Goal: Task Accomplishment & Management: Manage account settings

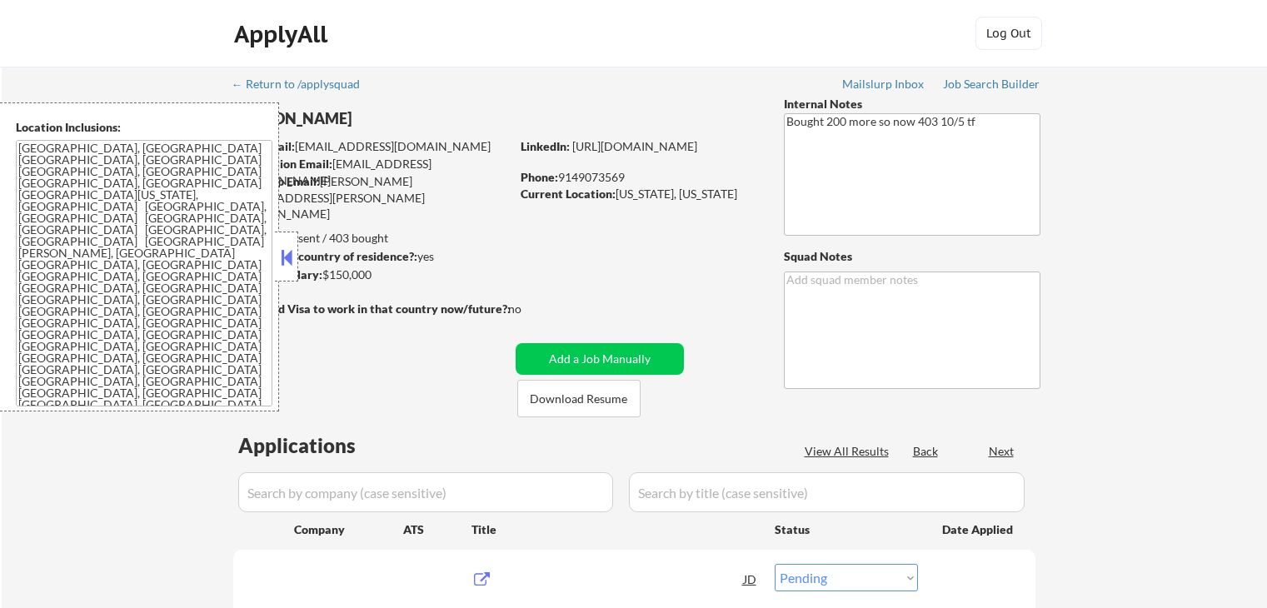
select select ""pending""
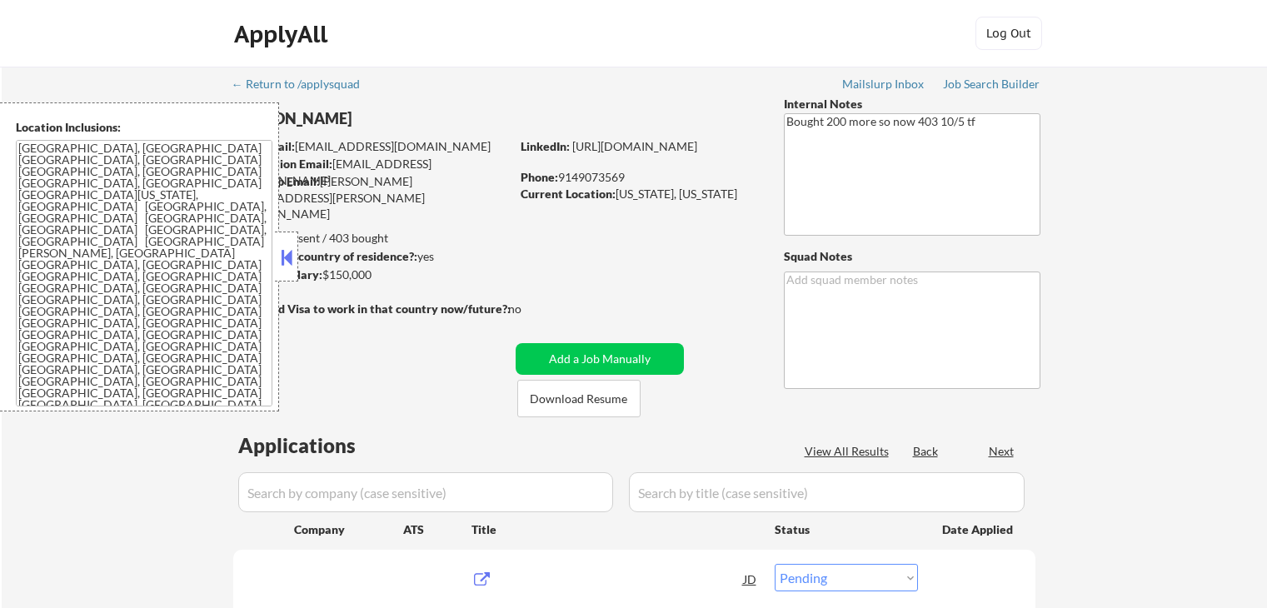
select select ""pending""
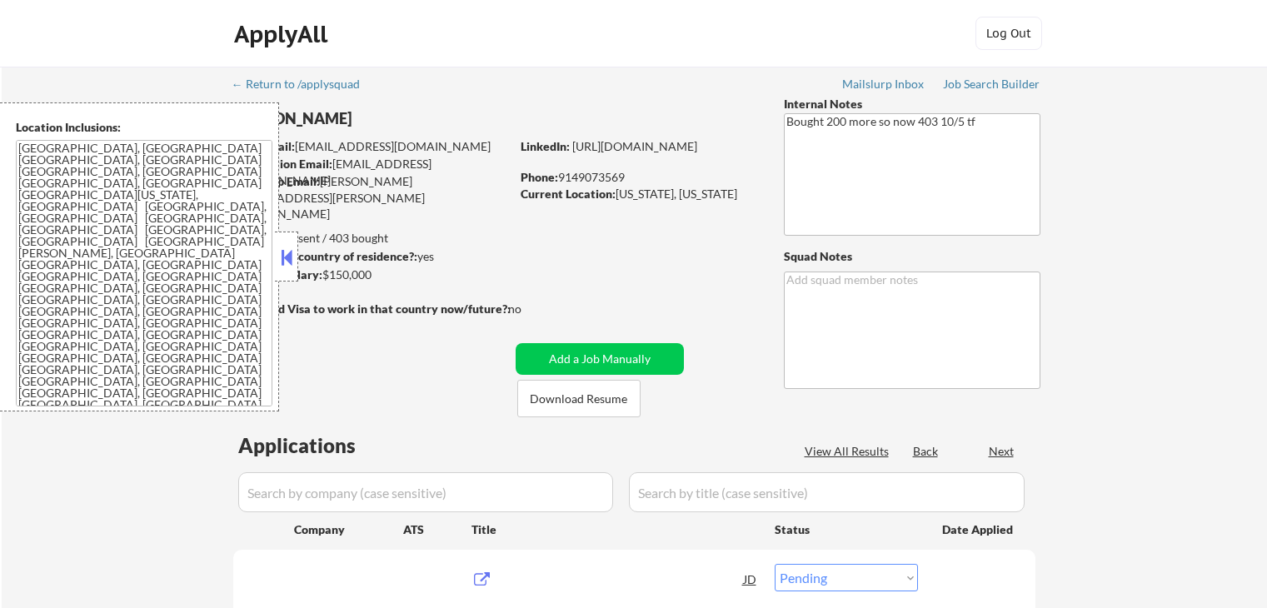
select select ""pending""
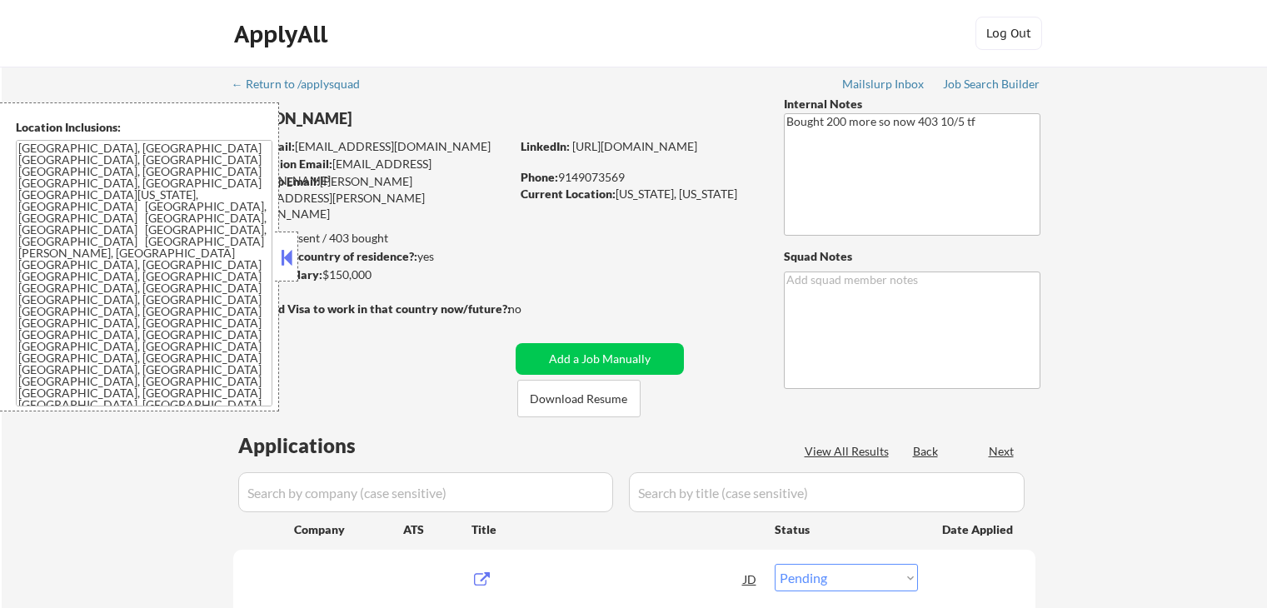
select select ""pending""
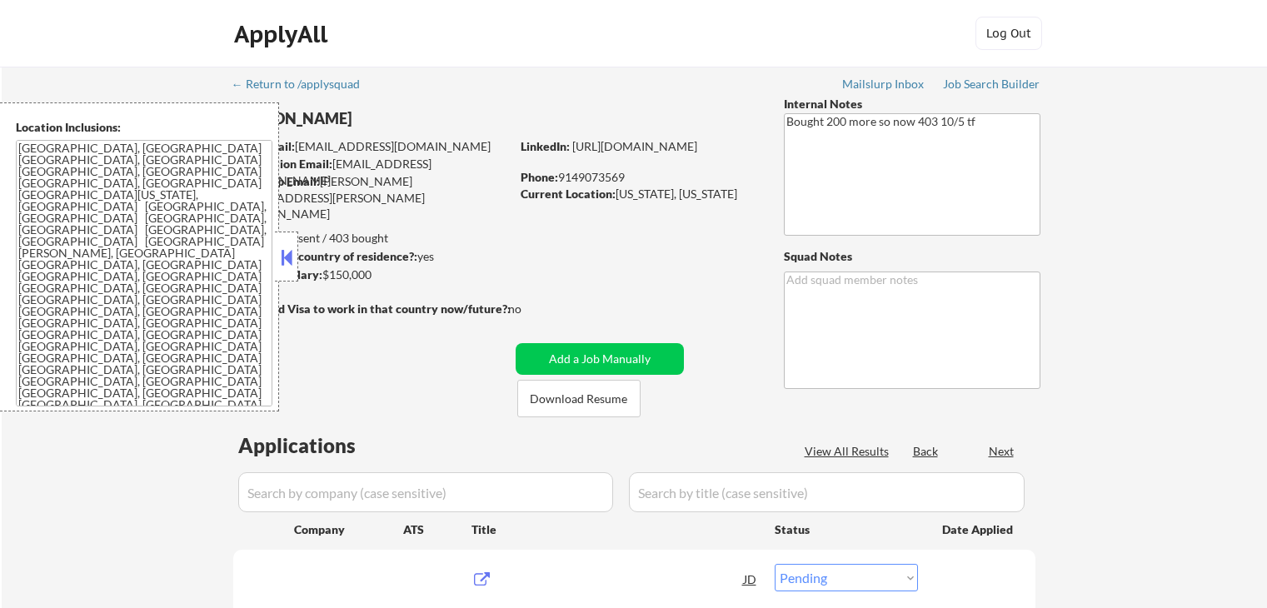
select select ""pending""
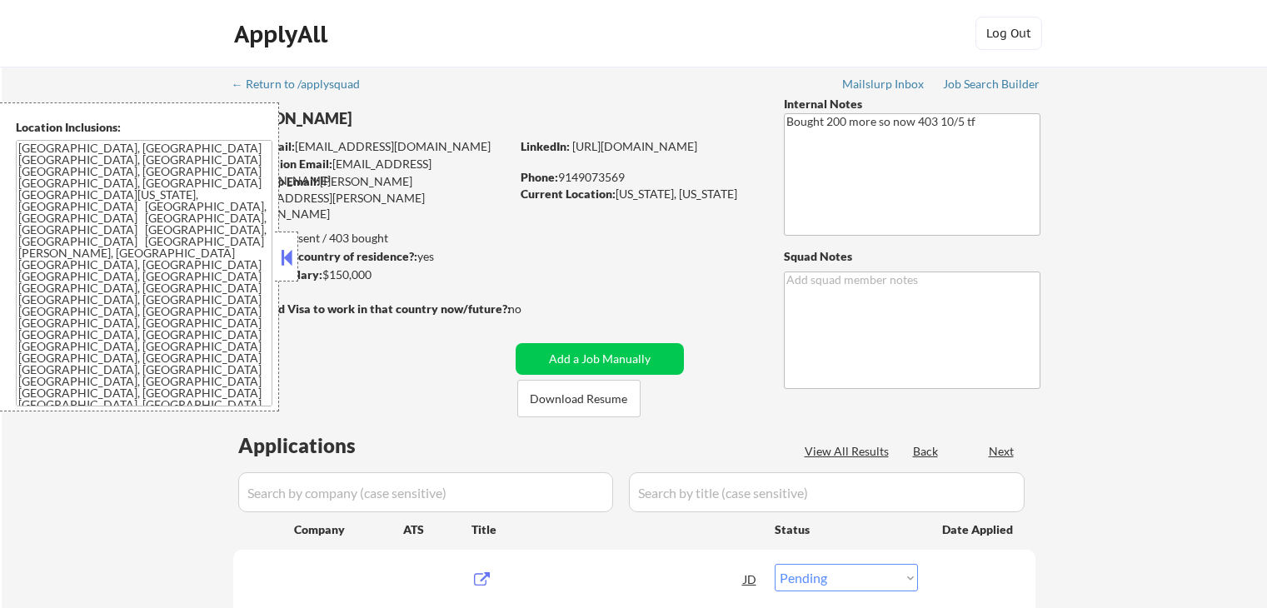
select select ""pending""
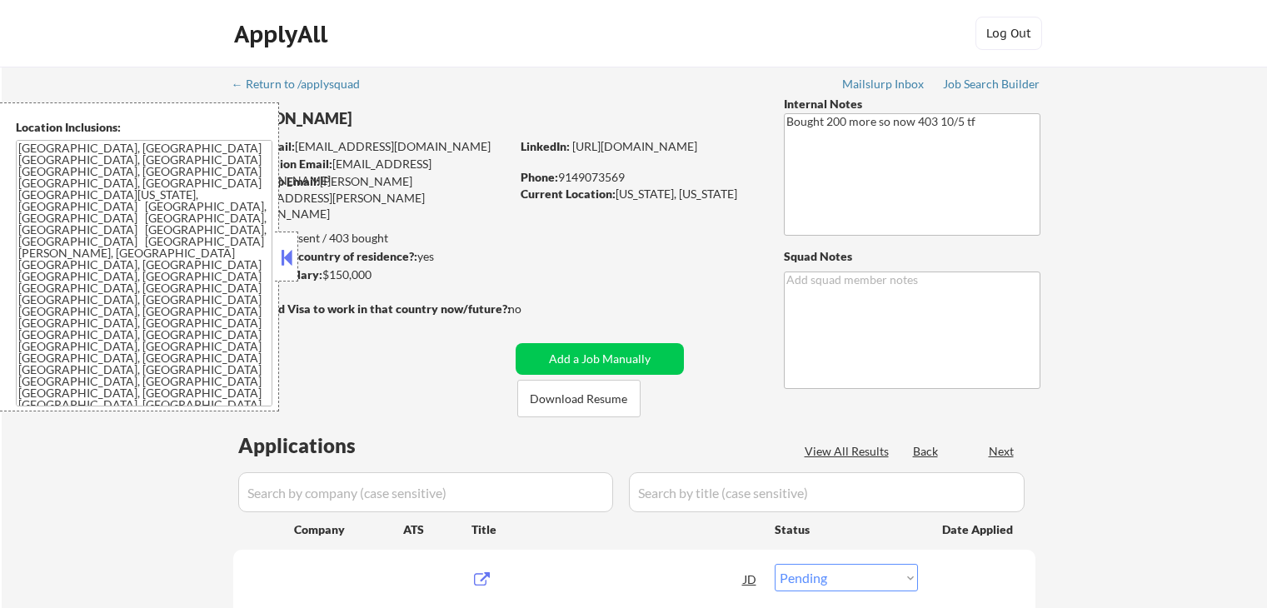
select select ""pending""
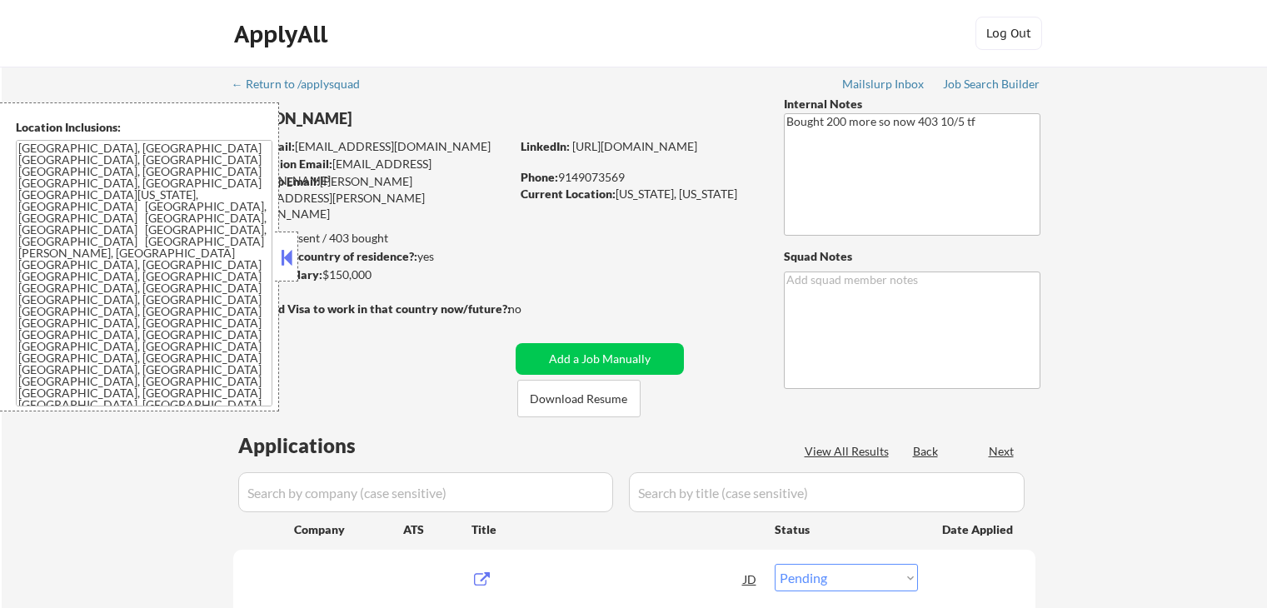
select select ""pending""
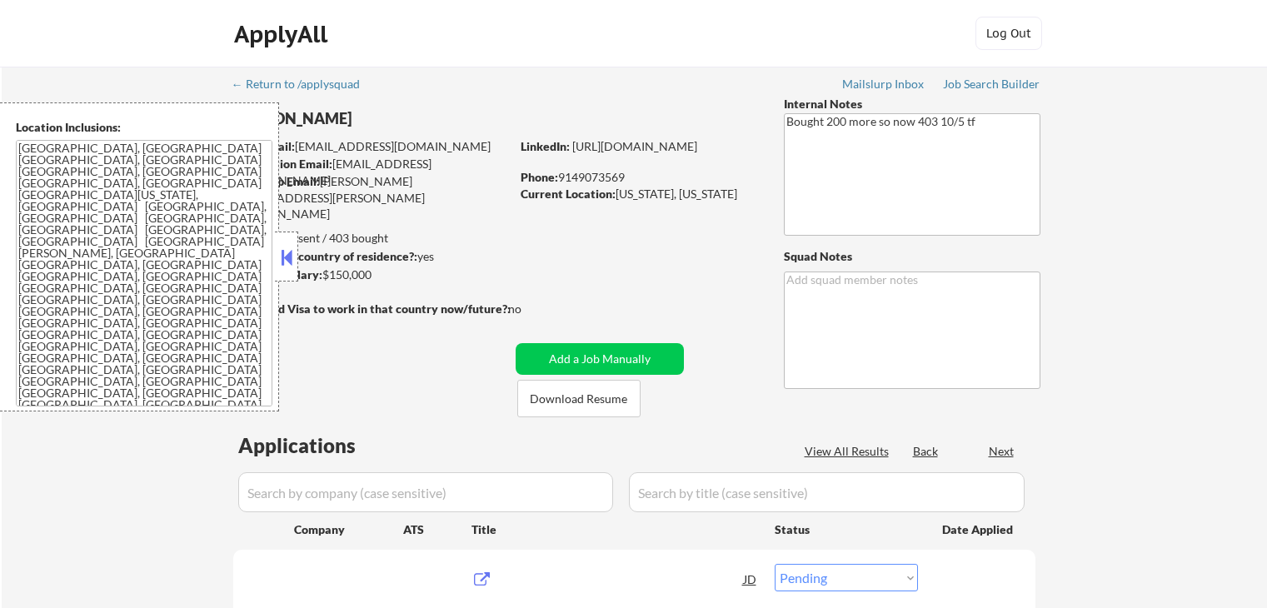
select select ""pending""
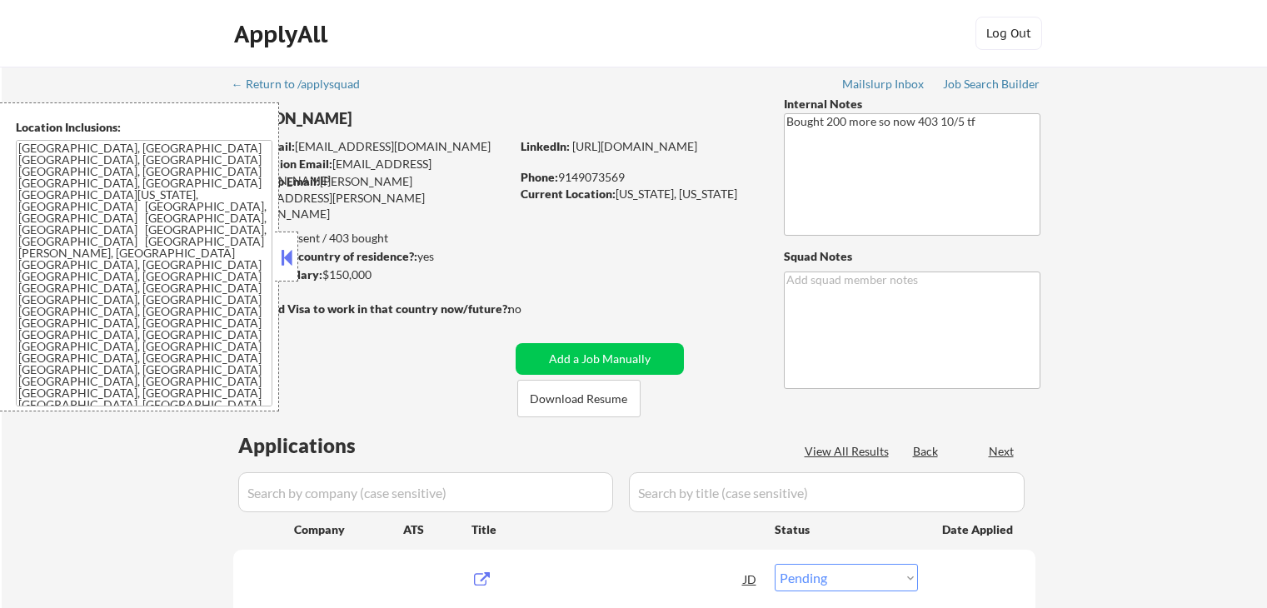
select select ""pending""
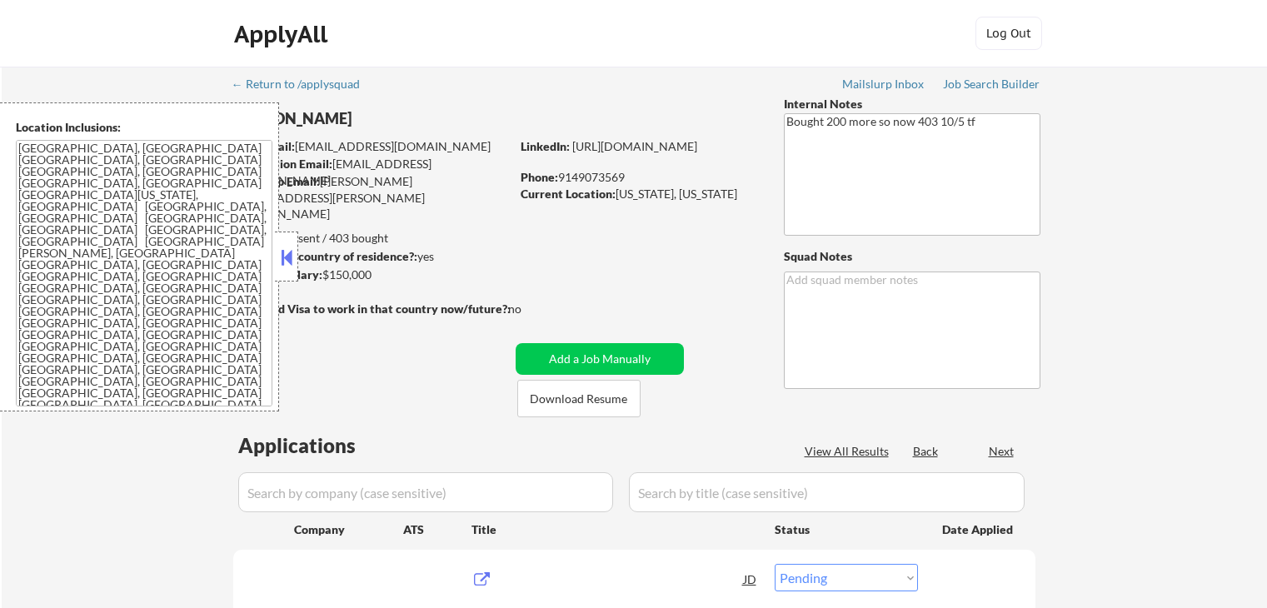
select select ""pending""
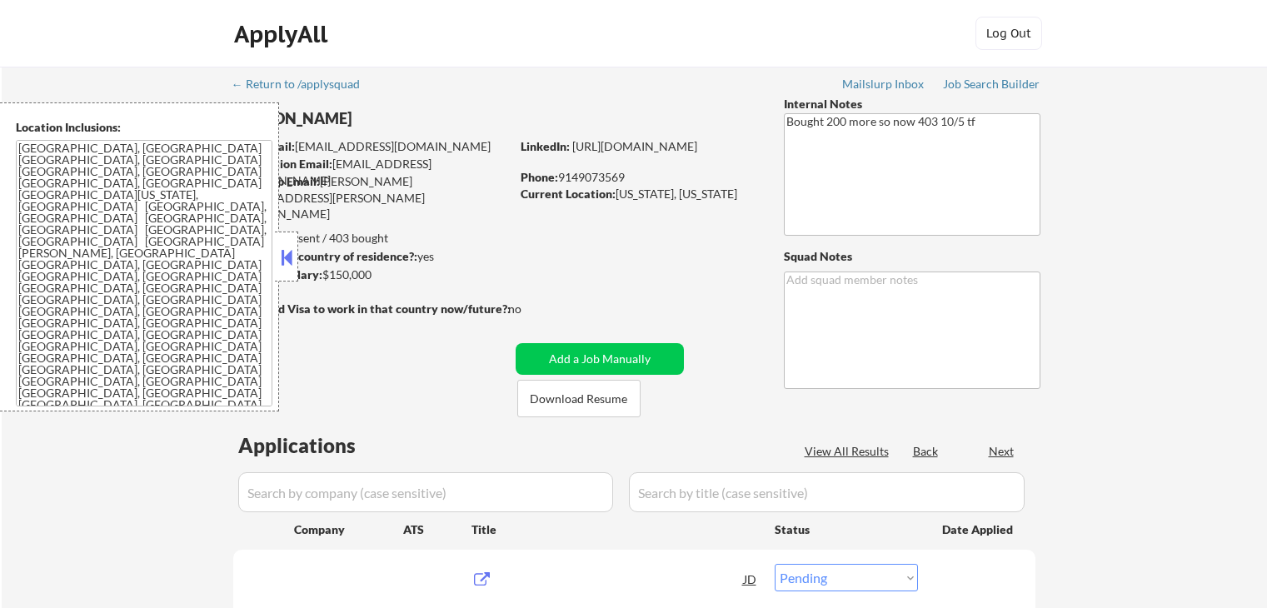
select select ""pending""
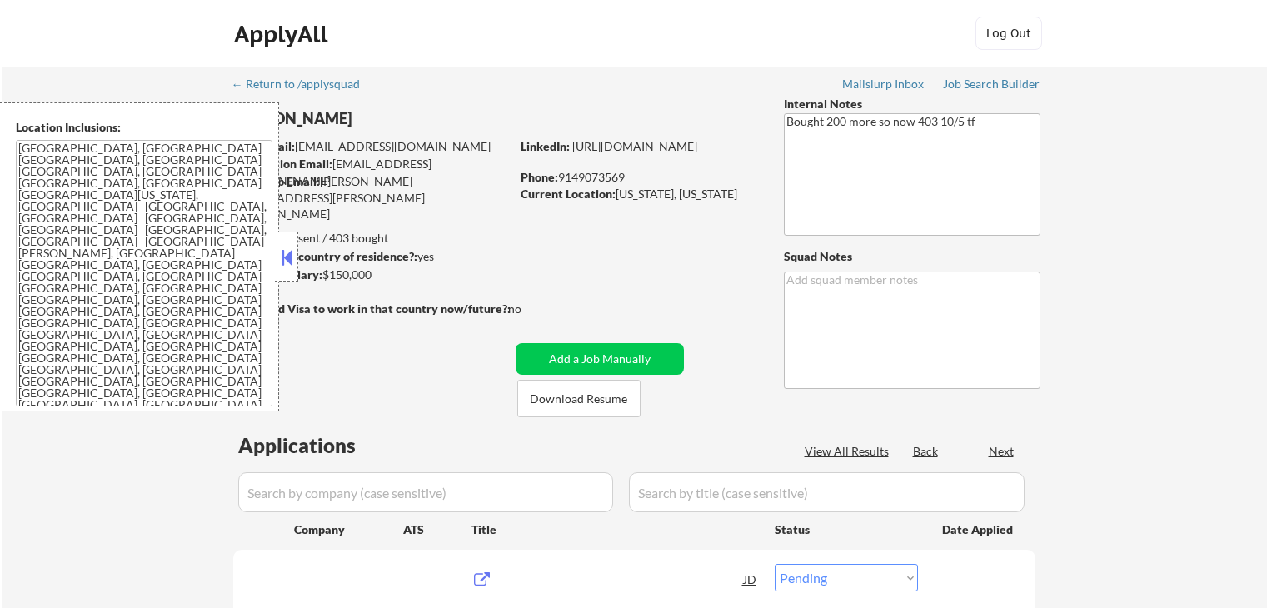
select select ""pending""
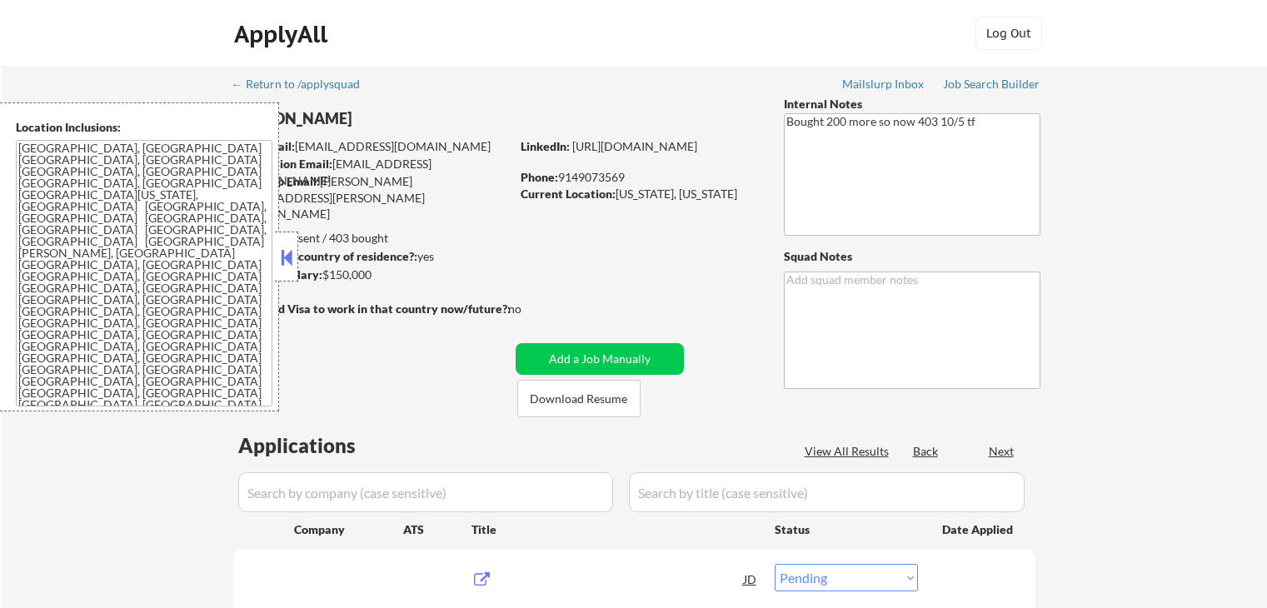
select select ""pending""
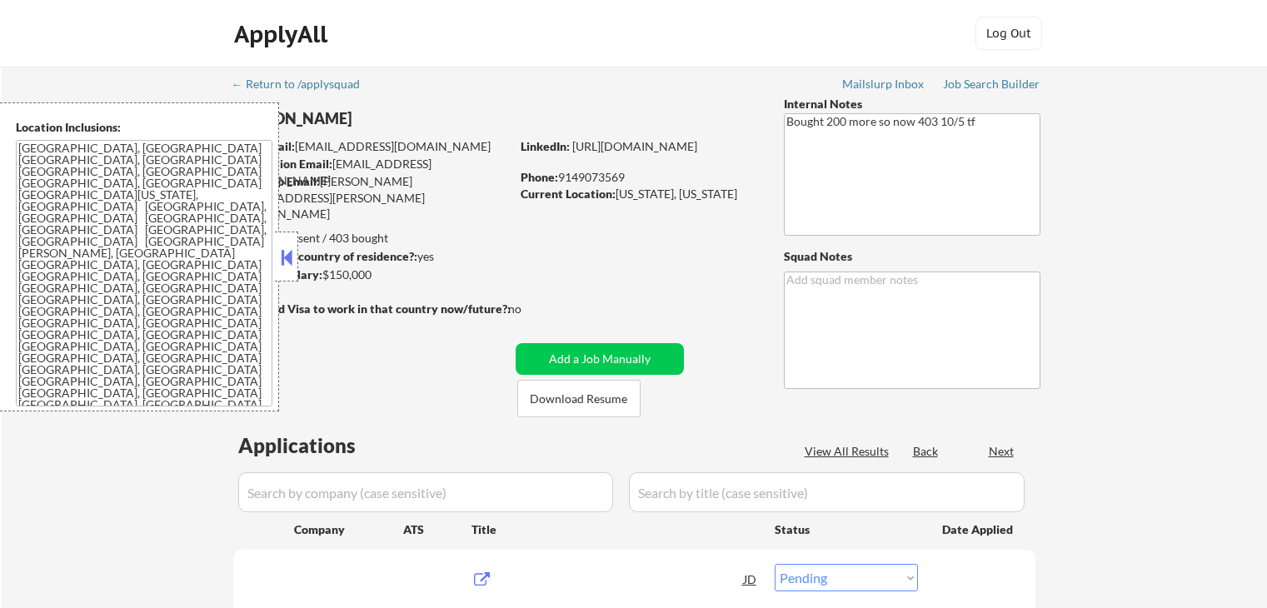
select select ""pending""
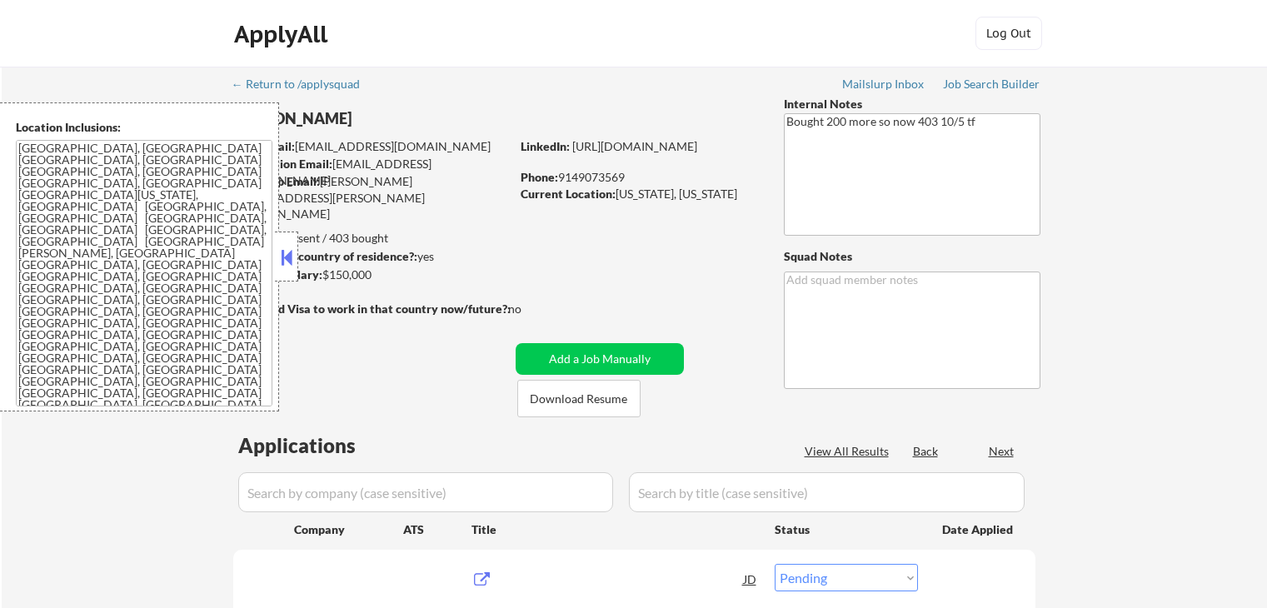
select select ""pending""
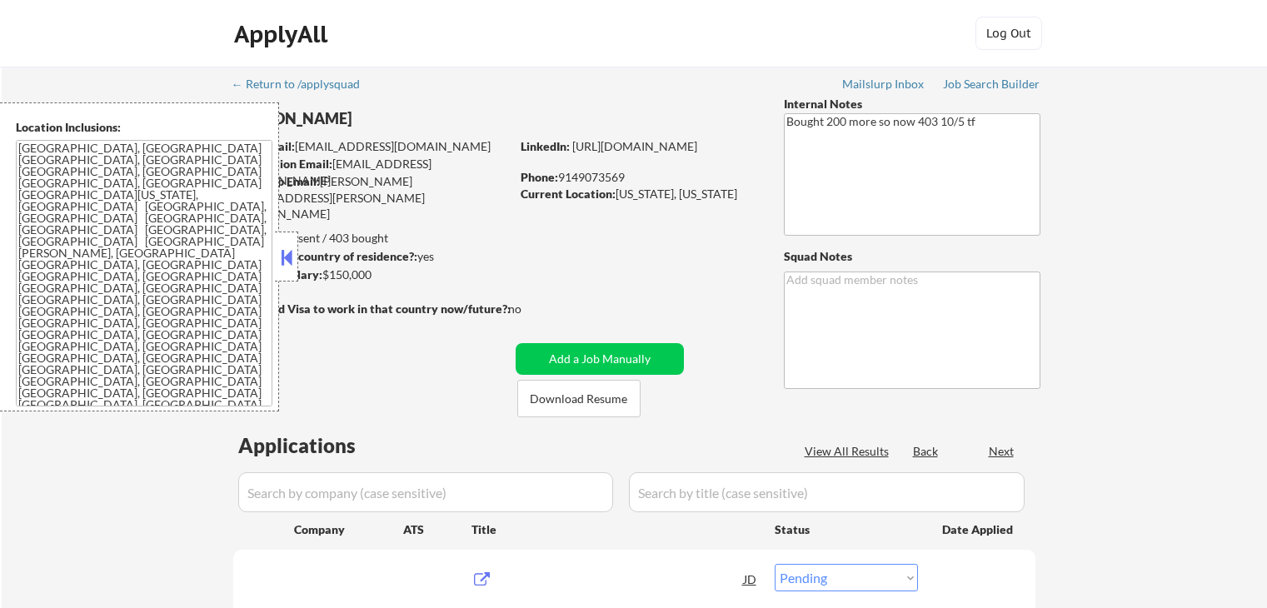
select select ""pending""
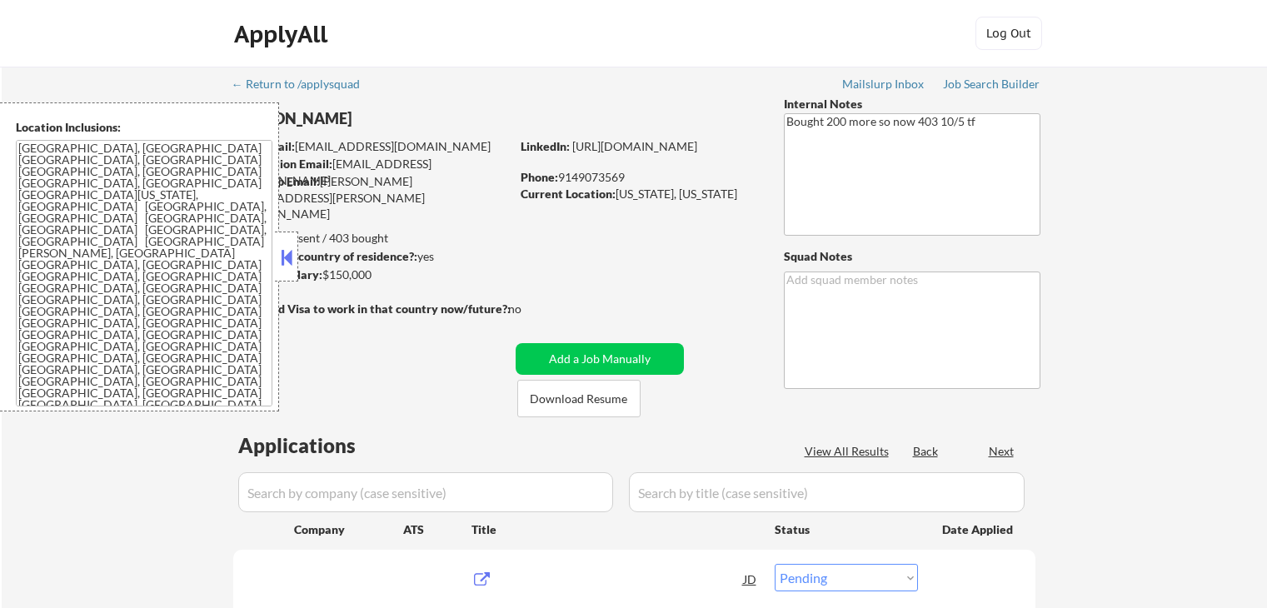
select select ""pending""
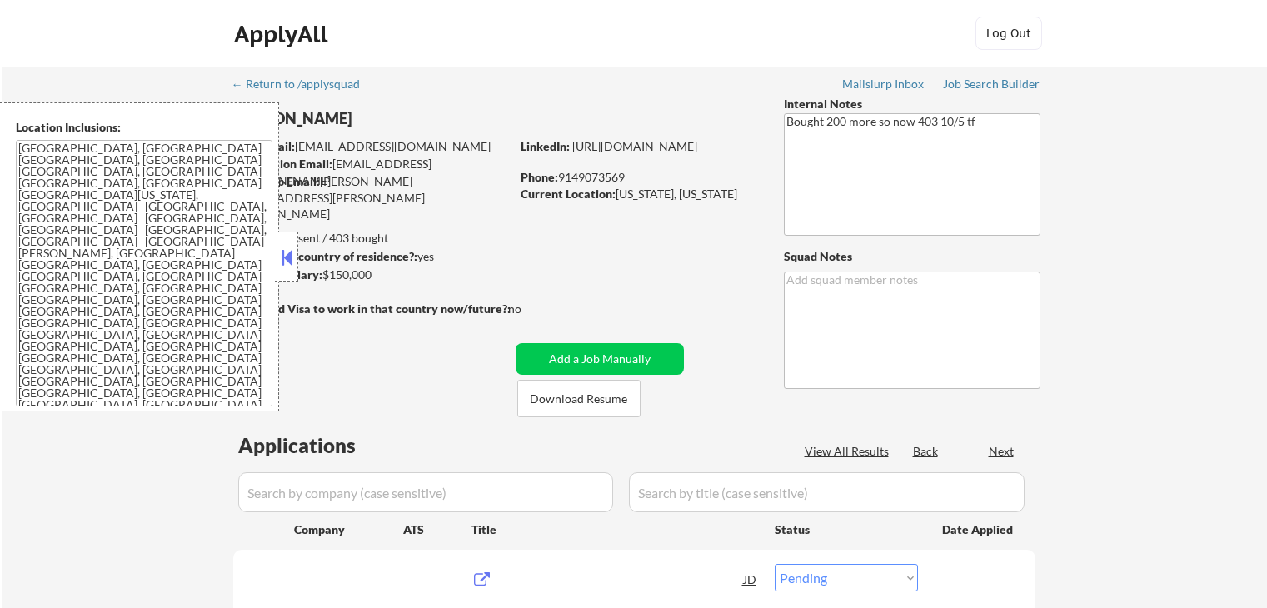
select select ""pending""
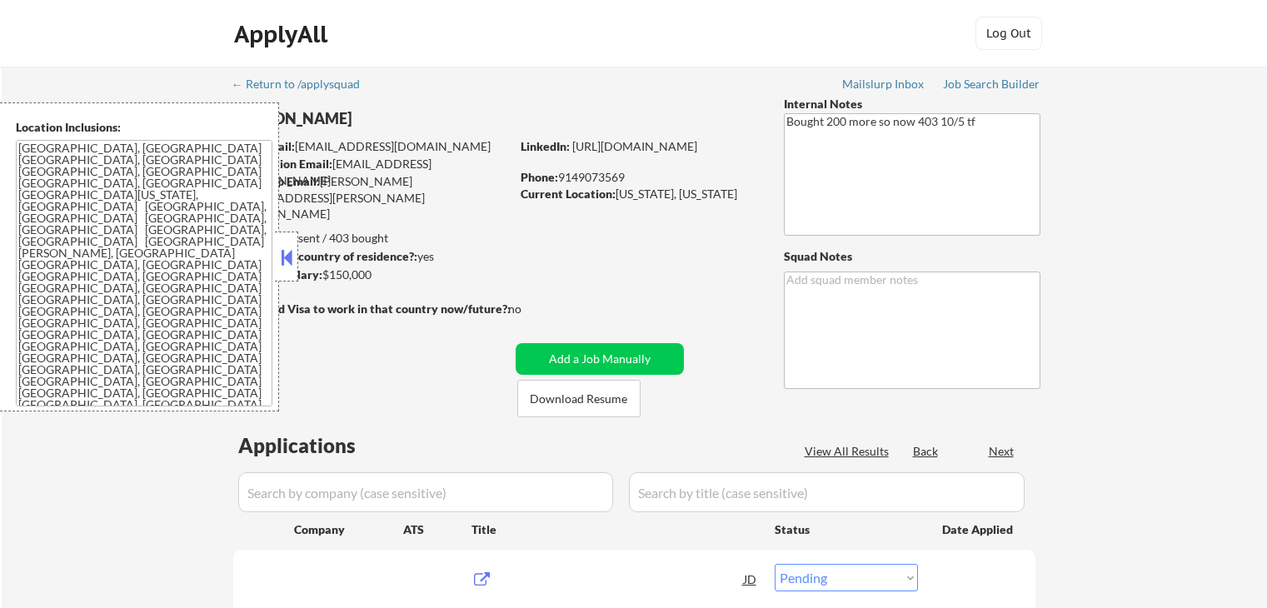
select select ""pending""
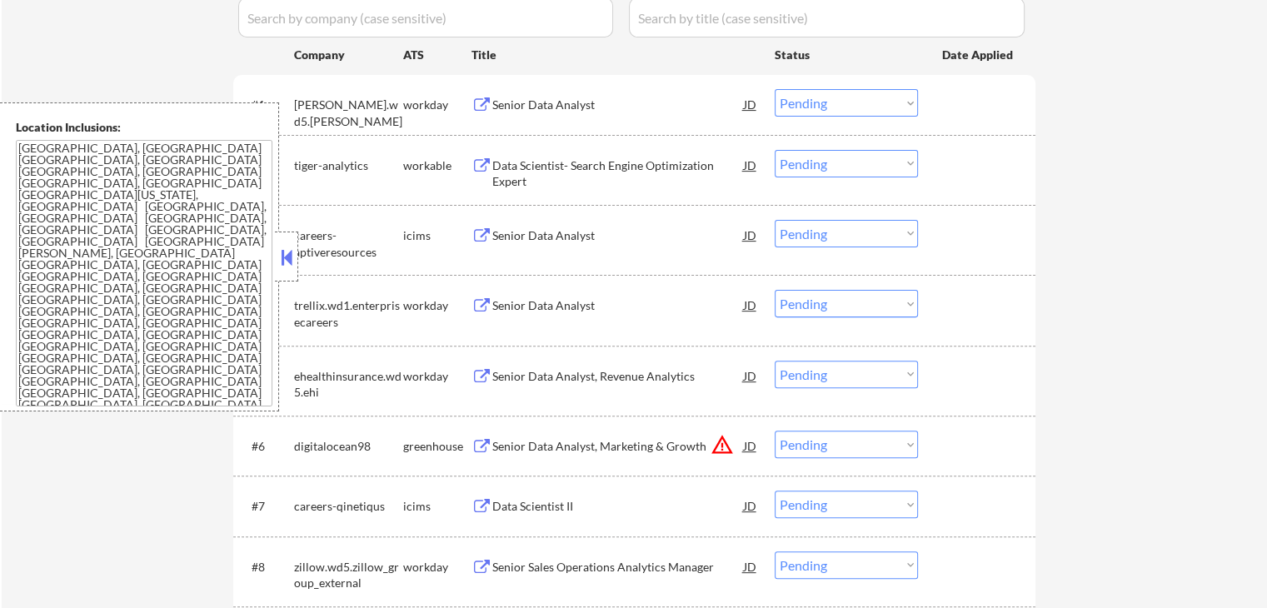
scroll to position [500, 0]
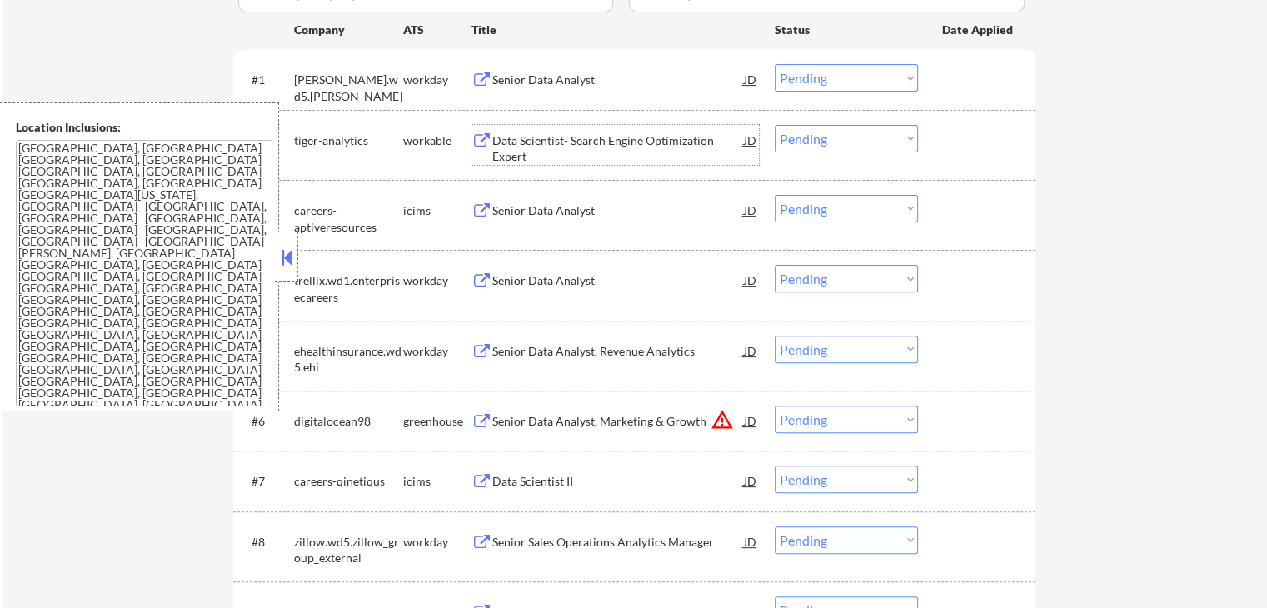
click at [601, 133] on div "Data Scientist- Search Engine Optimization Expert" at bounding box center [618, 148] width 252 height 32
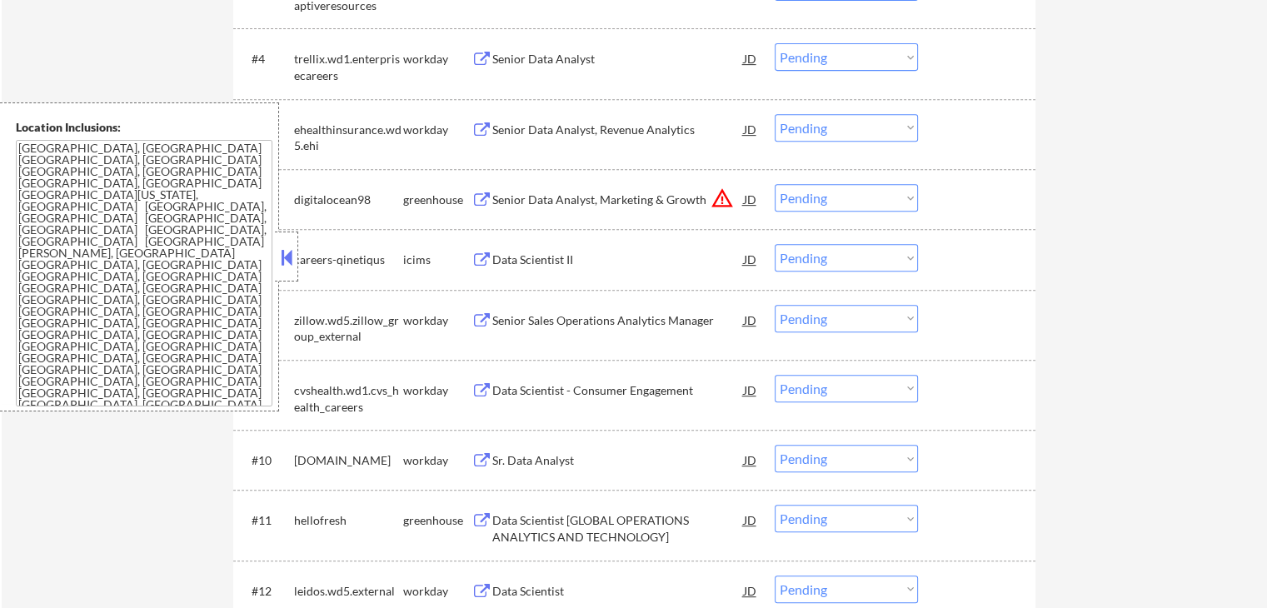
scroll to position [750, 0]
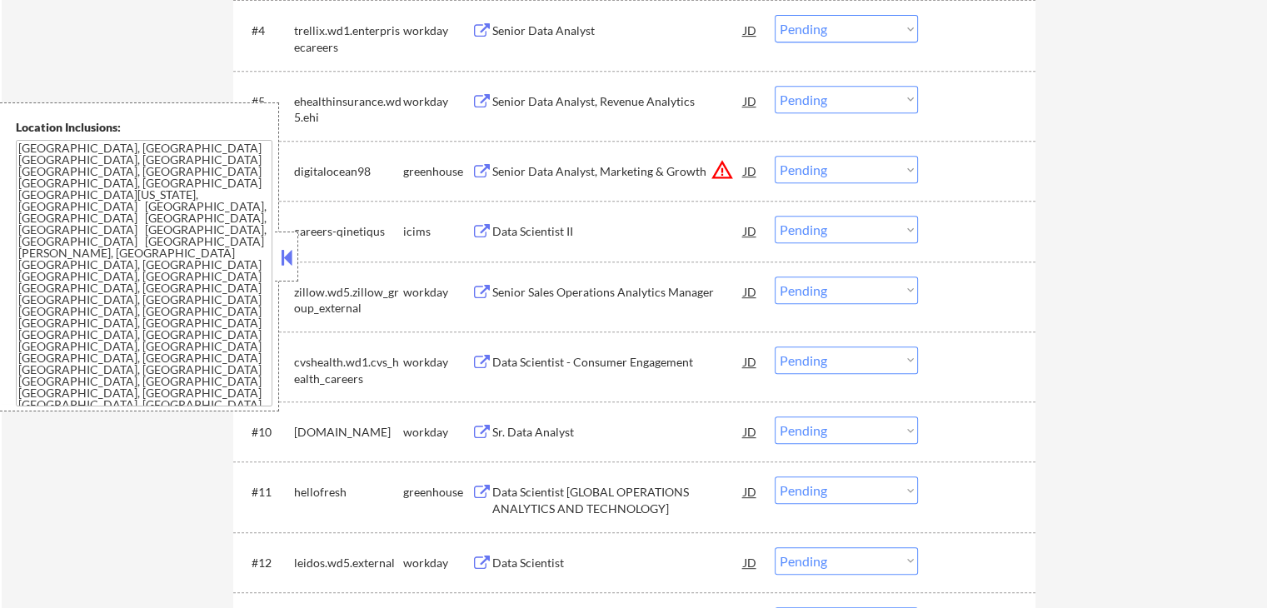
click at [626, 486] on div "Data Scientist [GLOBAL OPERATIONS ANALYTICS AND TECHNOLOGY]" at bounding box center [618, 500] width 252 height 32
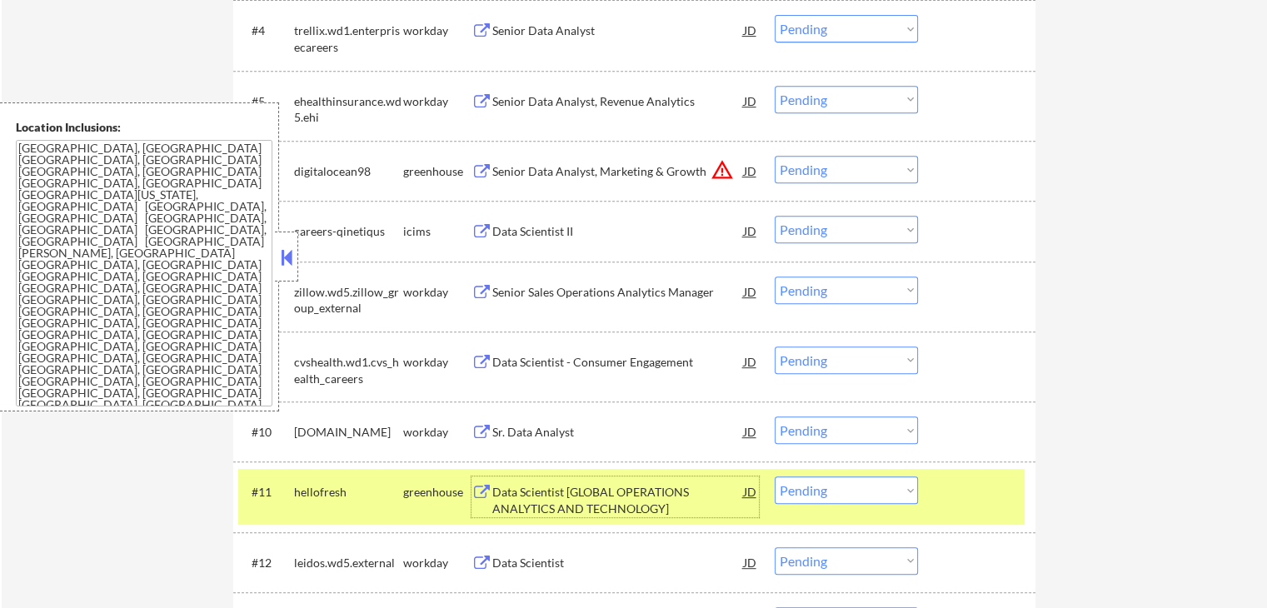
scroll to position [1000, 0]
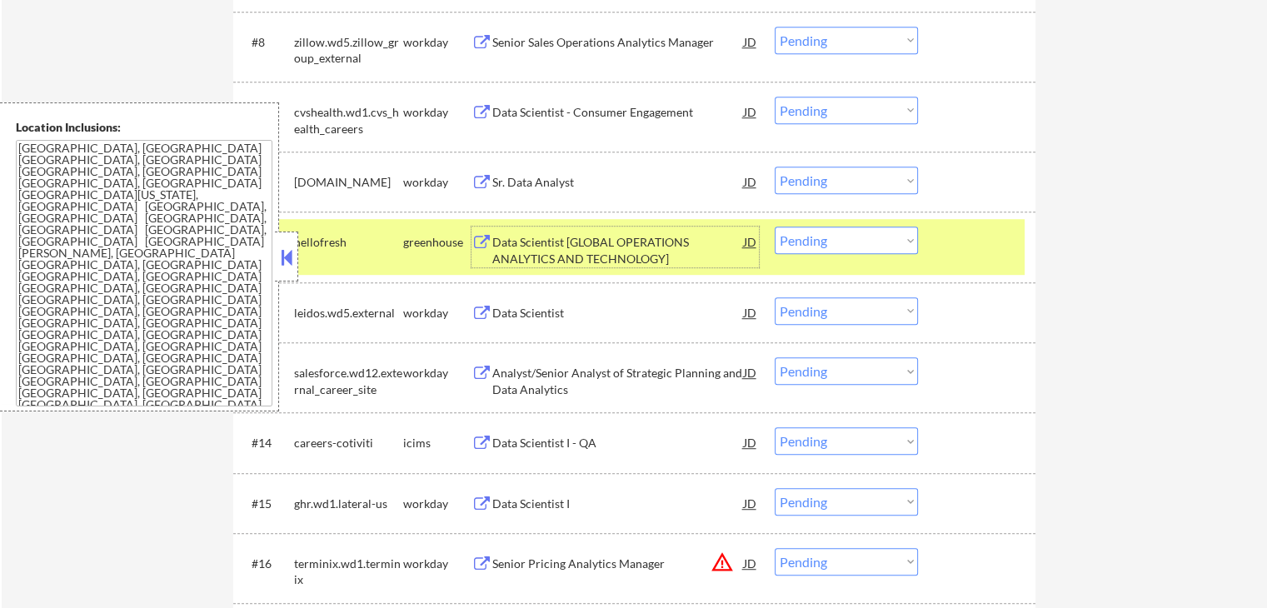
click at [828, 254] on div "#11 hellofresh greenhouse Data Scientist [GLOBAL OPERATIONS ANALYTICS AND TECHN…" at bounding box center [631, 246] width 786 height 55
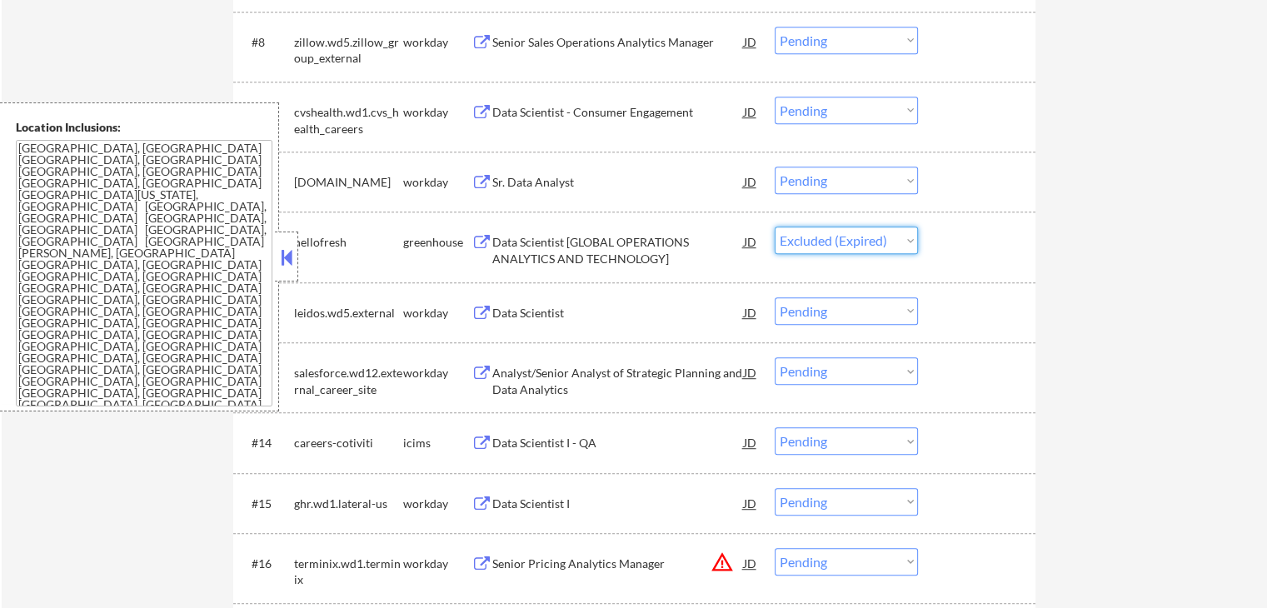
click at [775, 227] on select "Choose an option... Pending Applied Excluded (Questions) Excluded (Expired) Exc…" at bounding box center [846, 240] width 143 height 27
click at [1021, 283] on div "#12 leidos.wd5.external workday Data Scientist JD Choose an option... Pending A…" at bounding box center [634, 312] width 802 height 60
select select ""pending""
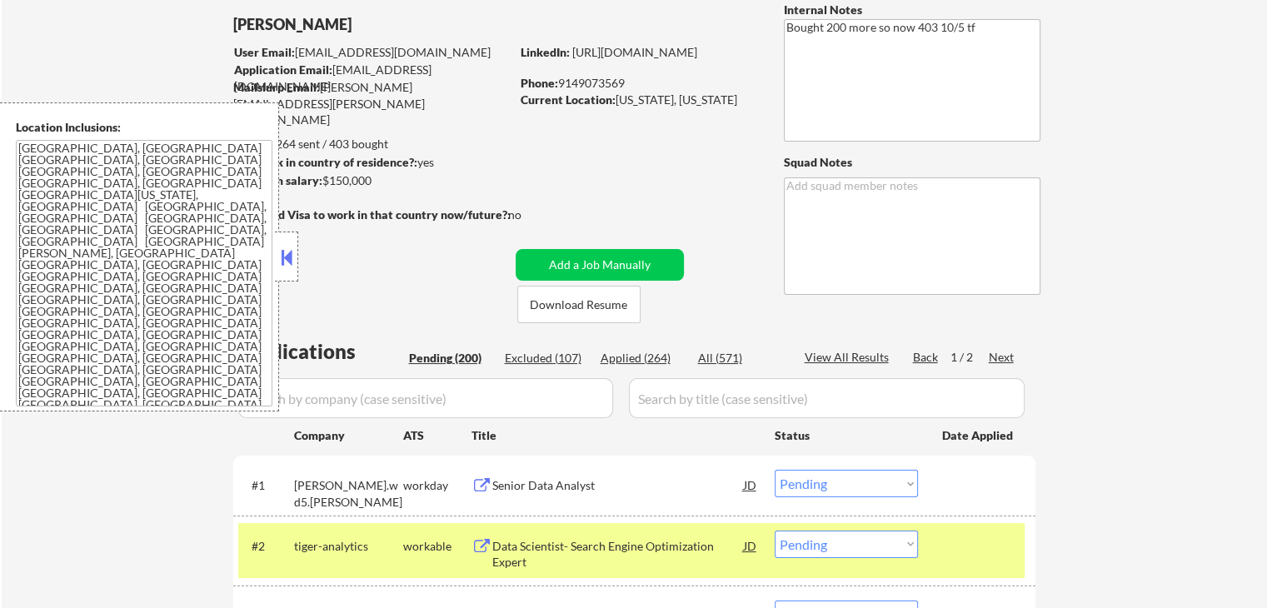
scroll to position [167, 0]
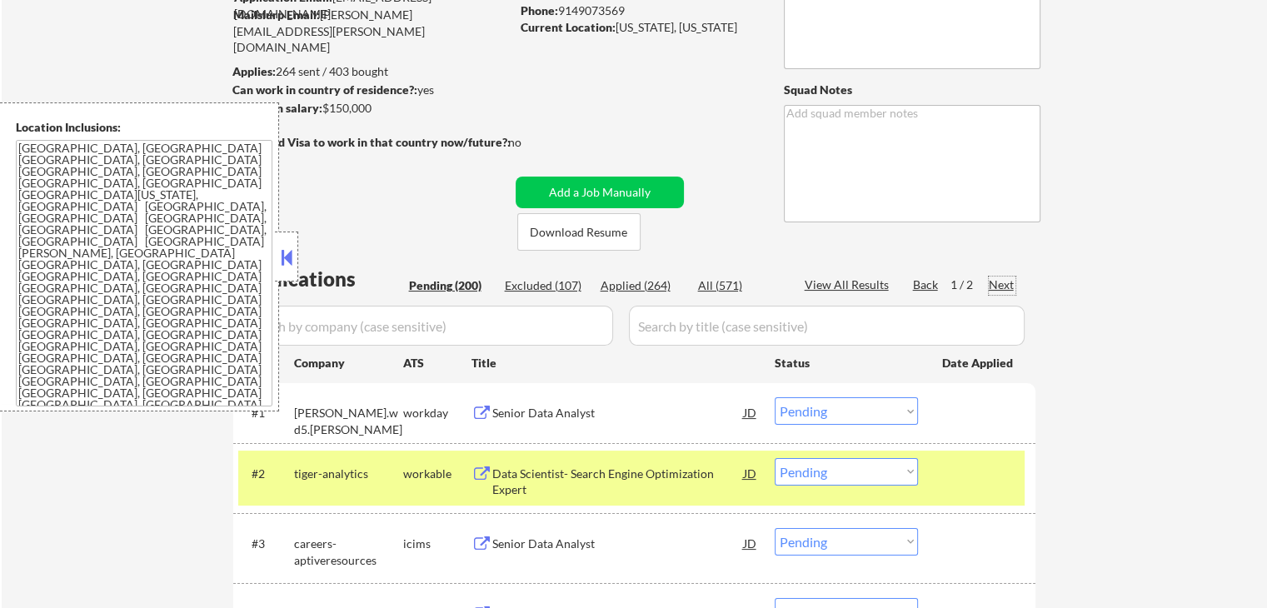
click at [1001, 279] on div "Next" at bounding box center [1002, 285] width 27 height 17
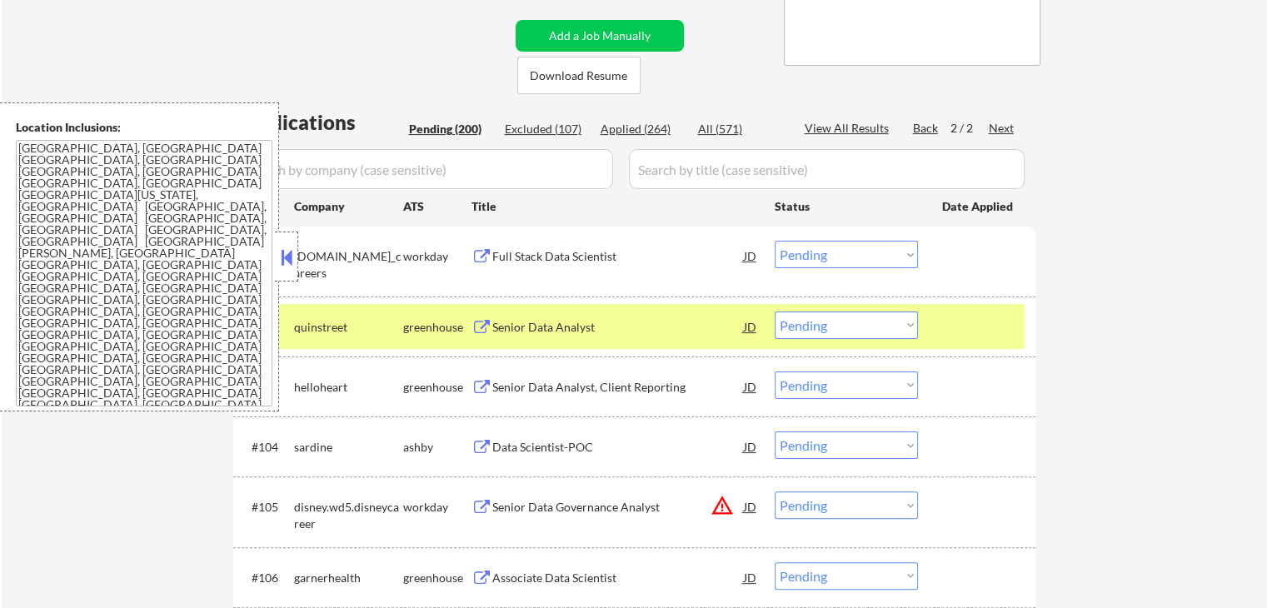
scroll to position [333, 0]
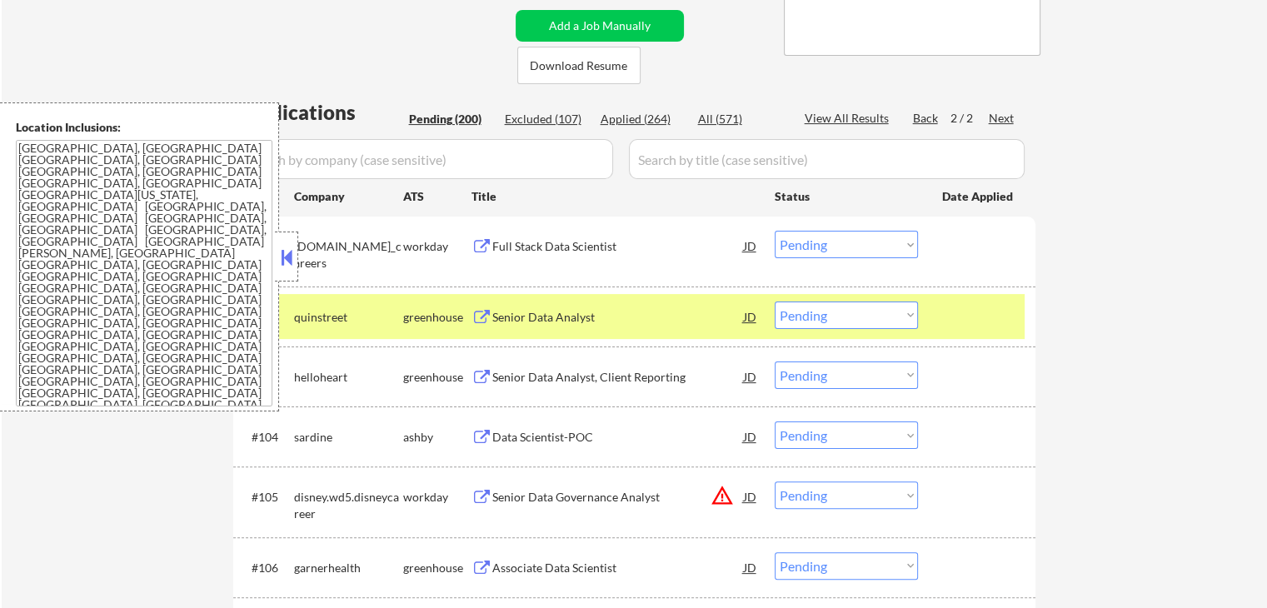
click at [572, 187] on div "Title" at bounding box center [615, 196] width 287 height 30
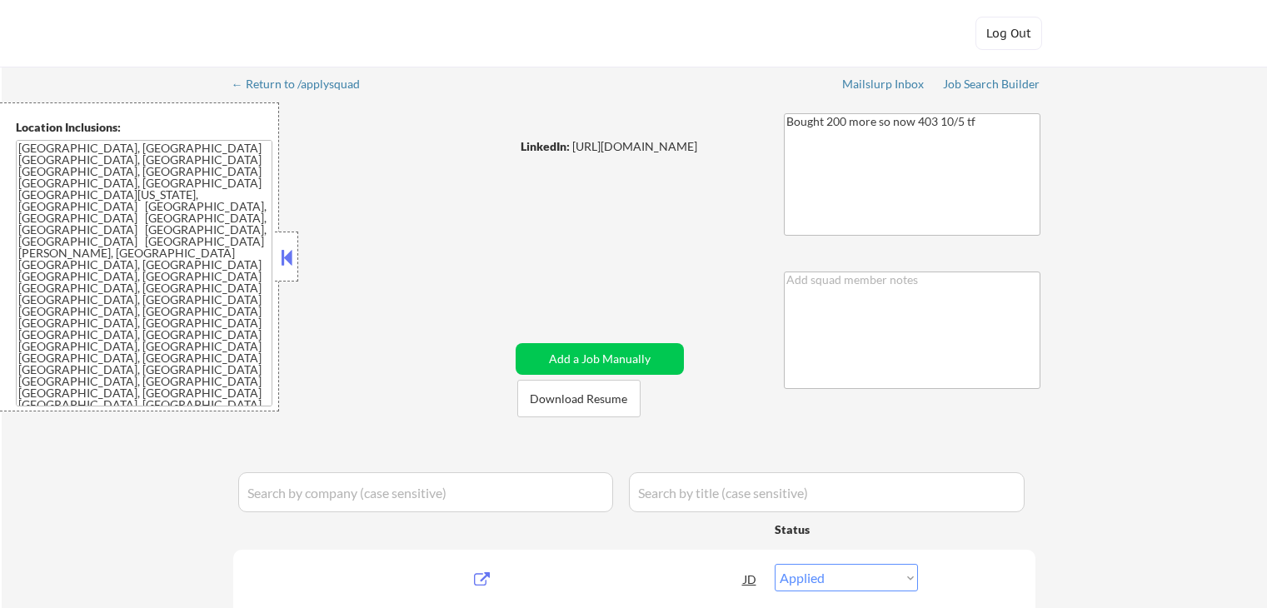
select select ""applied""
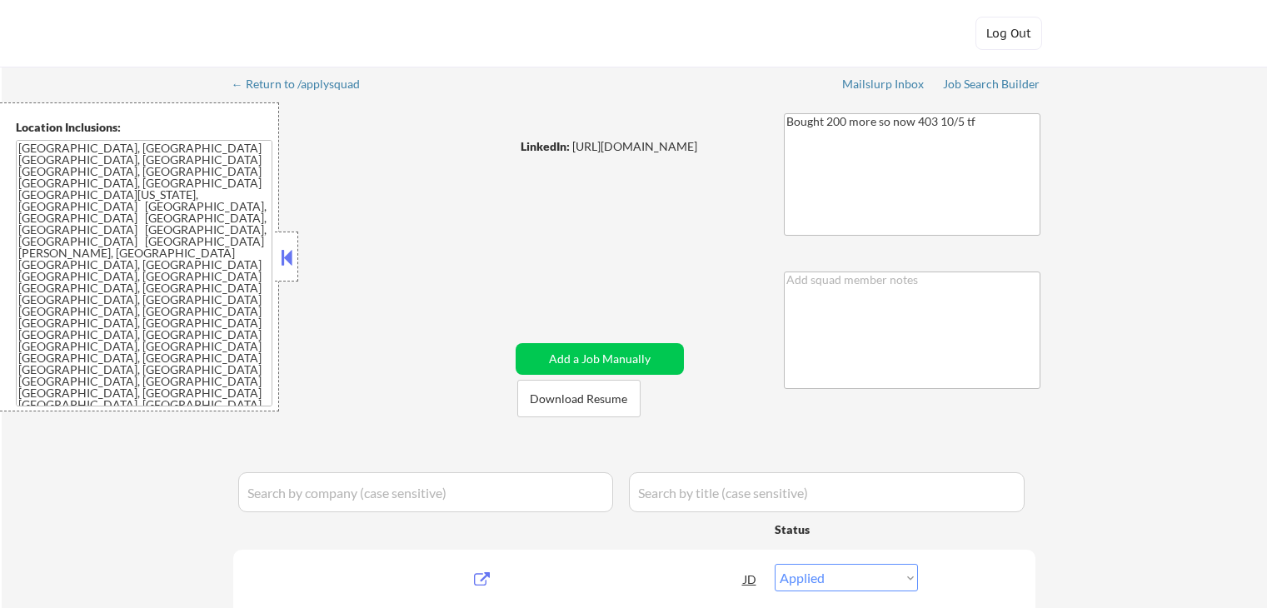
select select ""applied""
select select ""excluded__salary_""
select select ""applied""
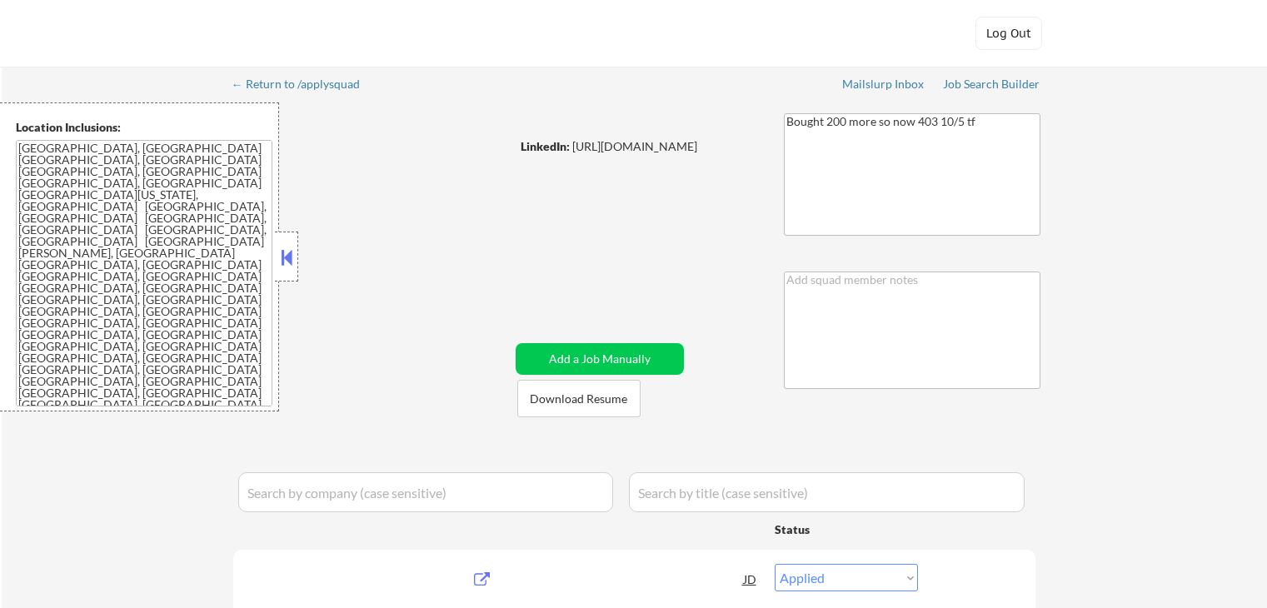
select select ""applied""
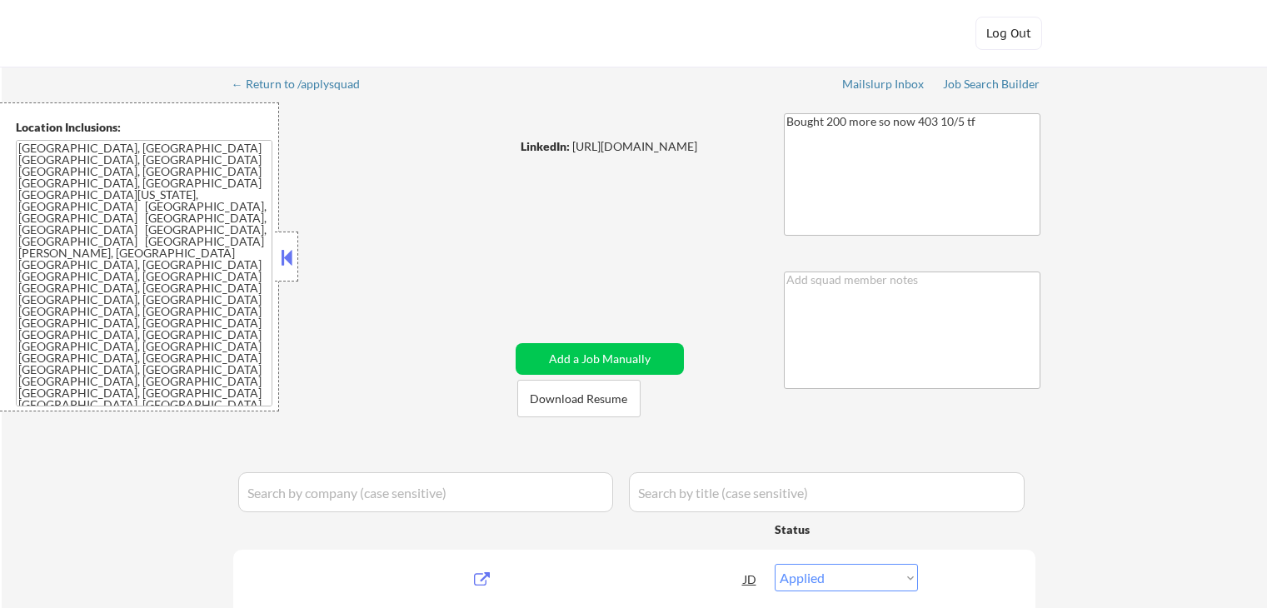
select select ""applied""
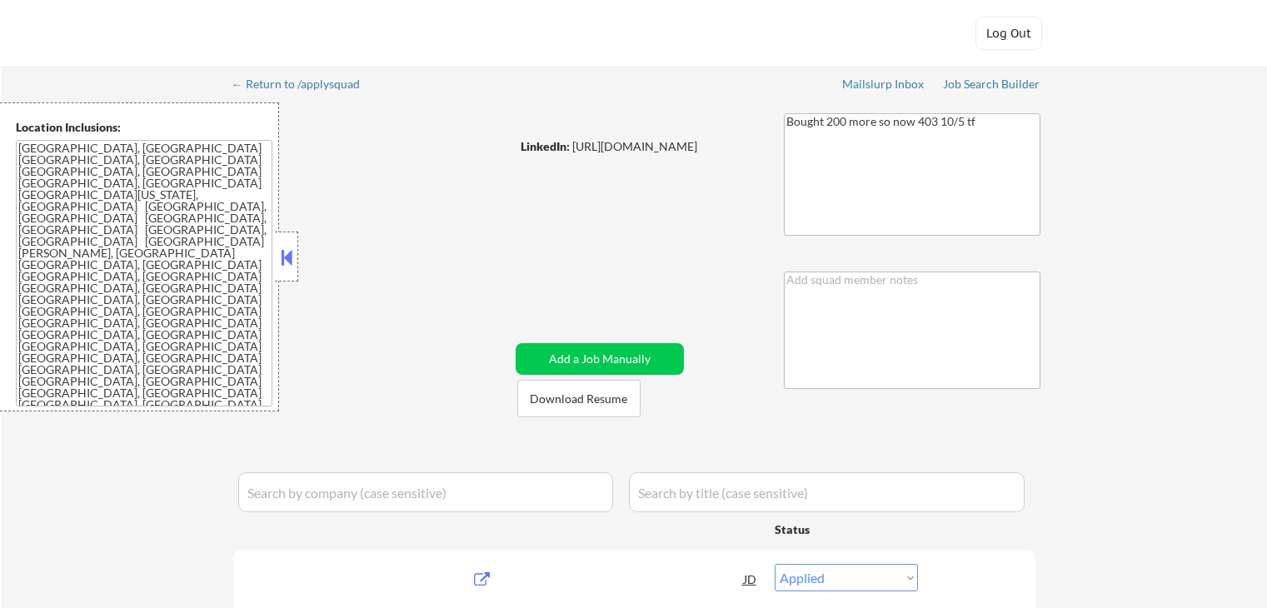
select select ""applied""
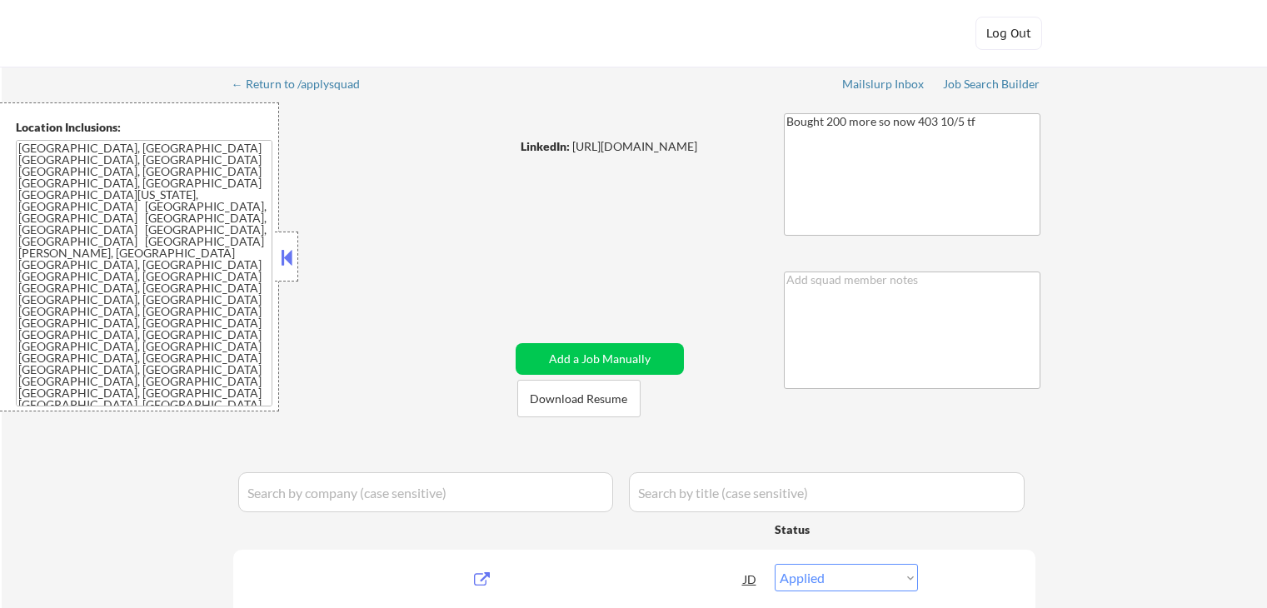
select select ""applied""
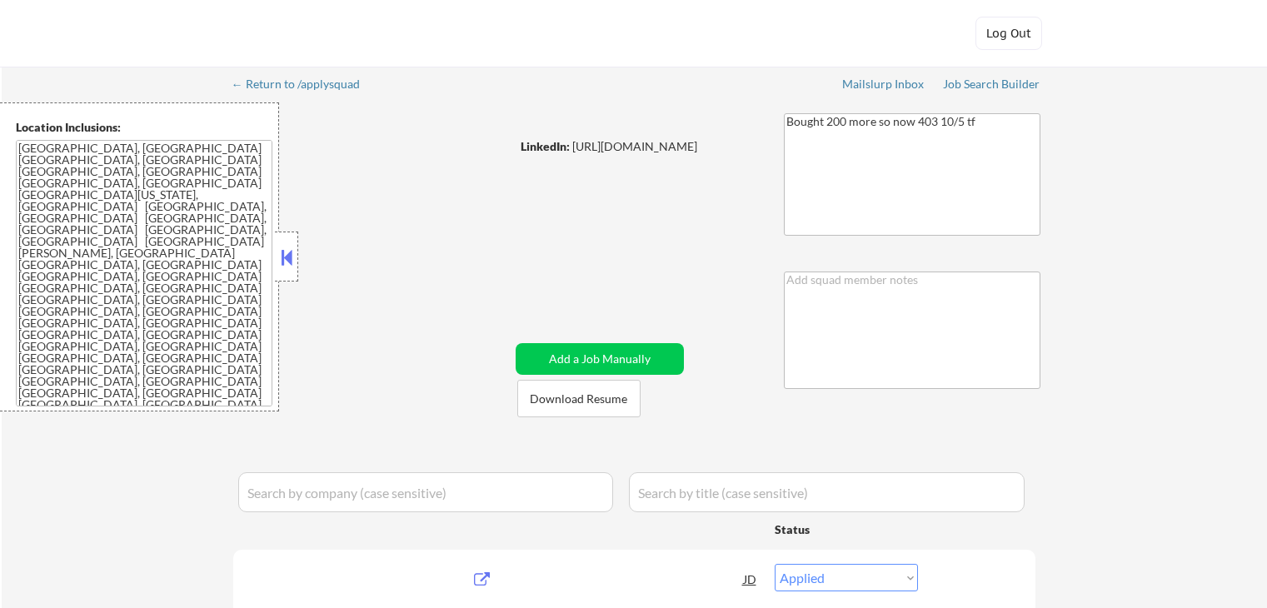
select select ""applied""
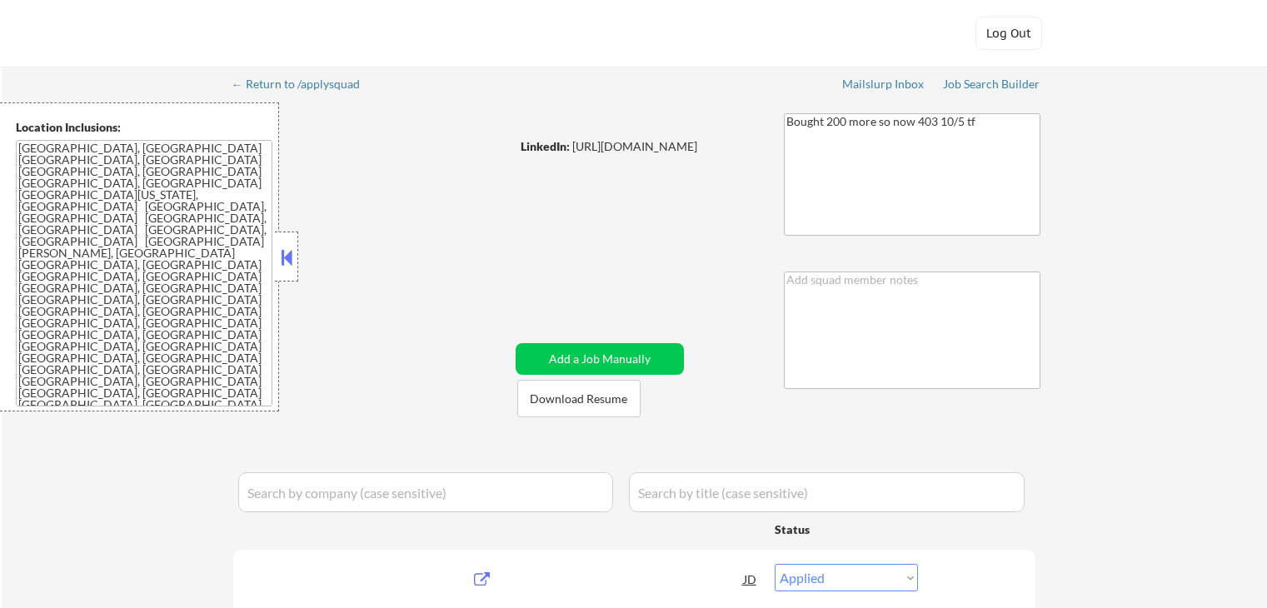
select select ""applied""
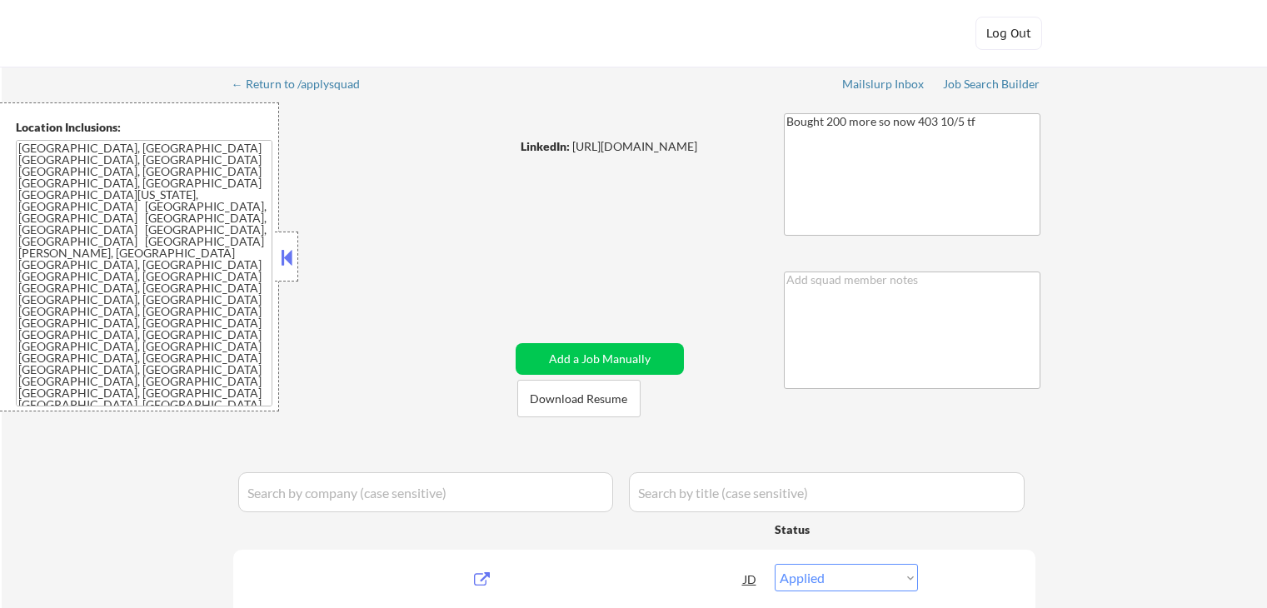
select select ""applied""
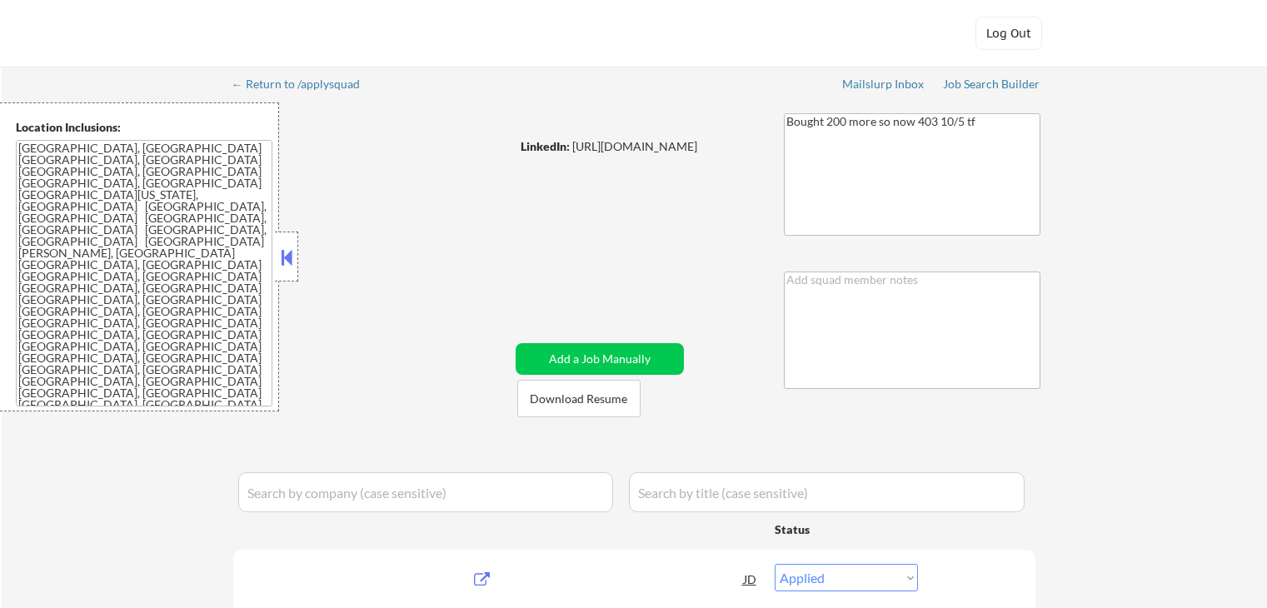
select select ""applied""
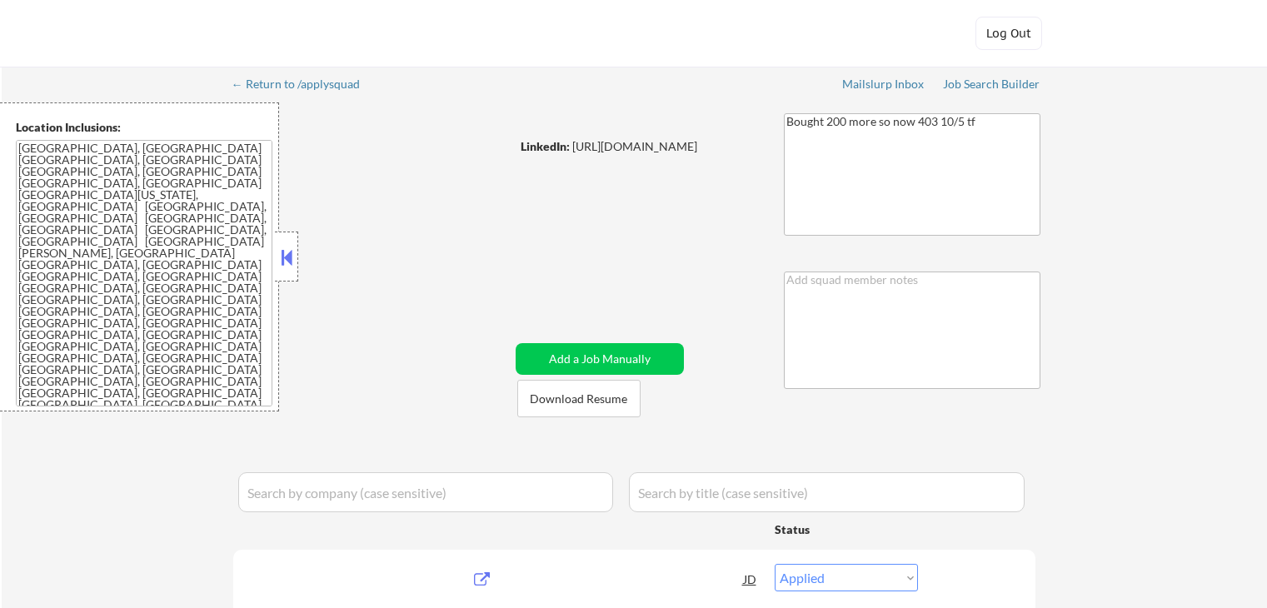
select select ""applied""
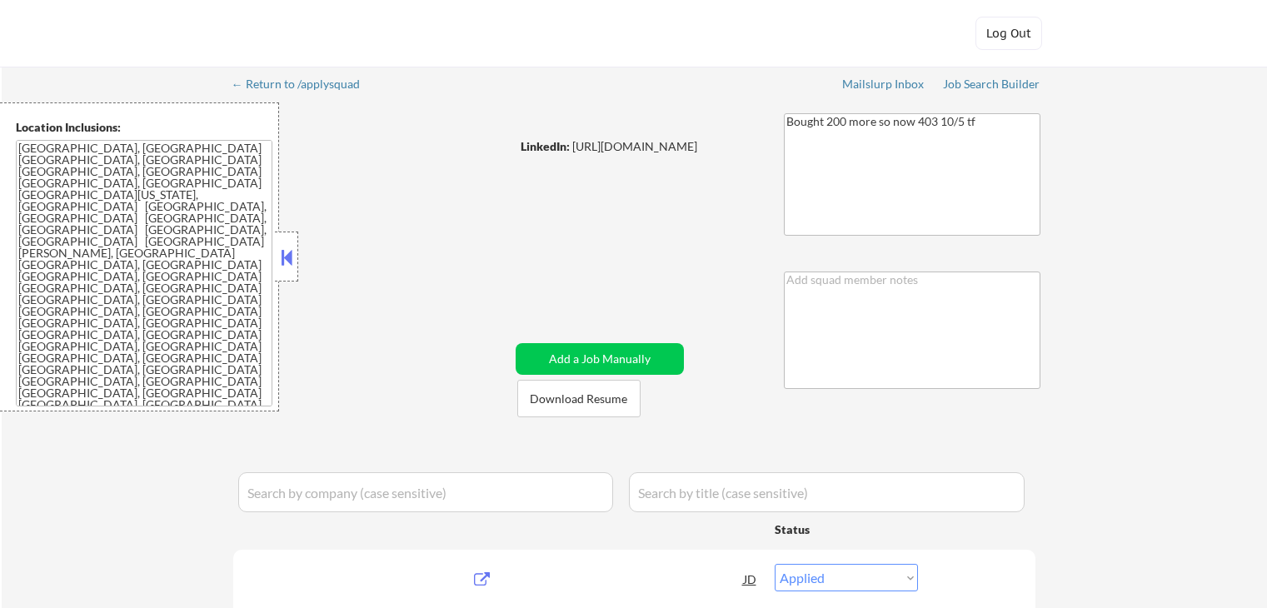
select select ""applied""
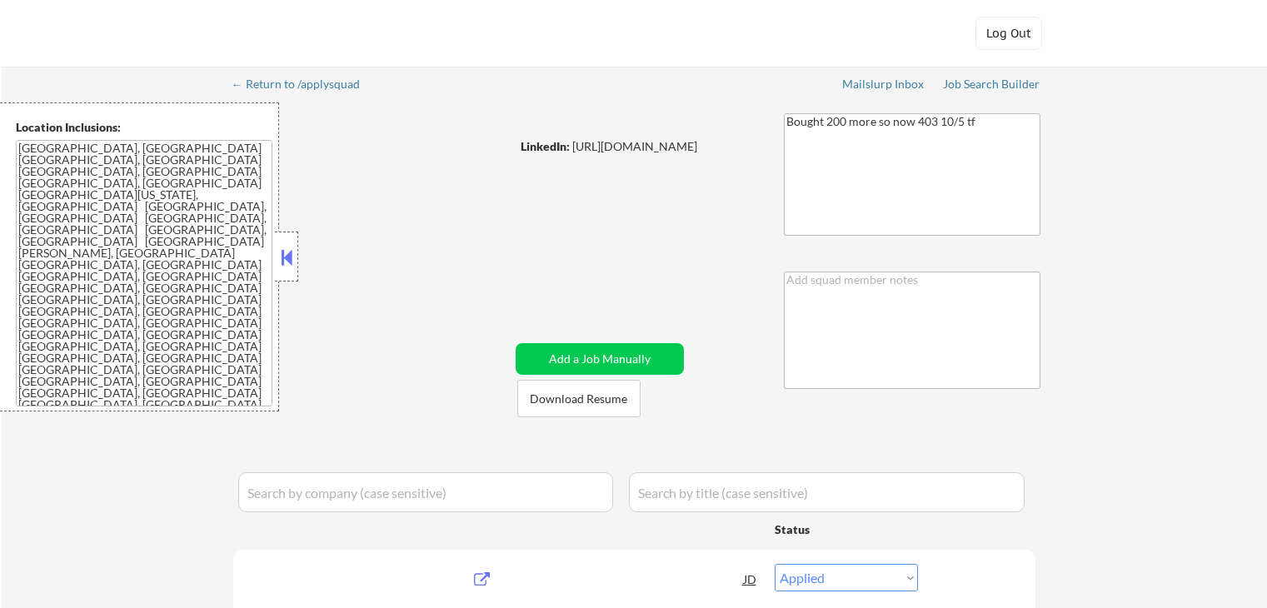
select select ""applied""
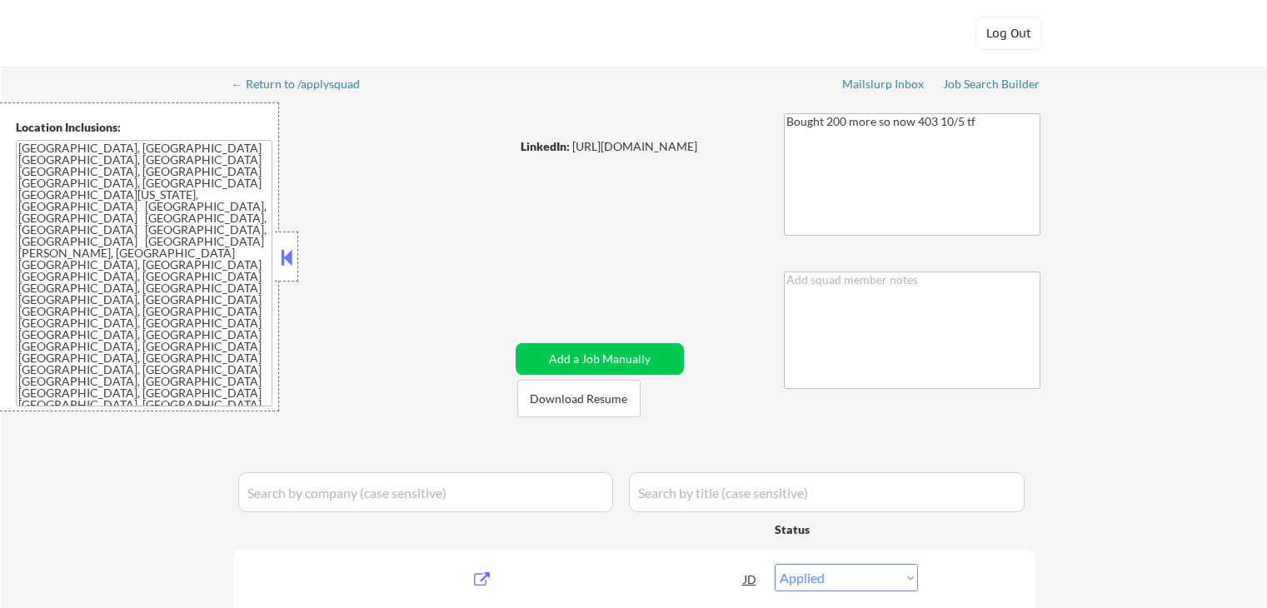
select select ""applied""
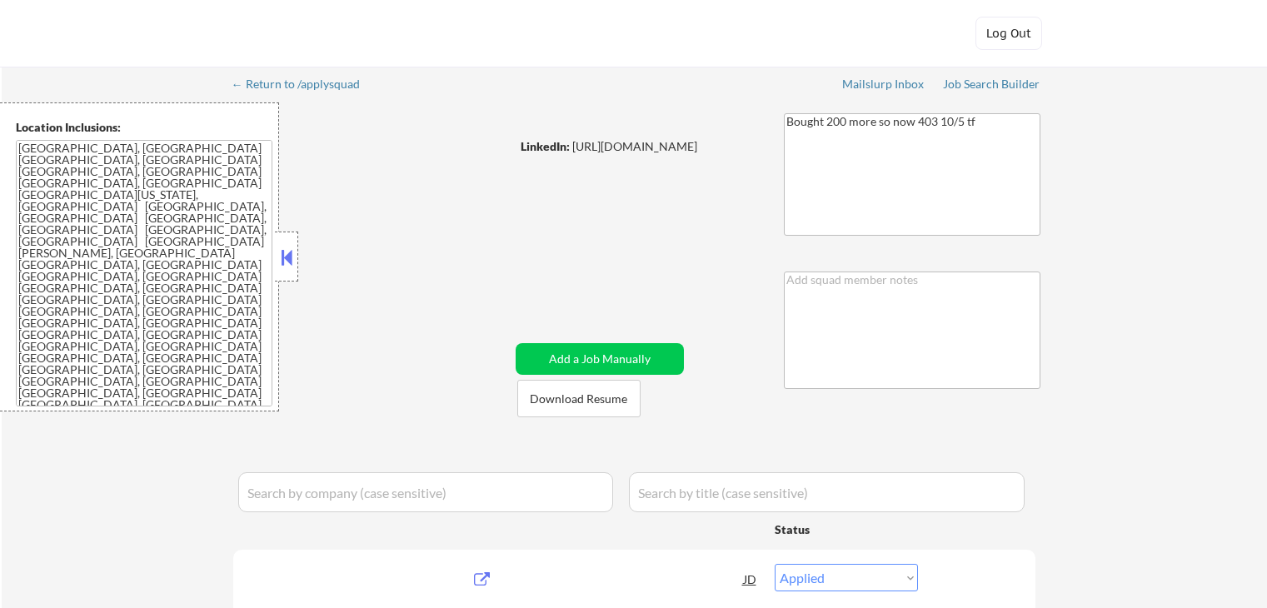
select select ""applied""
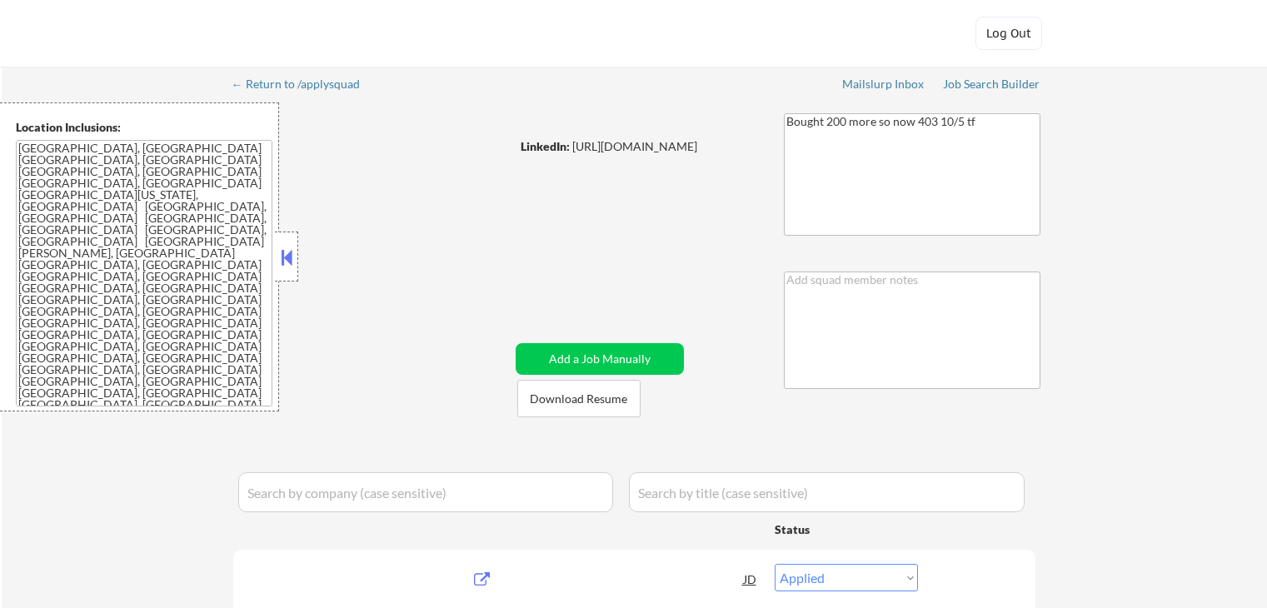
select select ""applied""
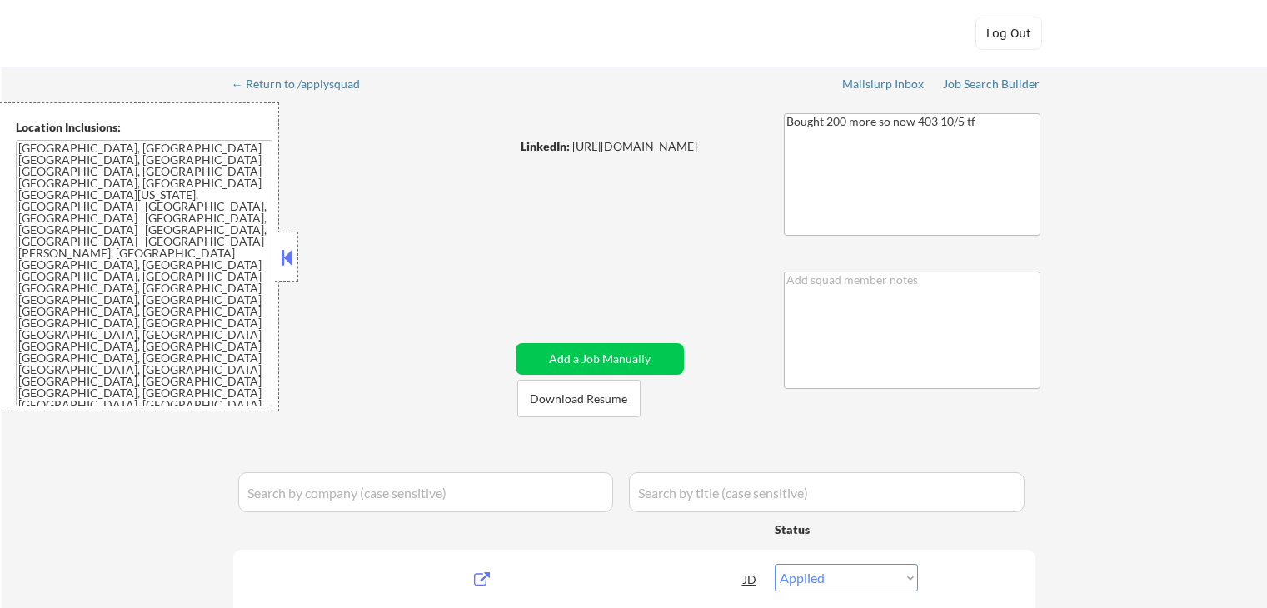
select select ""applied""
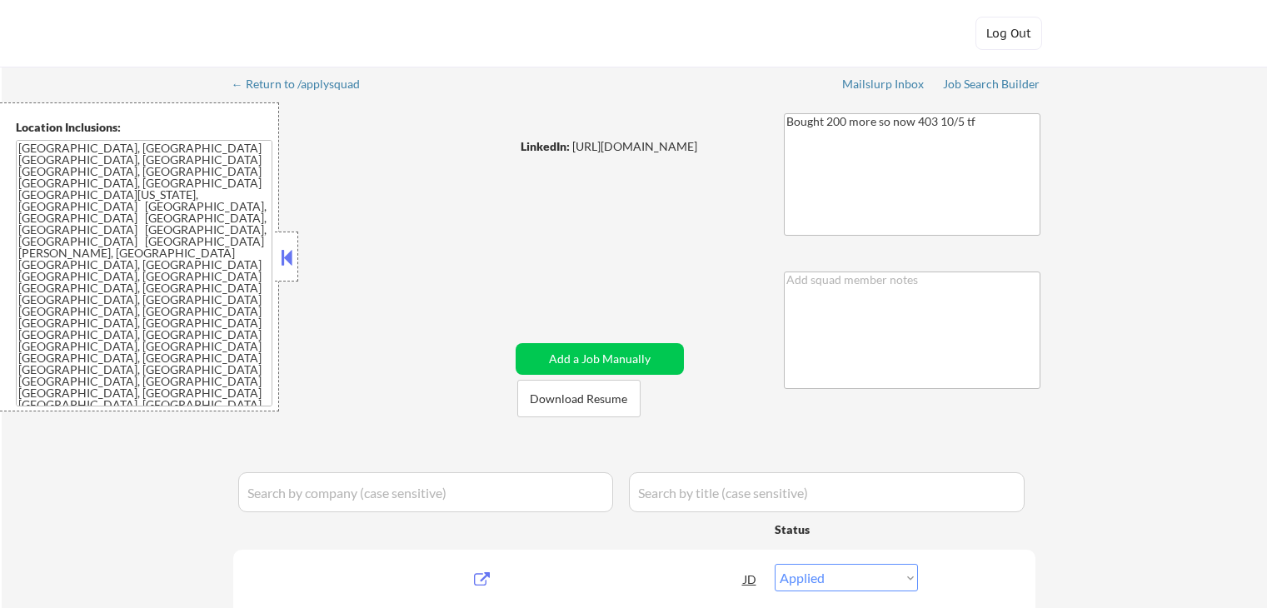
select select ""applied""
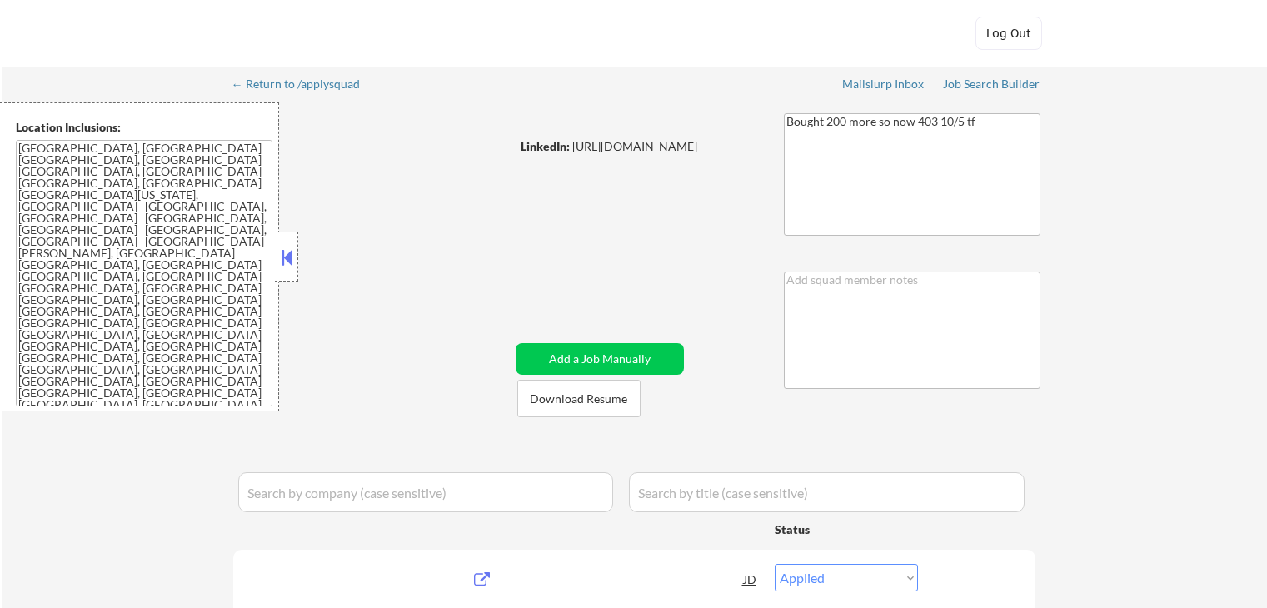
select select ""applied""
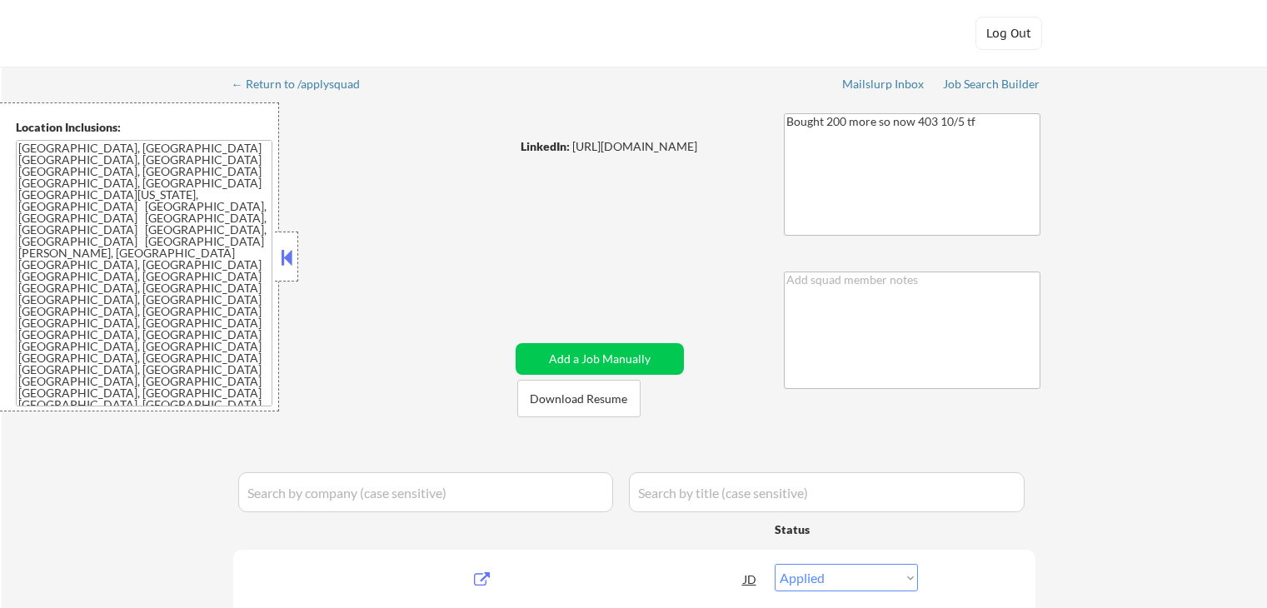
select select ""applied""
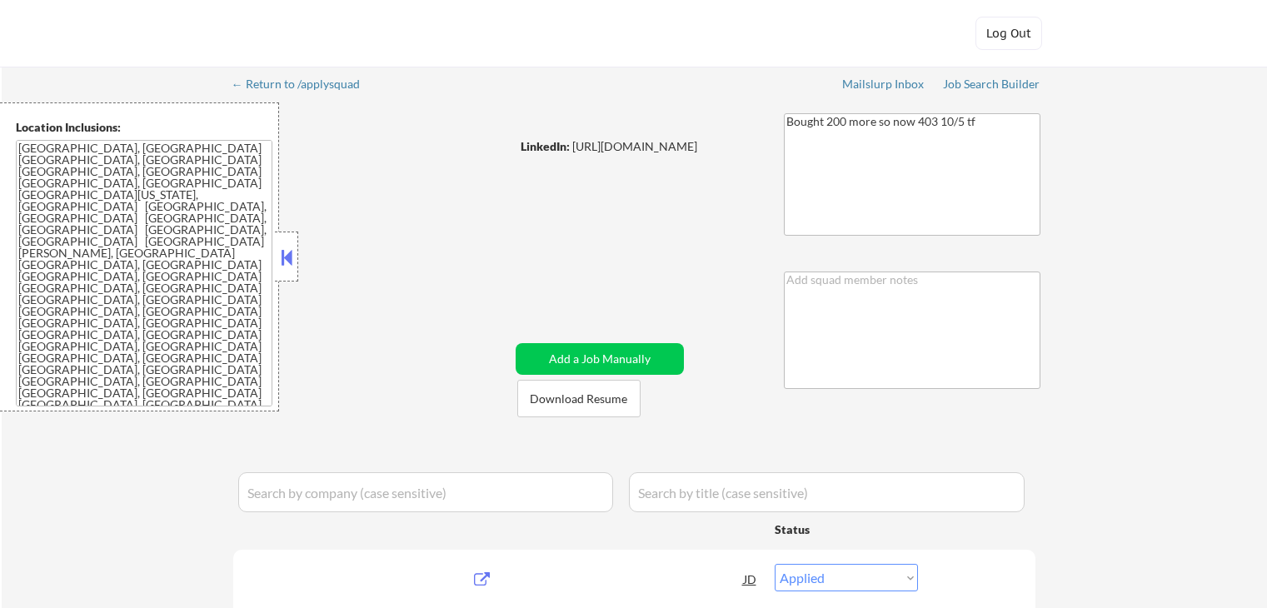
select select ""pending""
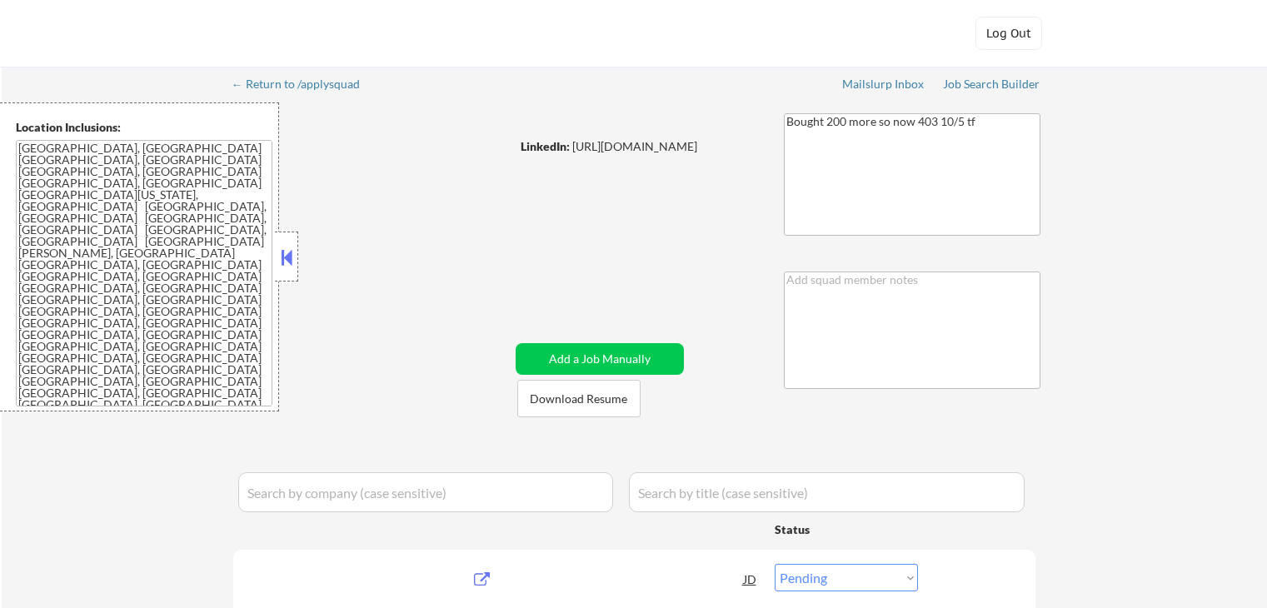
select select ""pending""
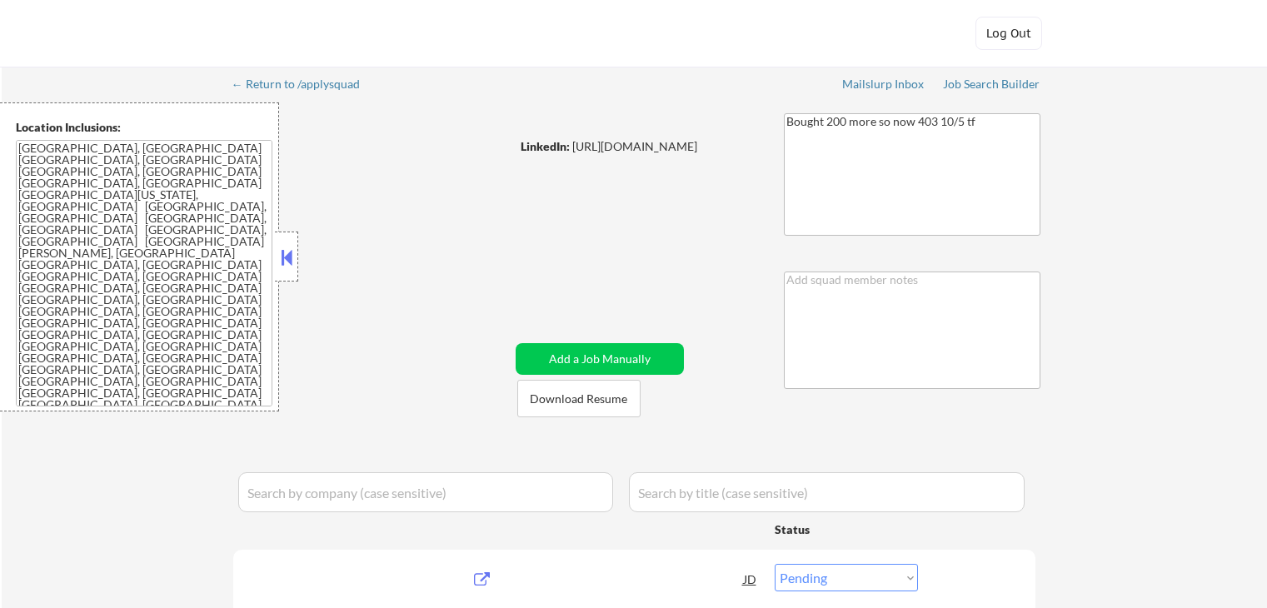
select select ""pending""
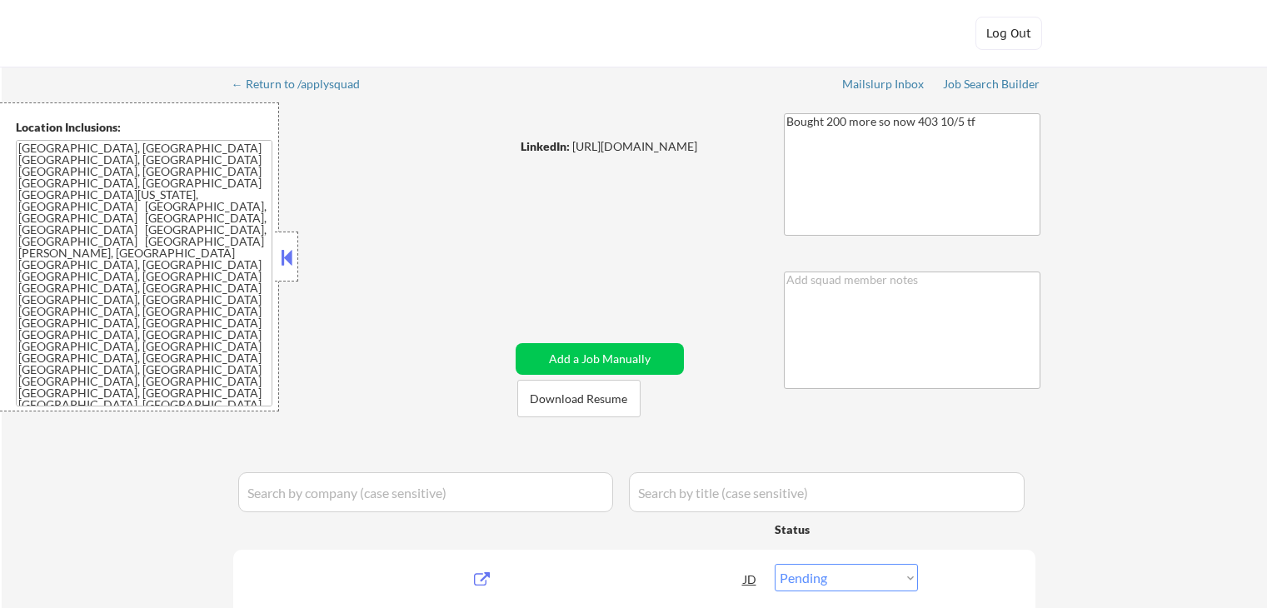
select select ""pending""
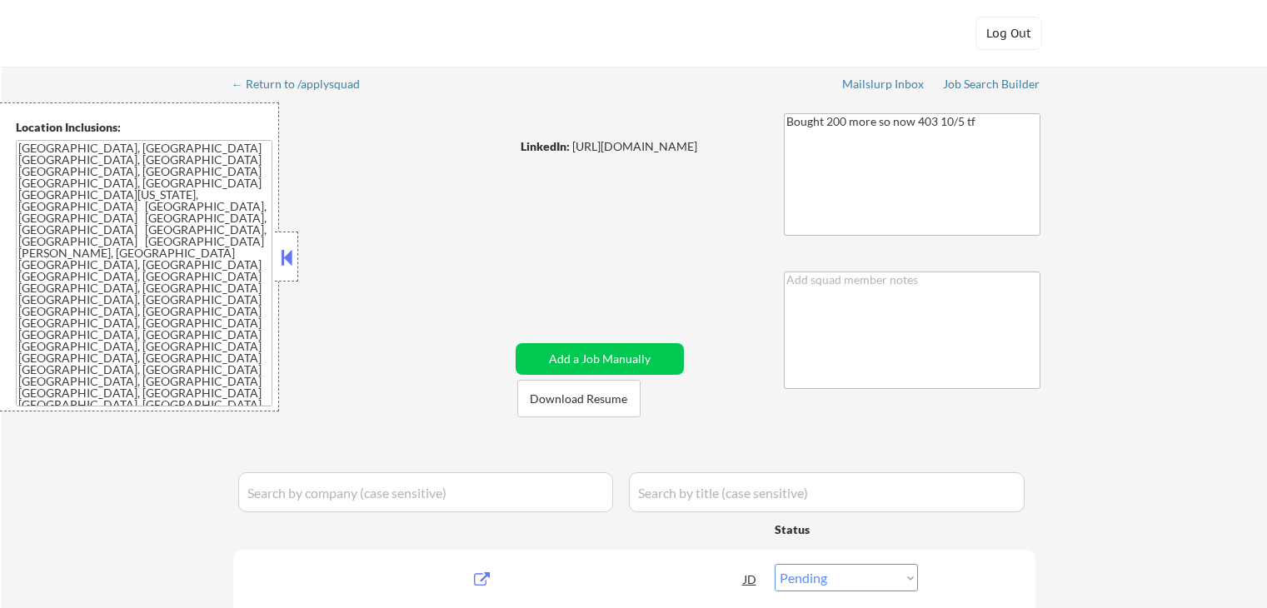
select select ""pending""
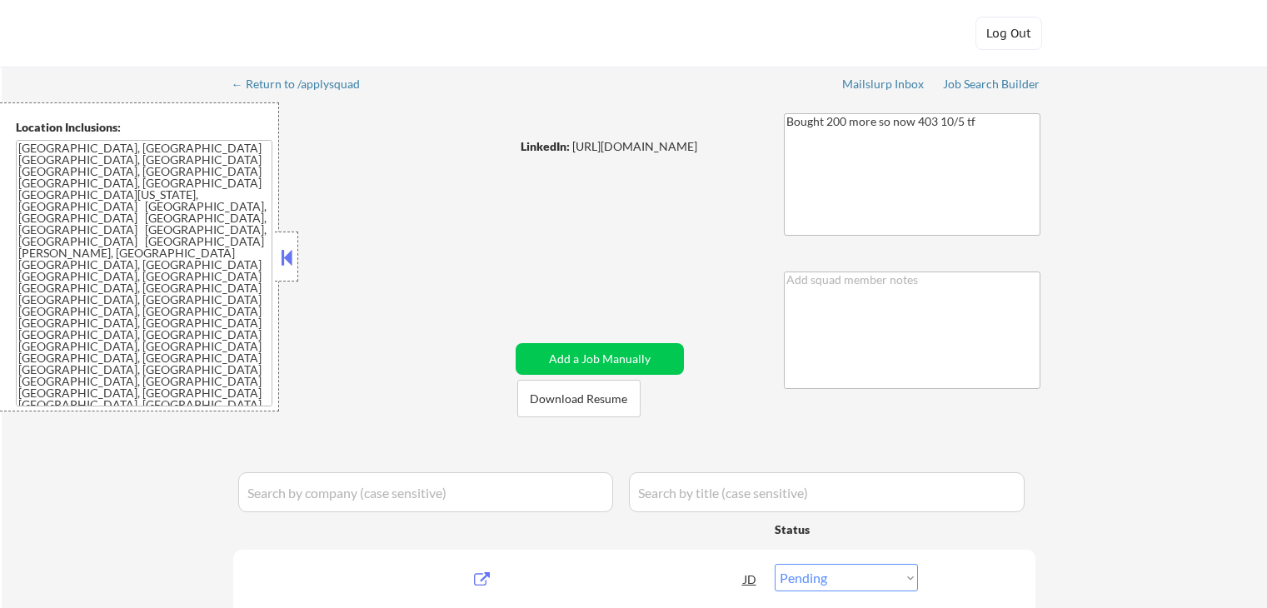
select select ""pending""
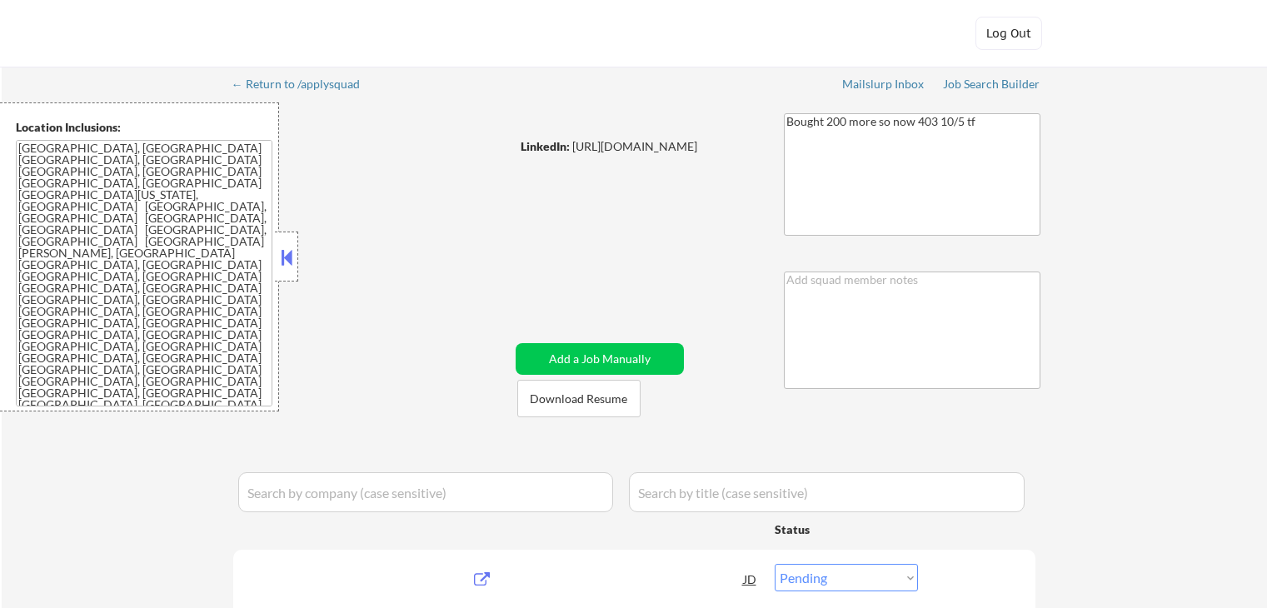
select select ""pending""
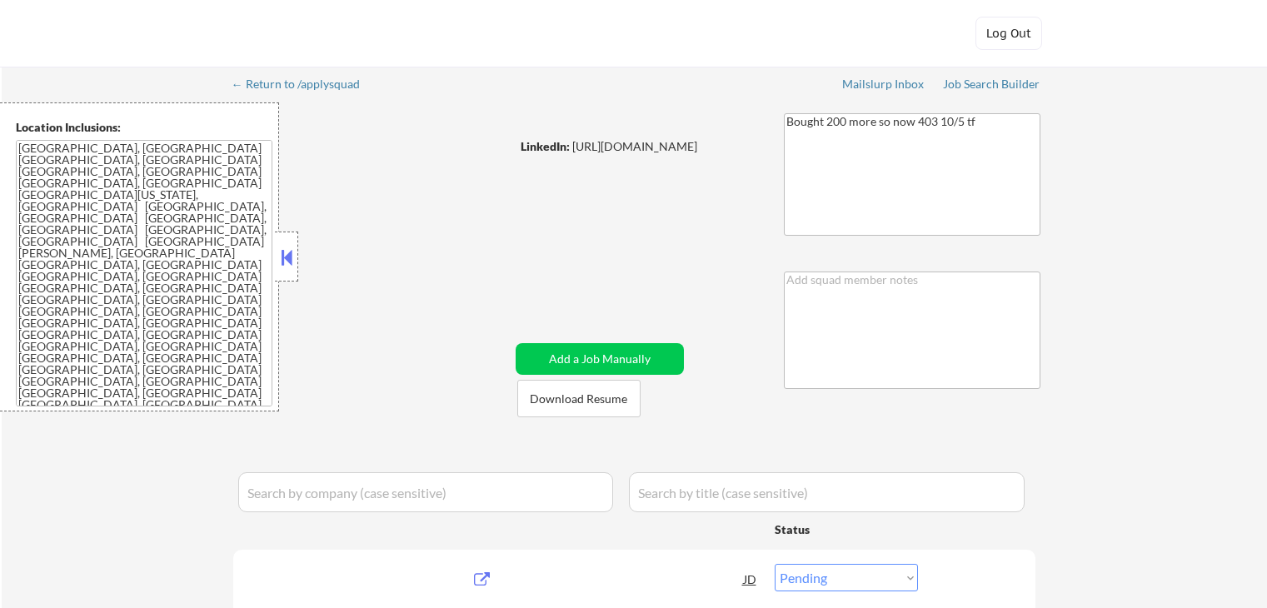
select select ""pending""
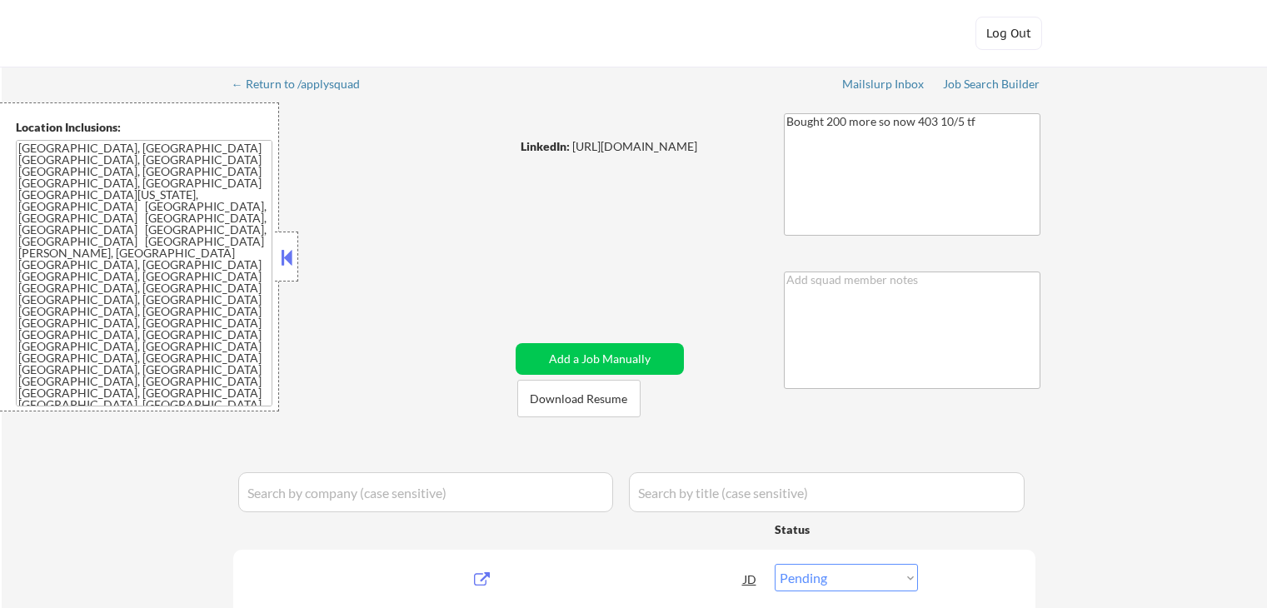
select select ""pending""
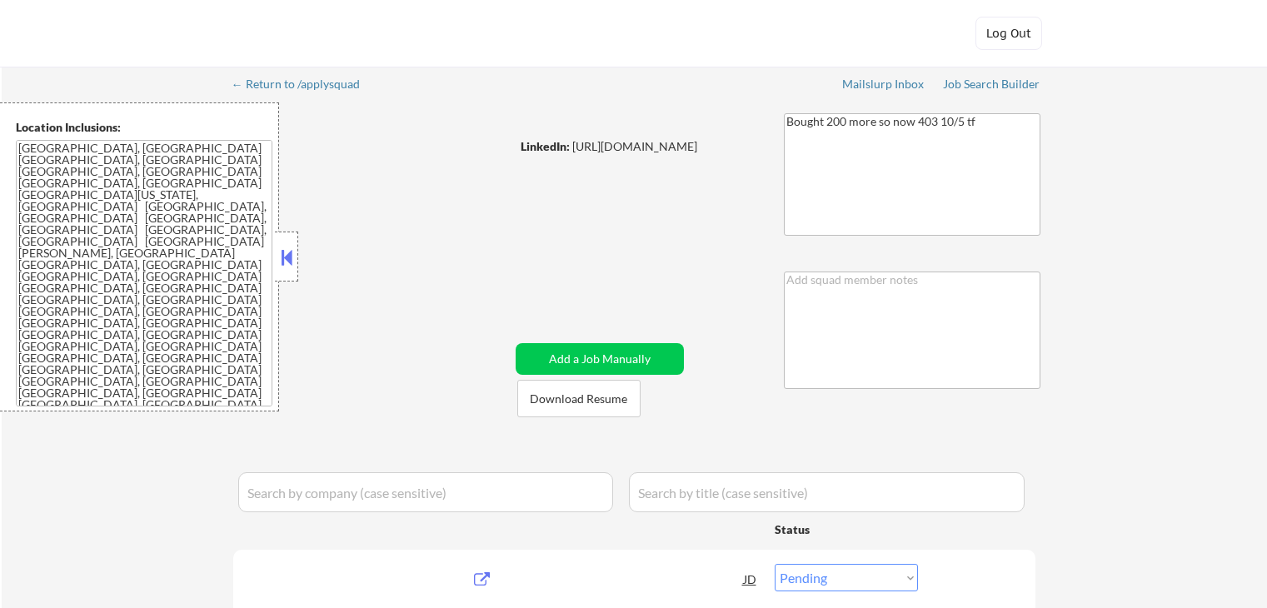
select select ""pending""
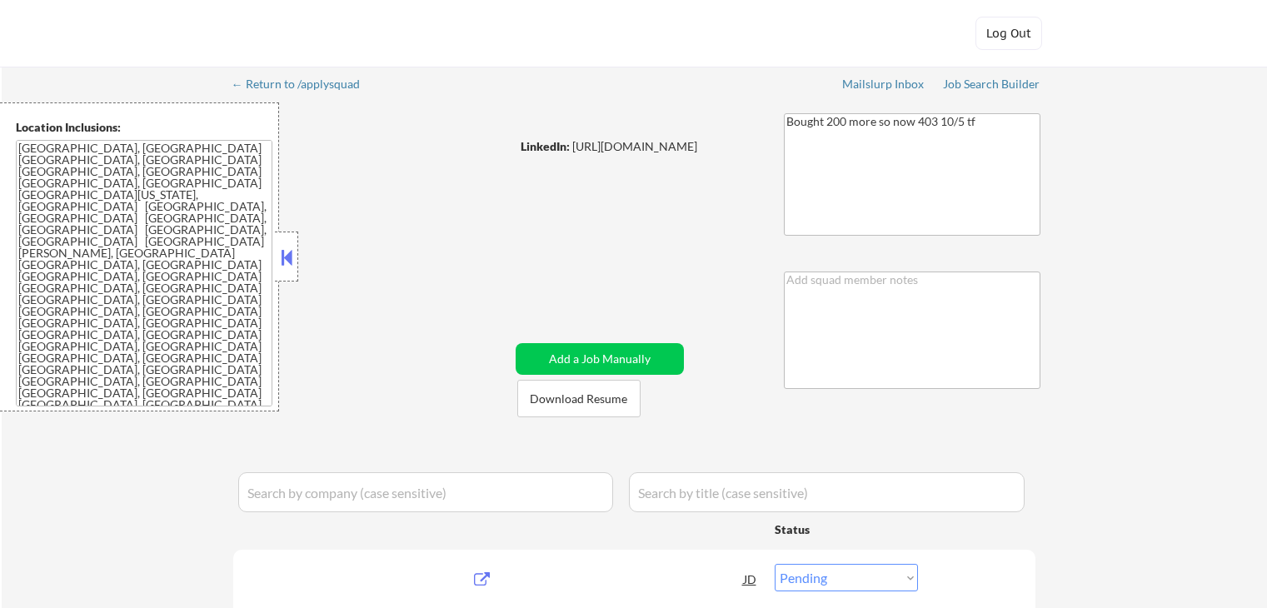
select select ""pending""
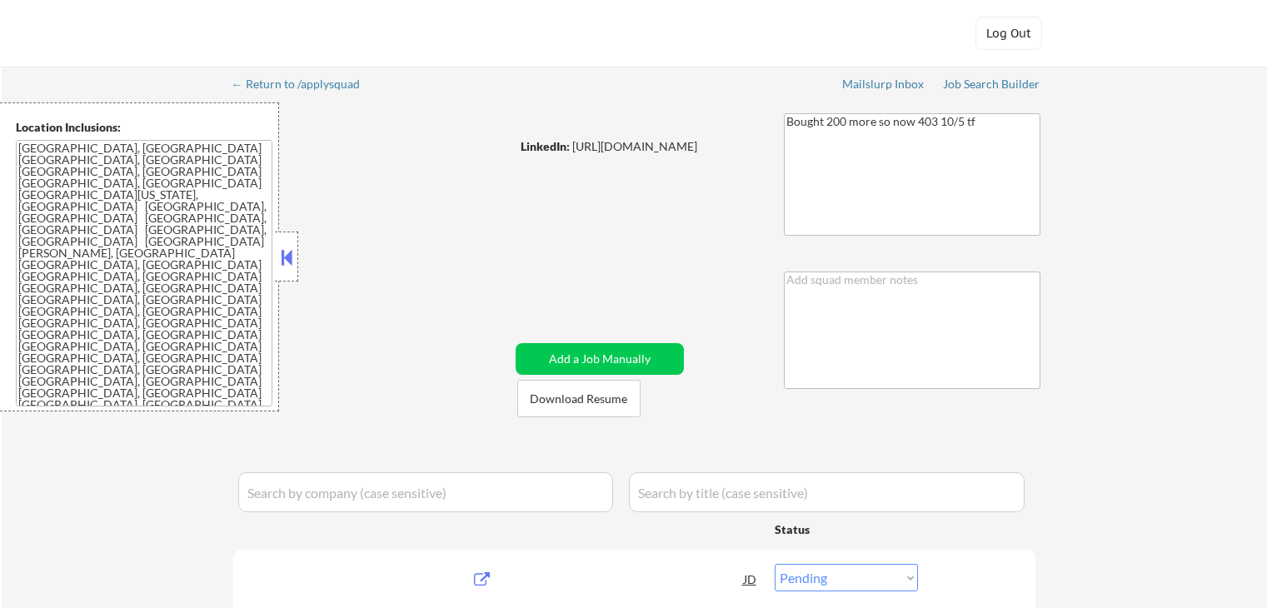
select select ""pending""
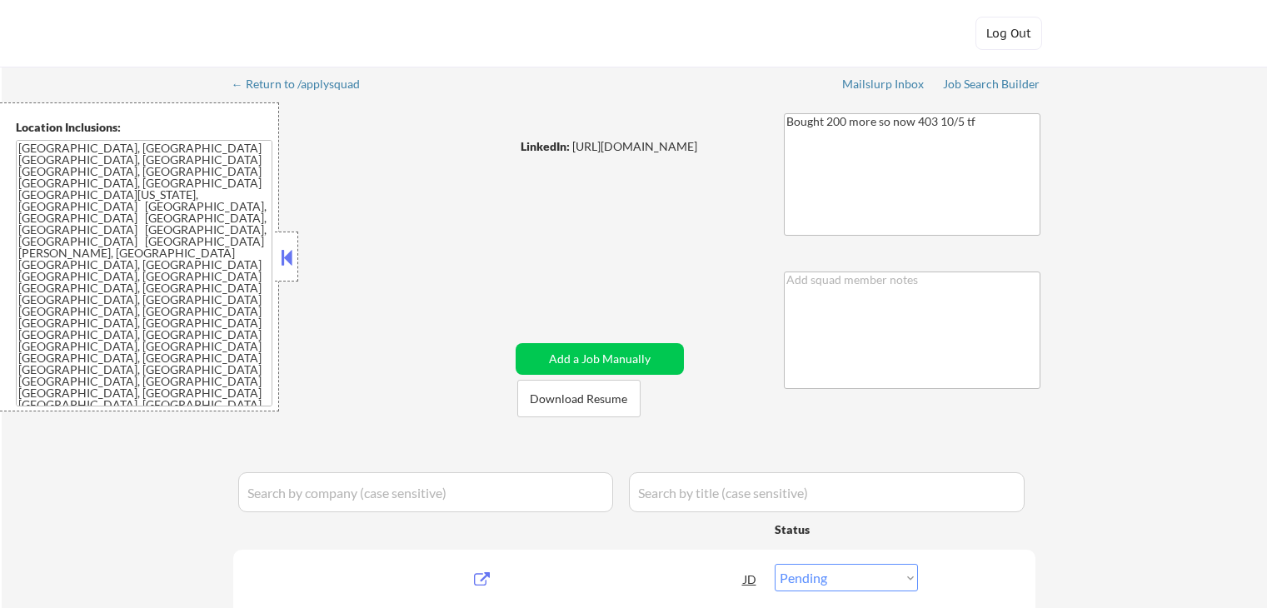
select select ""pending""
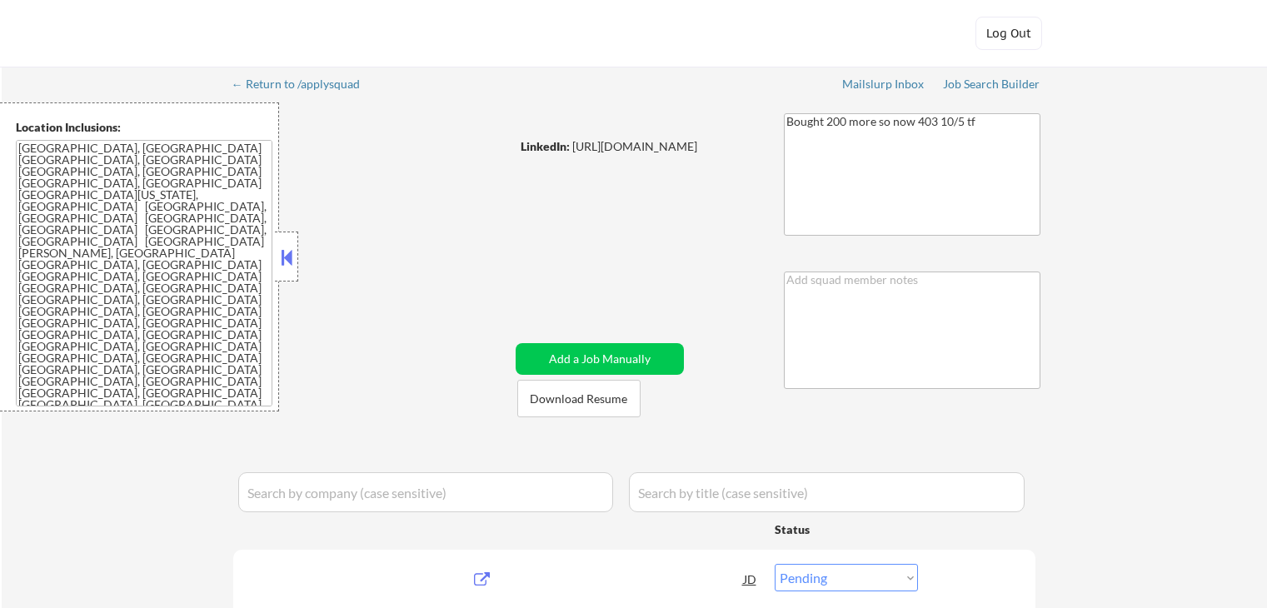
select select ""pending""
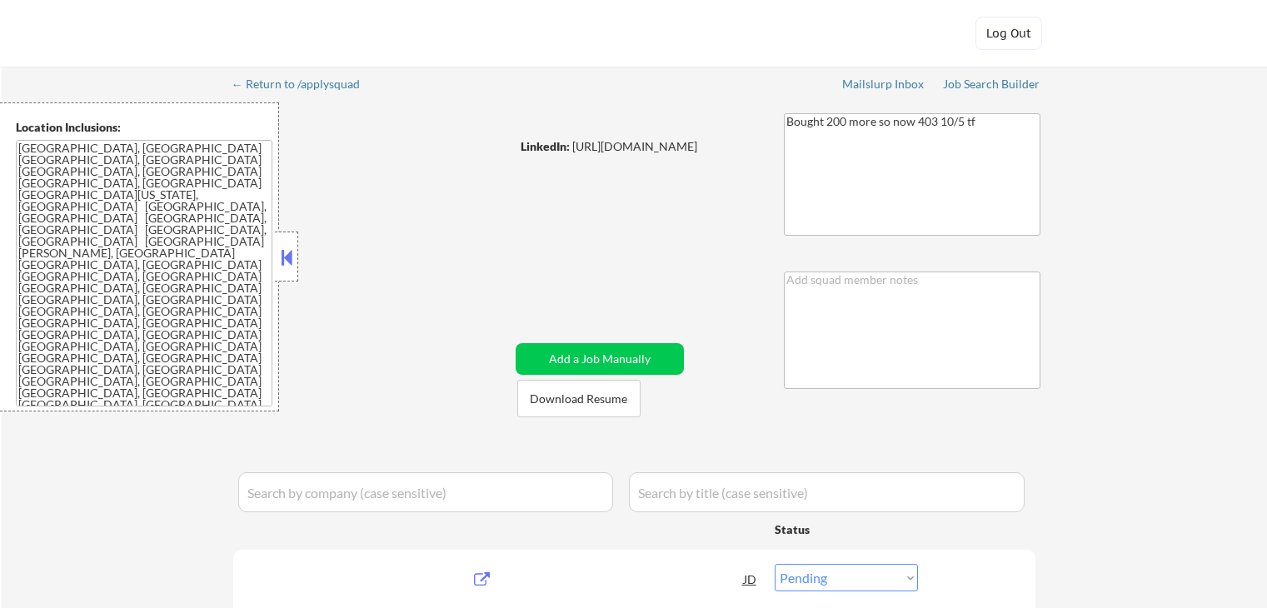
select select ""pending""
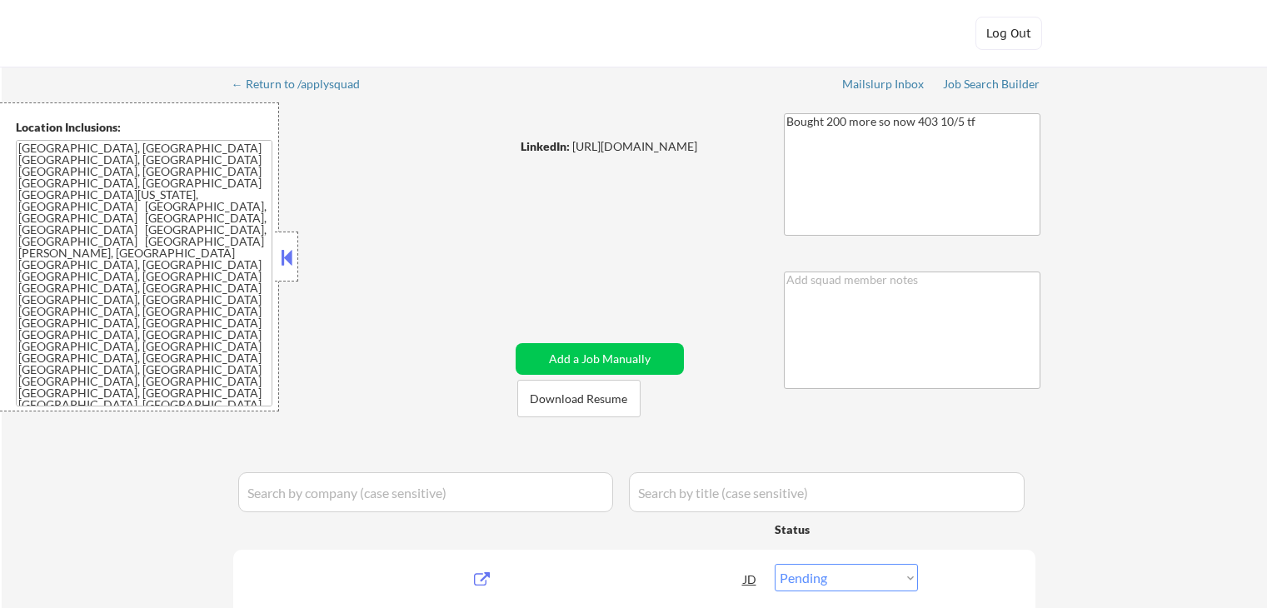
select select ""pending""
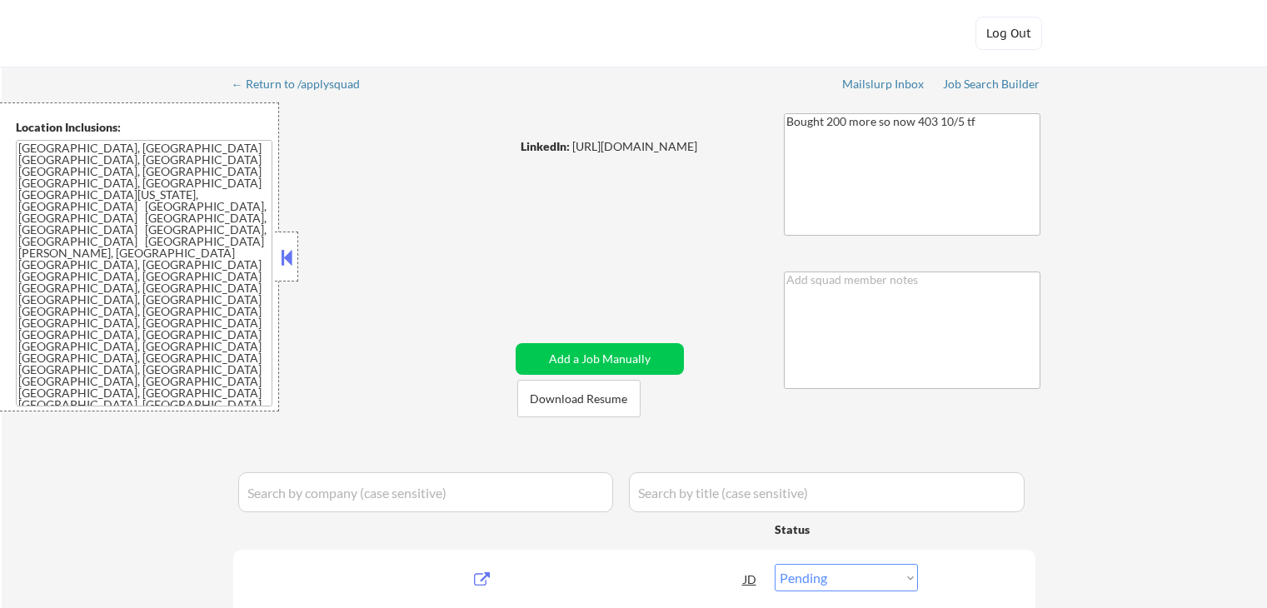
select select ""pending""
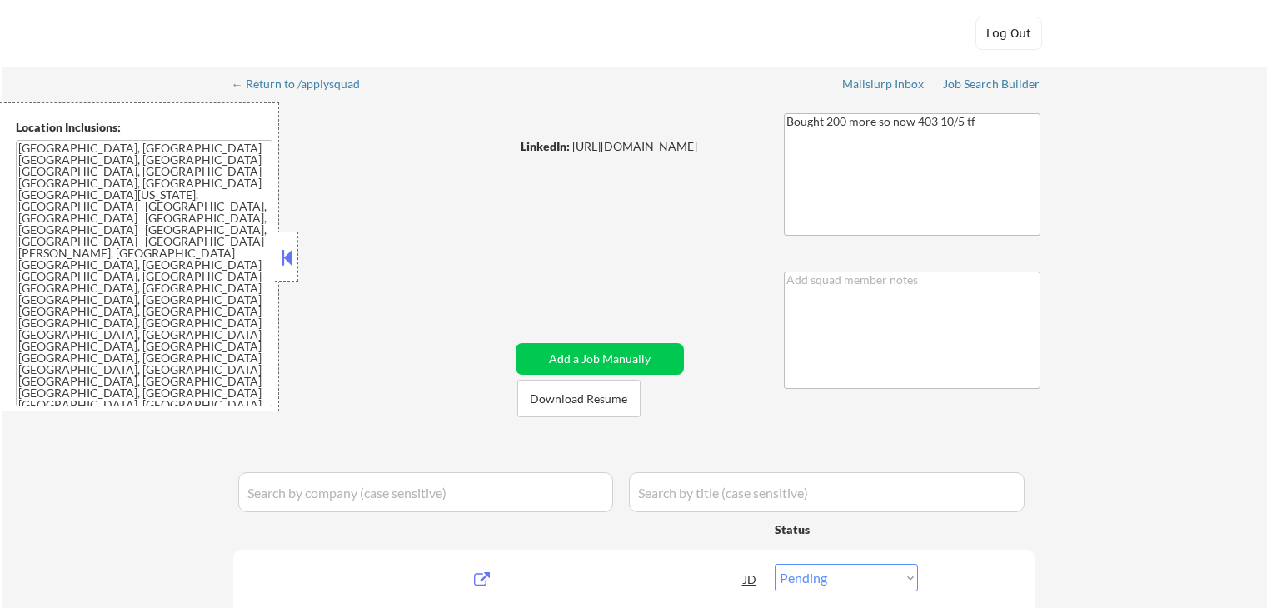
select select ""pending""
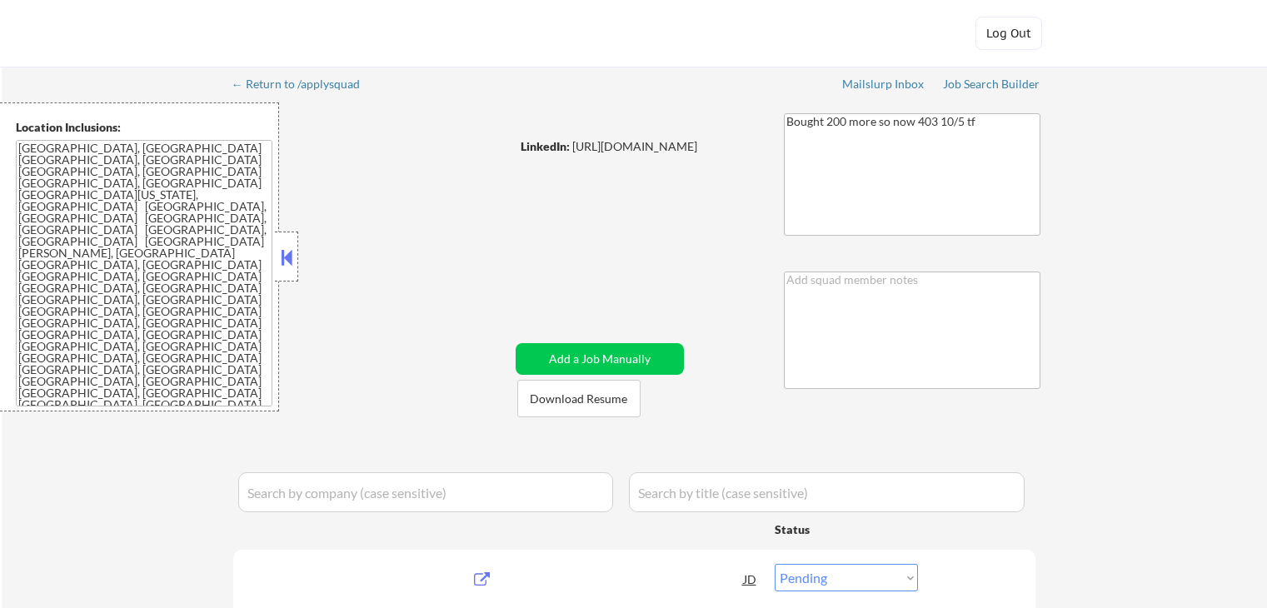
select select ""pending""
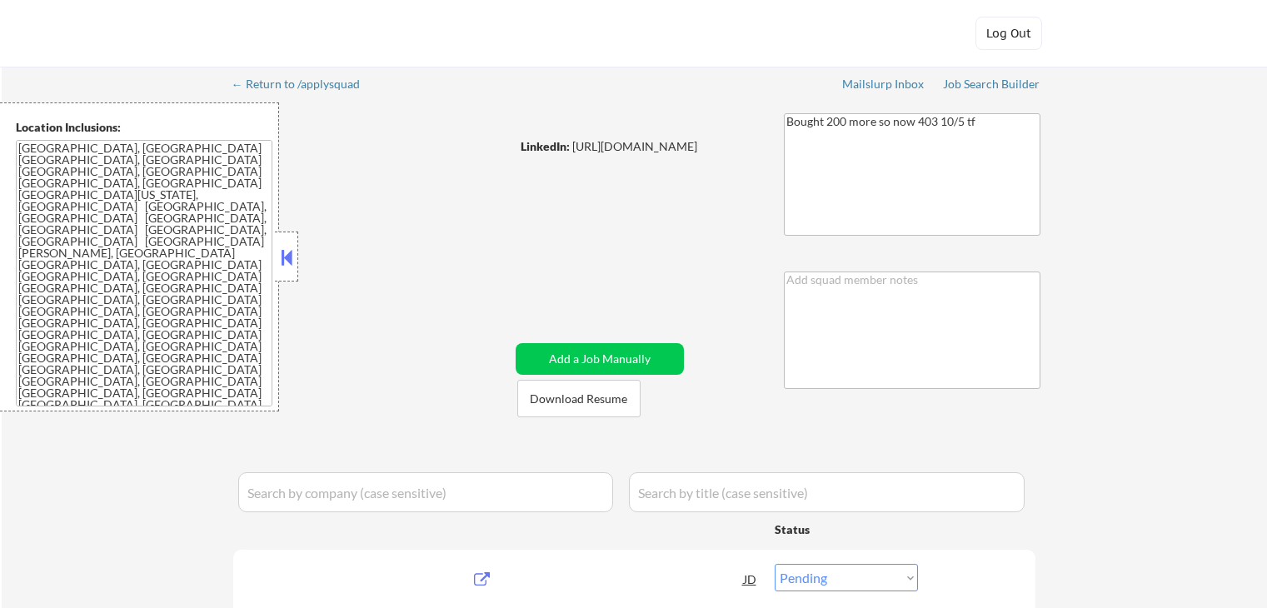
select select ""pending""
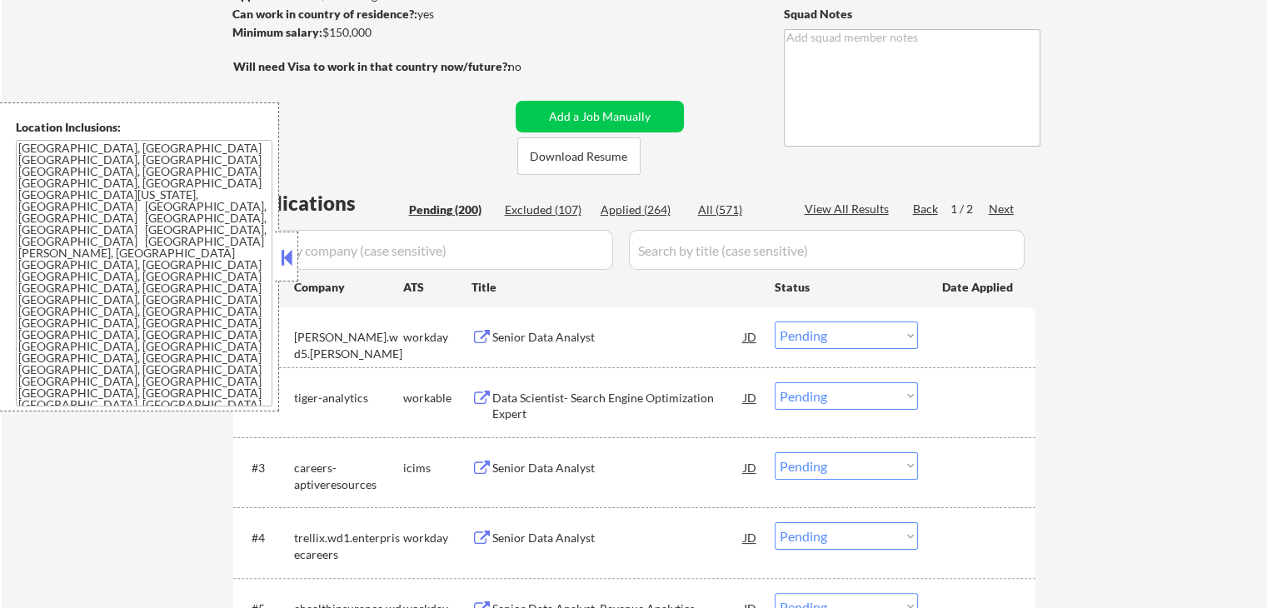
scroll to position [250, 0]
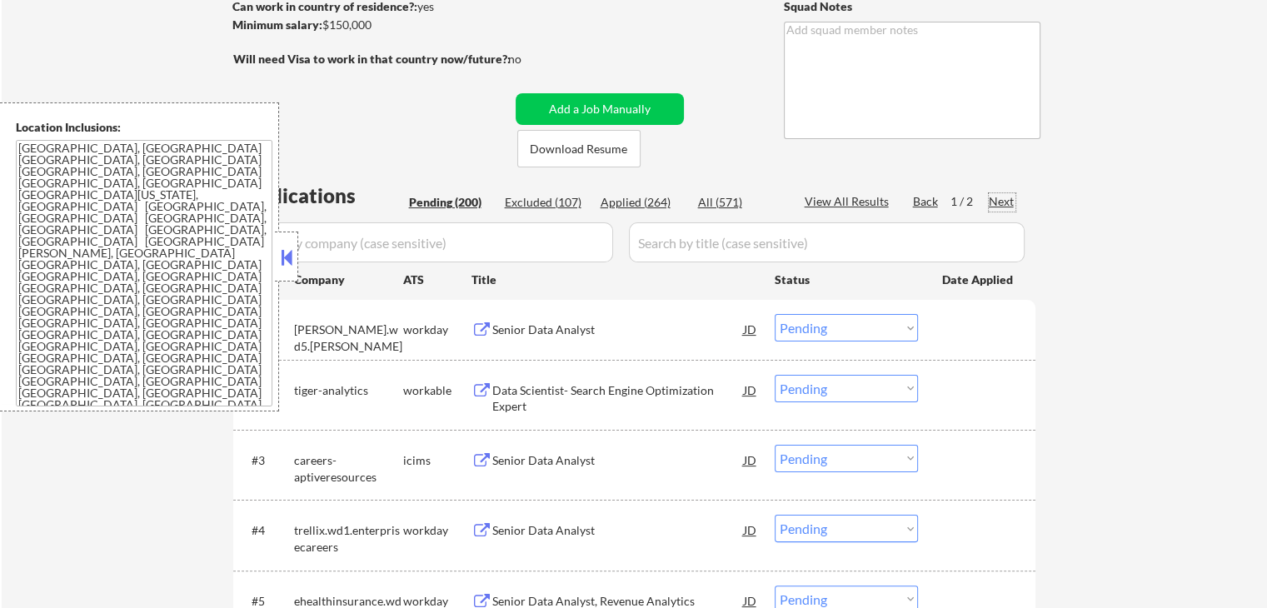
click at [1000, 198] on div "Next" at bounding box center [1002, 201] width 27 height 17
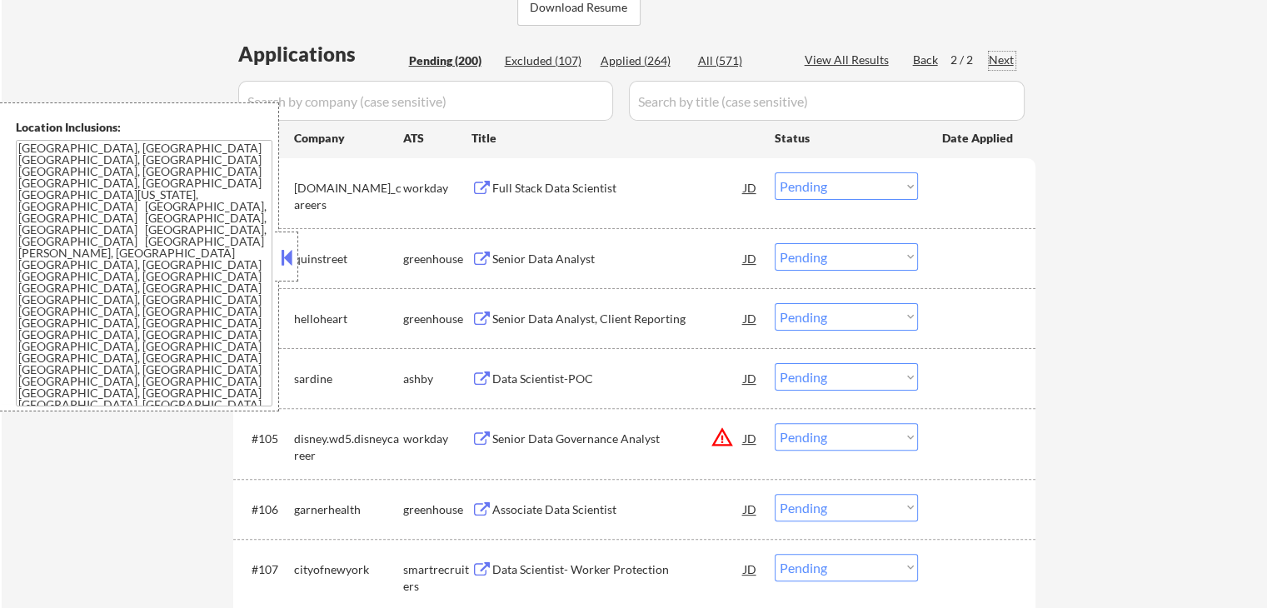
scroll to position [417, 0]
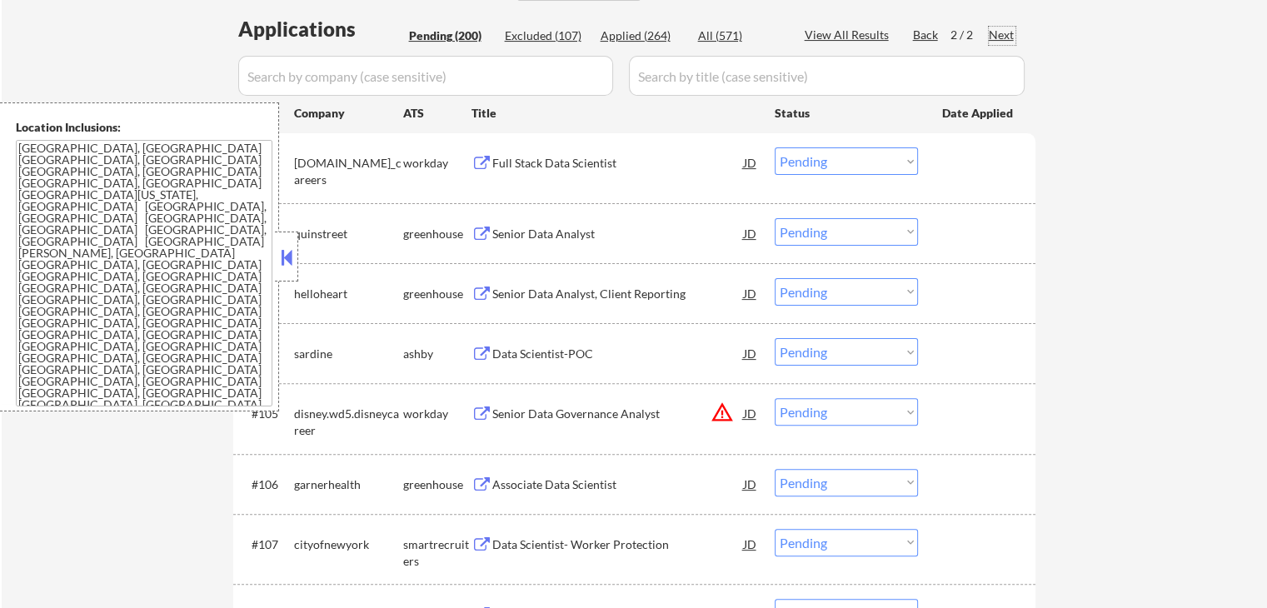
click at [587, 167] on div "Full Stack Data Scientist" at bounding box center [618, 163] width 252 height 17
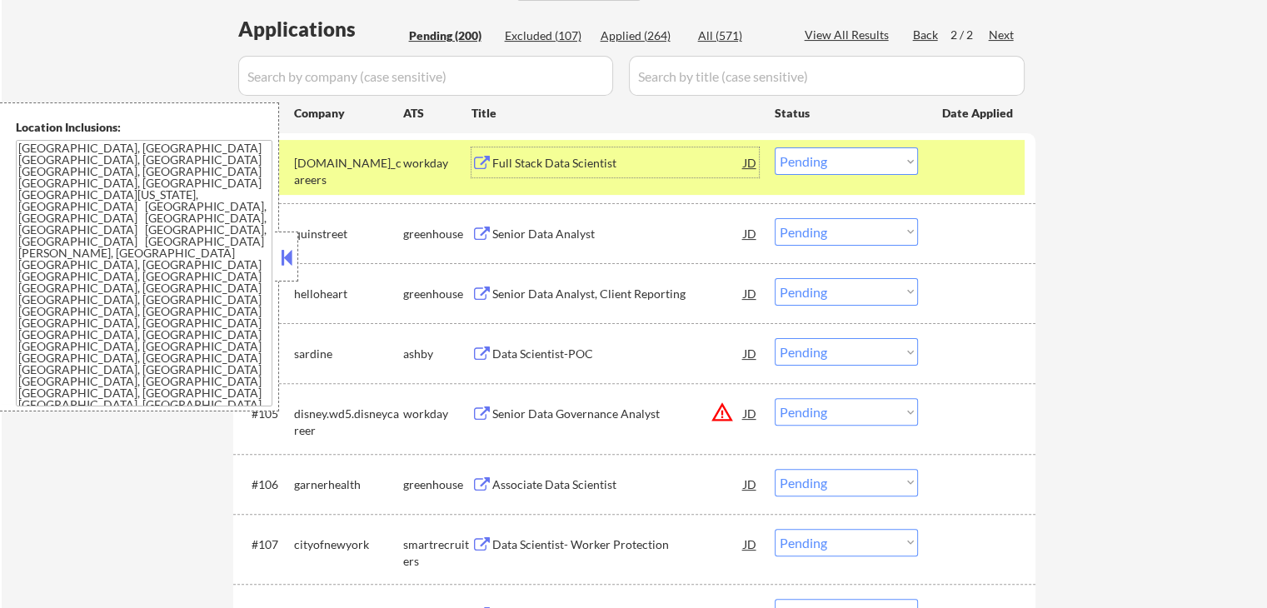
click at [629, 229] on div "Senior Data Analyst" at bounding box center [618, 234] width 252 height 17
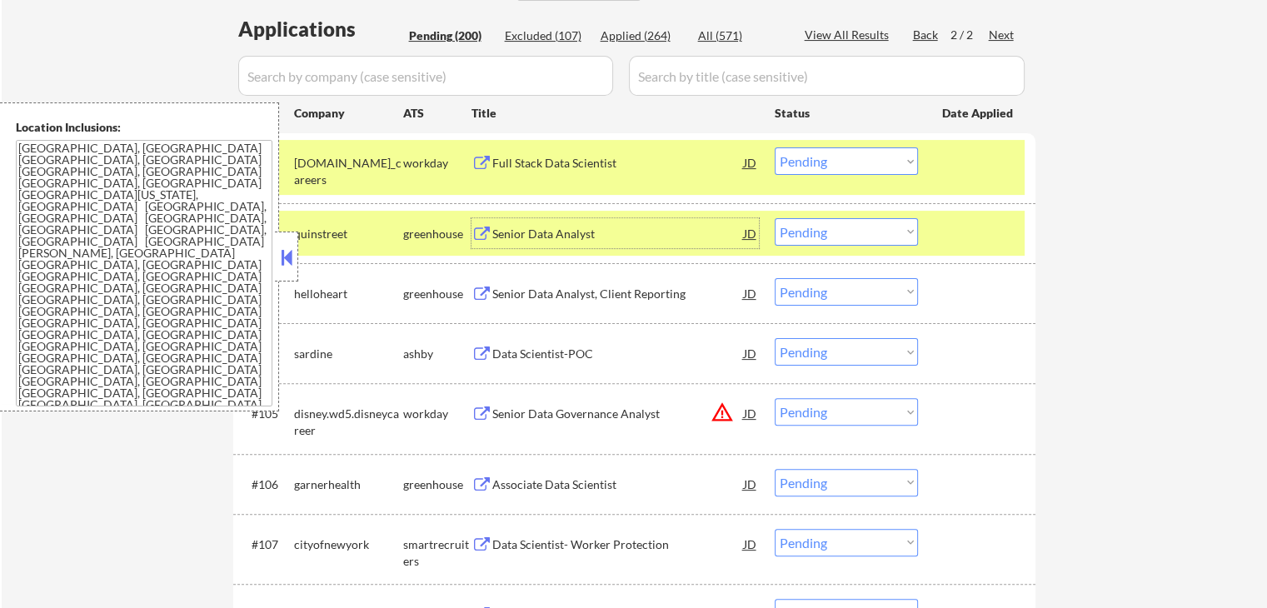
click at [633, 291] on div "Senior Data Analyst, Client Reporting" at bounding box center [618, 294] width 252 height 17
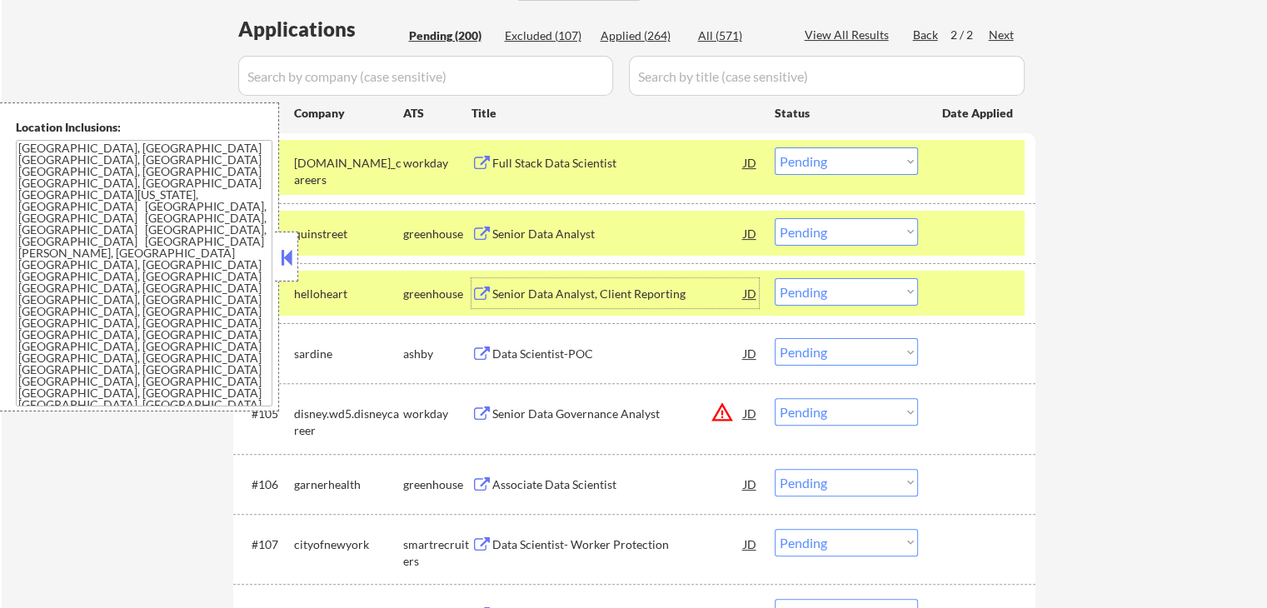
click at [883, 234] on select "Choose an option... Pending Applied Excluded (Questions) Excluded (Expired) Exc…" at bounding box center [846, 231] width 143 height 27
click at [775, 218] on select "Choose an option... Pending Applied Excluded (Questions) Excluded (Expired) Exc…" at bounding box center [846, 231] width 143 height 27
click at [630, 347] on div "Data Scientist-POC" at bounding box center [618, 354] width 252 height 17
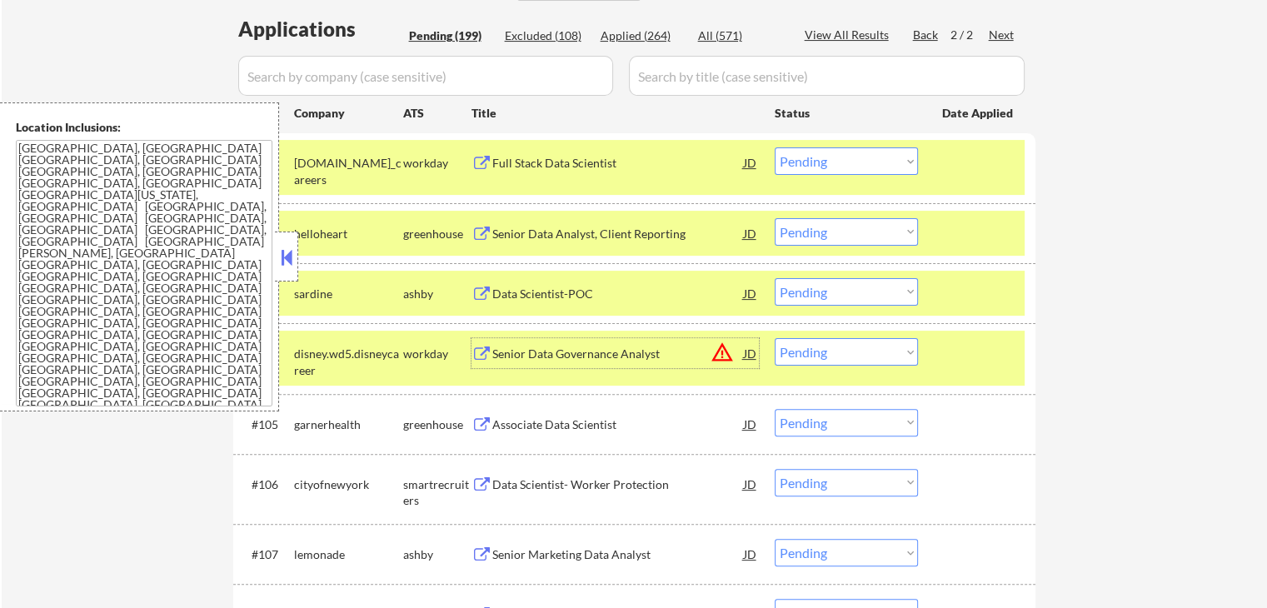
drag, startPoint x: 826, startPoint y: 234, endPoint x: 821, endPoint y: 243, distance: 10.1
click at [825, 236] on select "Choose an option... Pending Applied Excluded (Questions) Excluded (Expired) Exc…" at bounding box center [846, 231] width 143 height 27
click at [775, 218] on select "Choose an option... Pending Applied Excluded (Questions) Excluded (Expired) Exc…" at bounding box center [846, 231] width 143 height 27
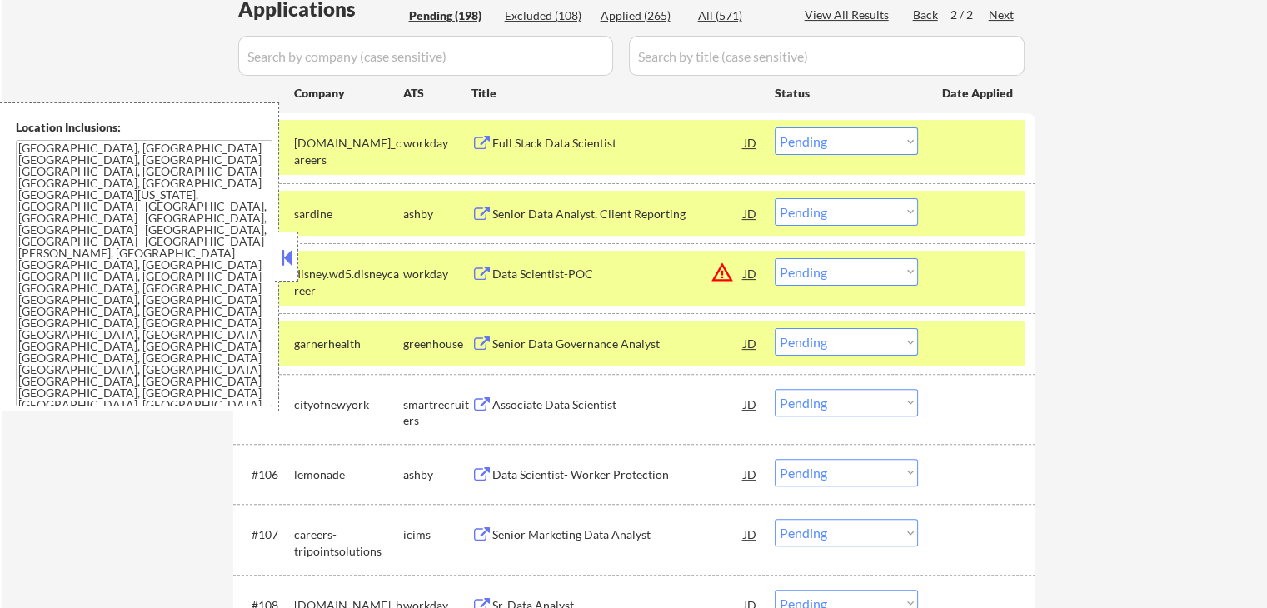
scroll to position [500, 0]
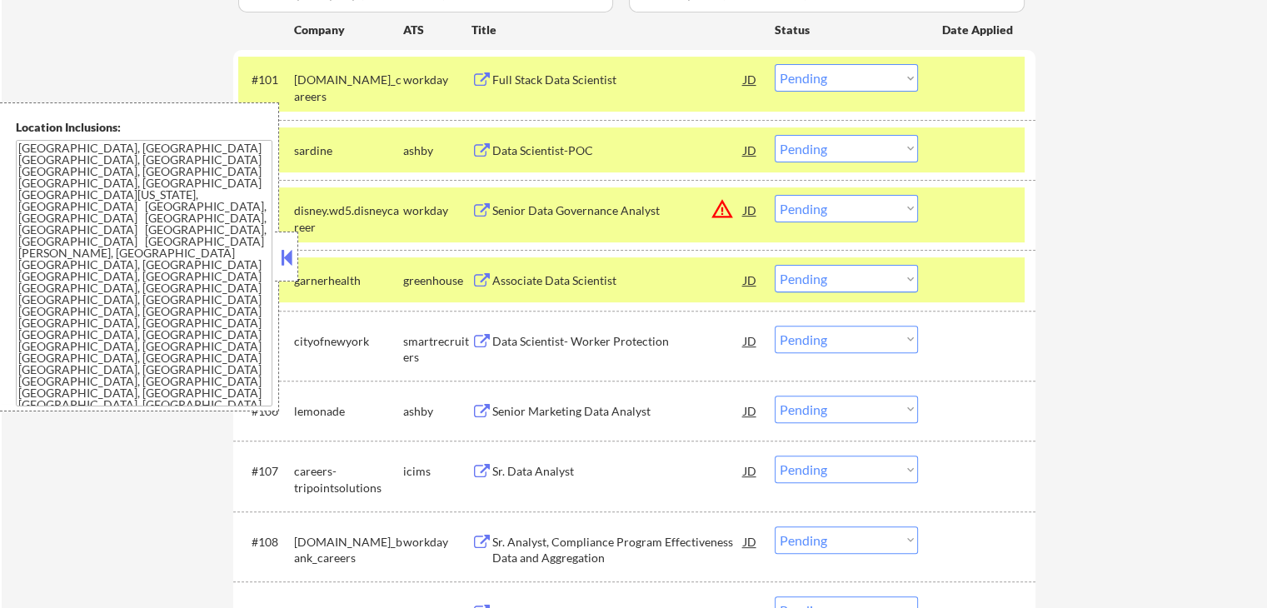
click at [611, 278] on div "Associate Data Scientist" at bounding box center [618, 280] width 252 height 17
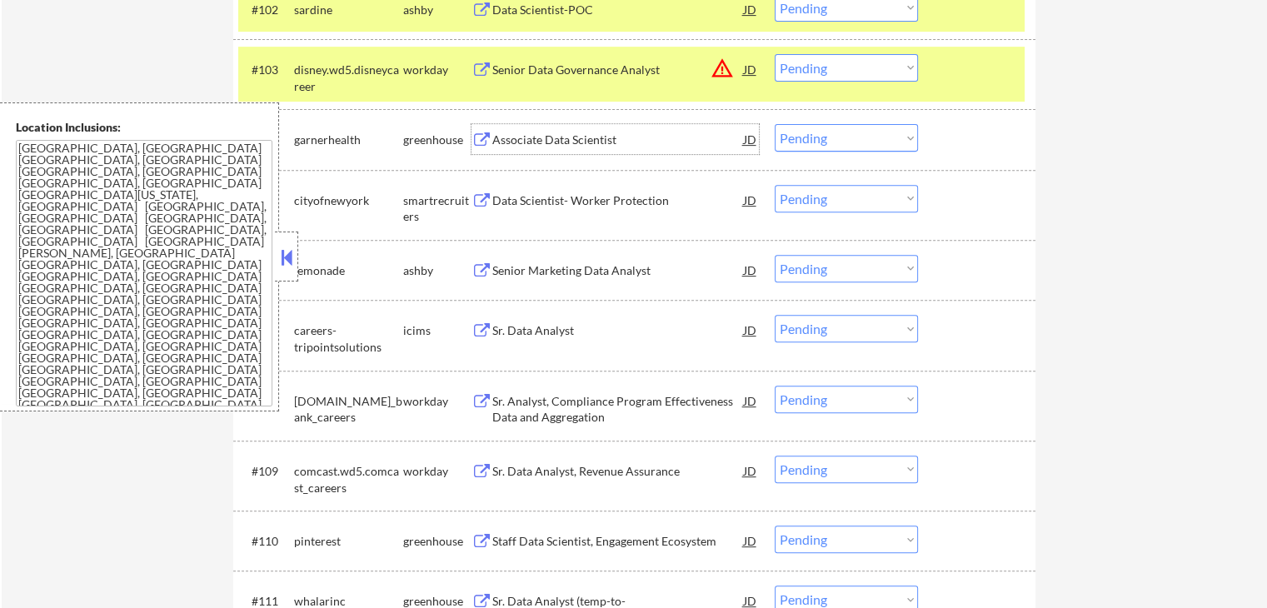
scroll to position [667, 0]
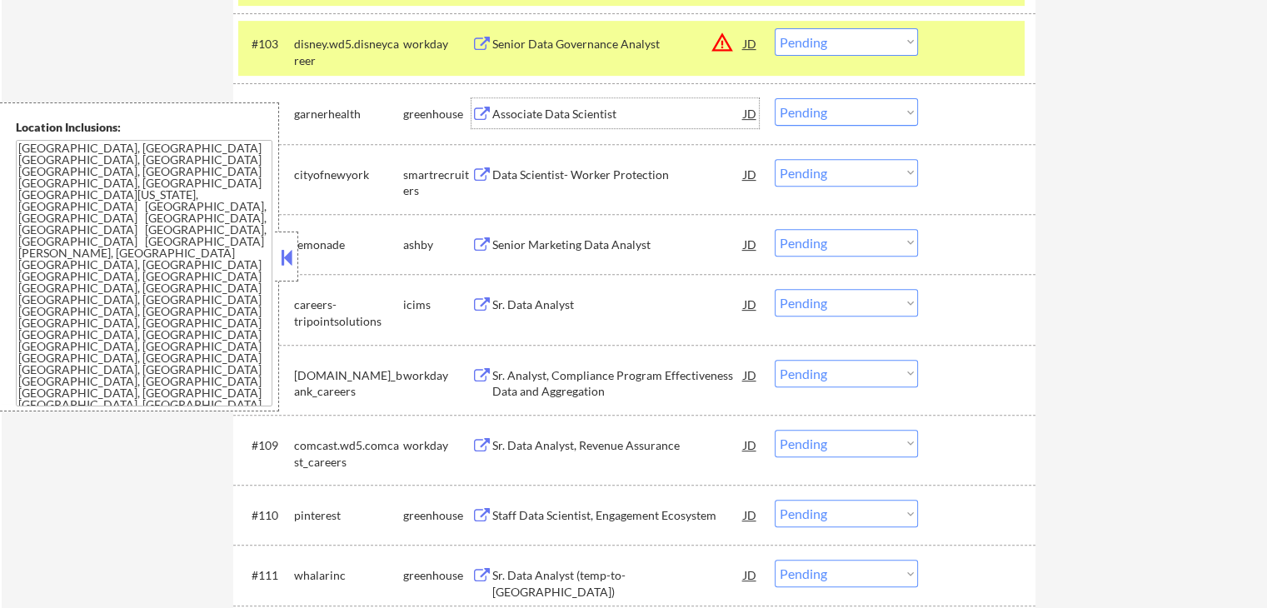
click at [636, 177] on div "Data Scientist- Worker Protection" at bounding box center [618, 175] width 252 height 17
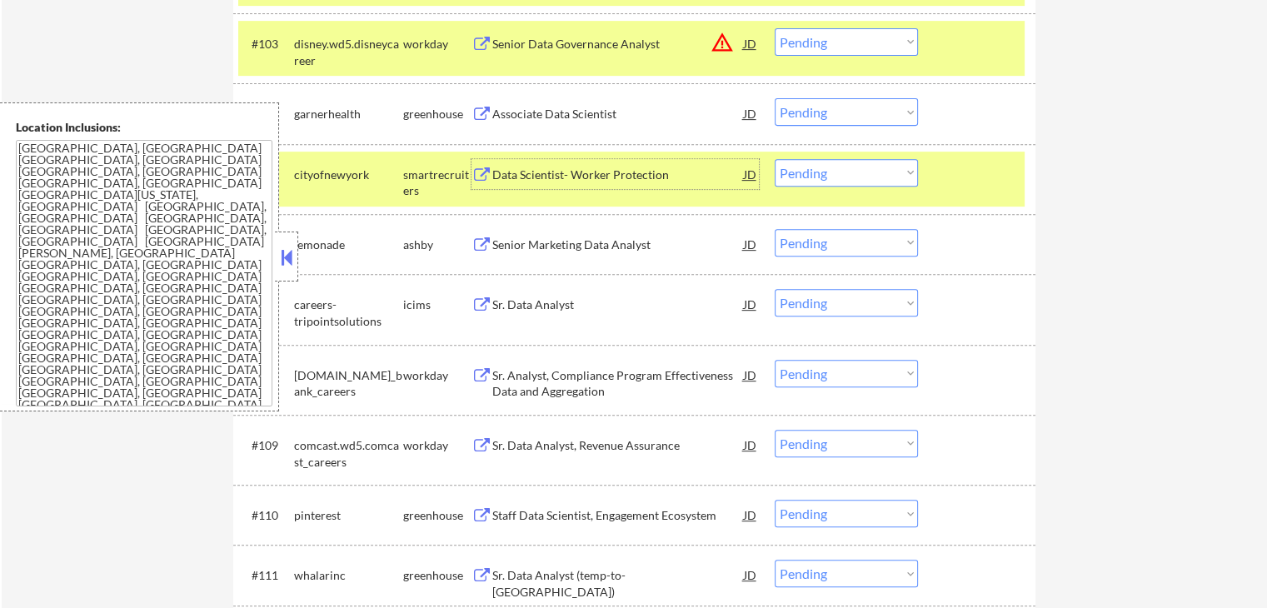
drag, startPoint x: 833, startPoint y: 115, endPoint x: 833, endPoint y: 124, distance: 9.2
click at [833, 115] on select "Choose an option... Pending Applied Excluded (Questions) Excluded (Expired) Exc…" at bounding box center [846, 111] width 143 height 27
click at [775, 98] on select "Choose an option... Pending Applied Excluded (Questions) Excluded (Expired) Exc…" at bounding box center [846, 111] width 143 height 27
click at [622, 251] on div "Senior Marketing Data Analyst" at bounding box center [618, 245] width 252 height 17
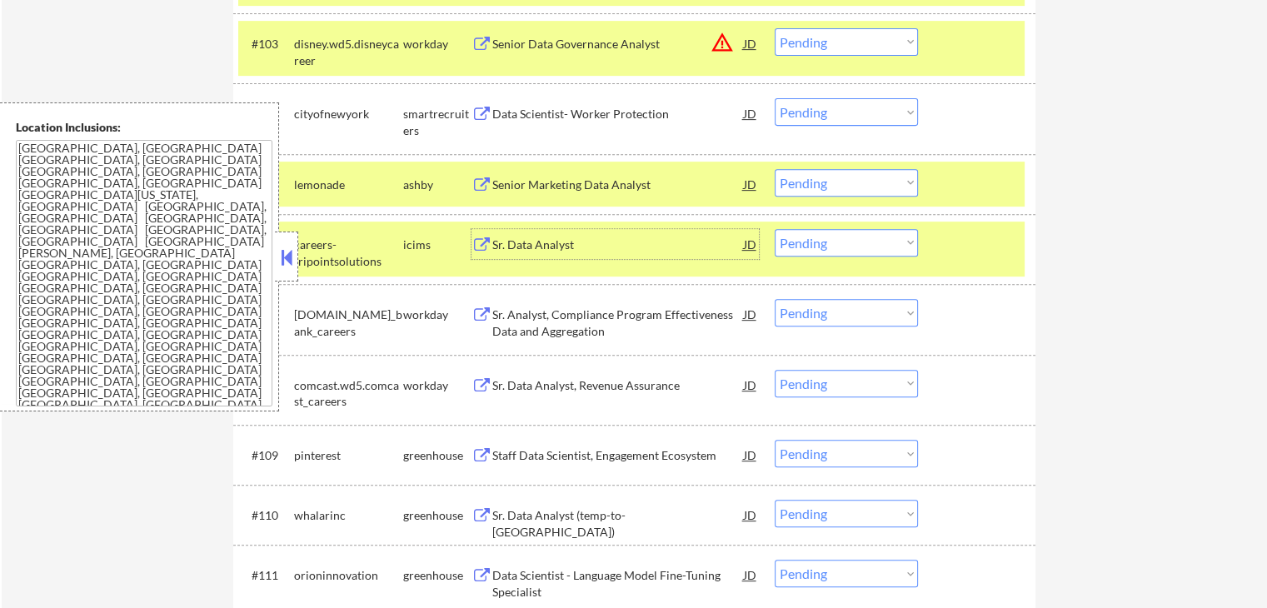
click at [849, 116] on select "Choose an option... Pending Applied Excluded (Questions) Excluded (Expired) Exc…" at bounding box center [846, 111] width 143 height 27
click at [775, 98] on select "Choose an option... Pending Applied Excluded (Questions) Excluded (Expired) Exc…" at bounding box center [846, 111] width 143 height 27
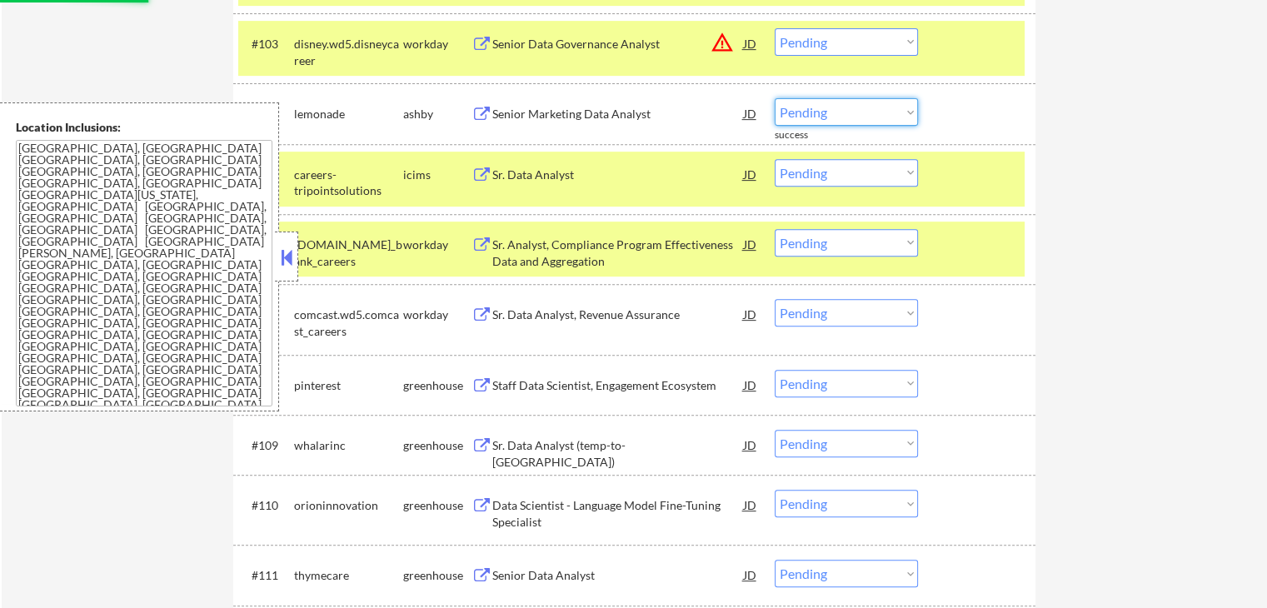
click at [828, 106] on select "Choose an option... Pending Applied Excluded (Questions) Excluded (Expired) Exc…" at bounding box center [846, 111] width 143 height 27
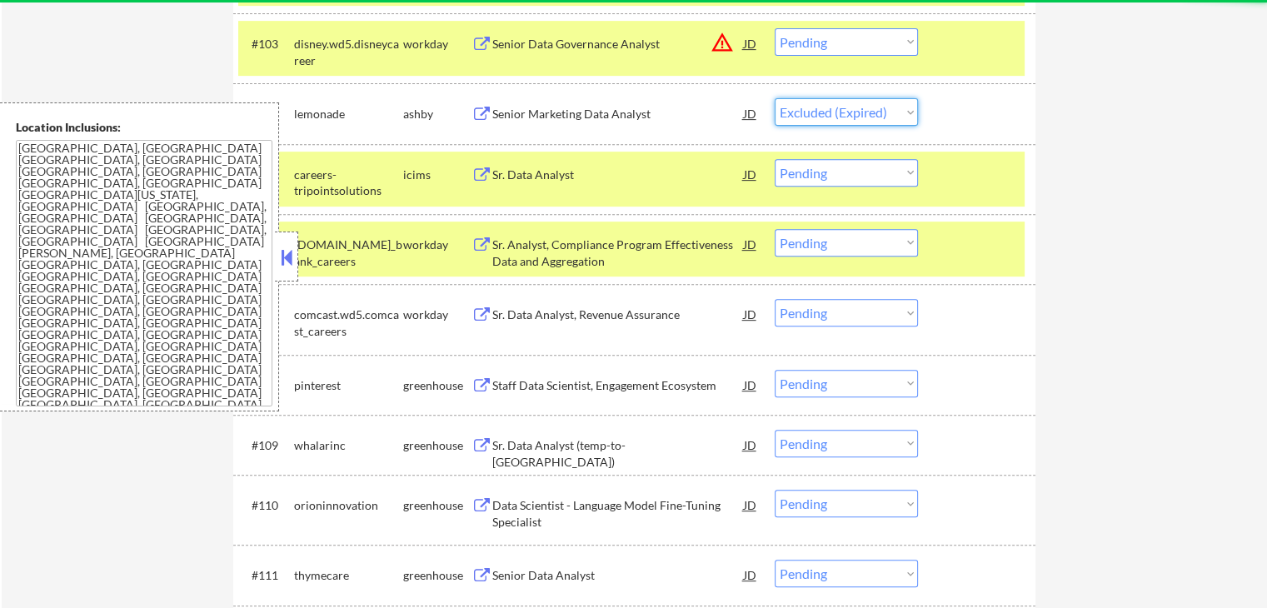
click at [775, 98] on select "Choose an option... Pending Applied Excluded (Questions) Excluded (Expired) Exc…" at bounding box center [846, 111] width 143 height 27
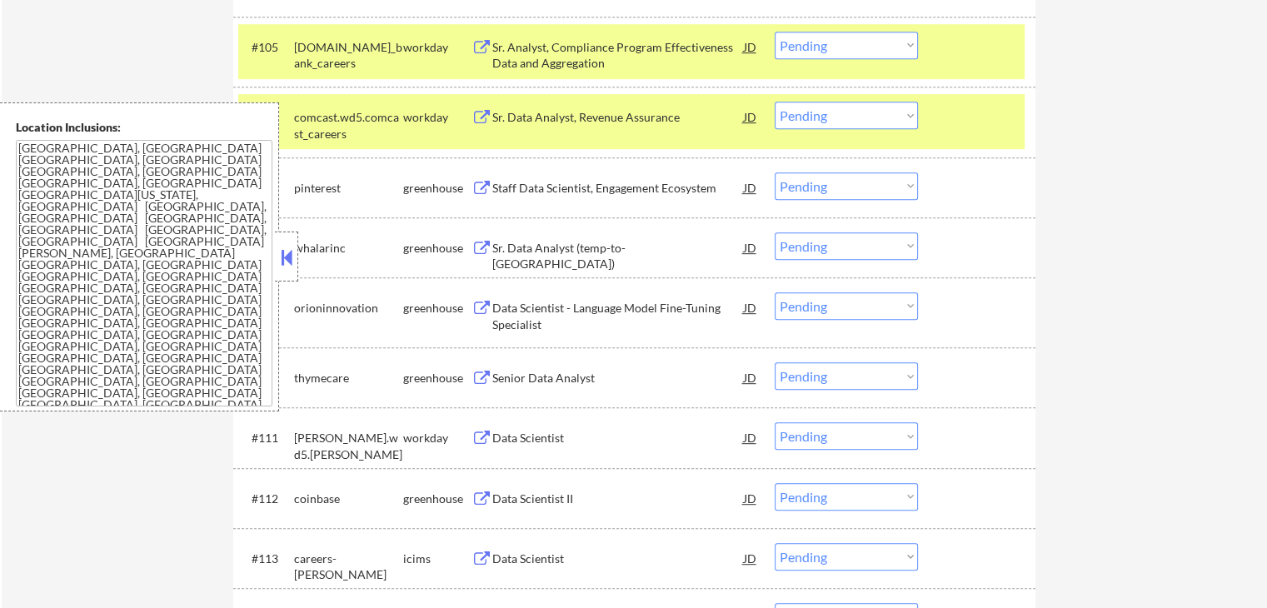
scroll to position [833, 0]
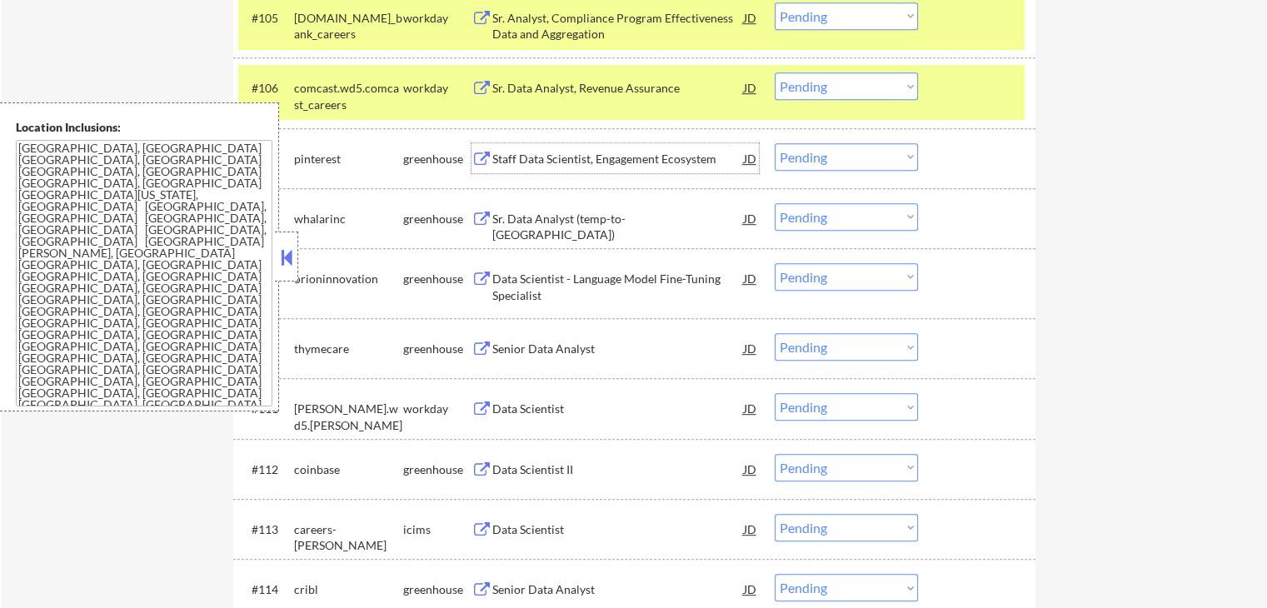
click at [647, 163] on div "Staff Data Scientist, Engagement Ecosystem" at bounding box center [618, 159] width 252 height 17
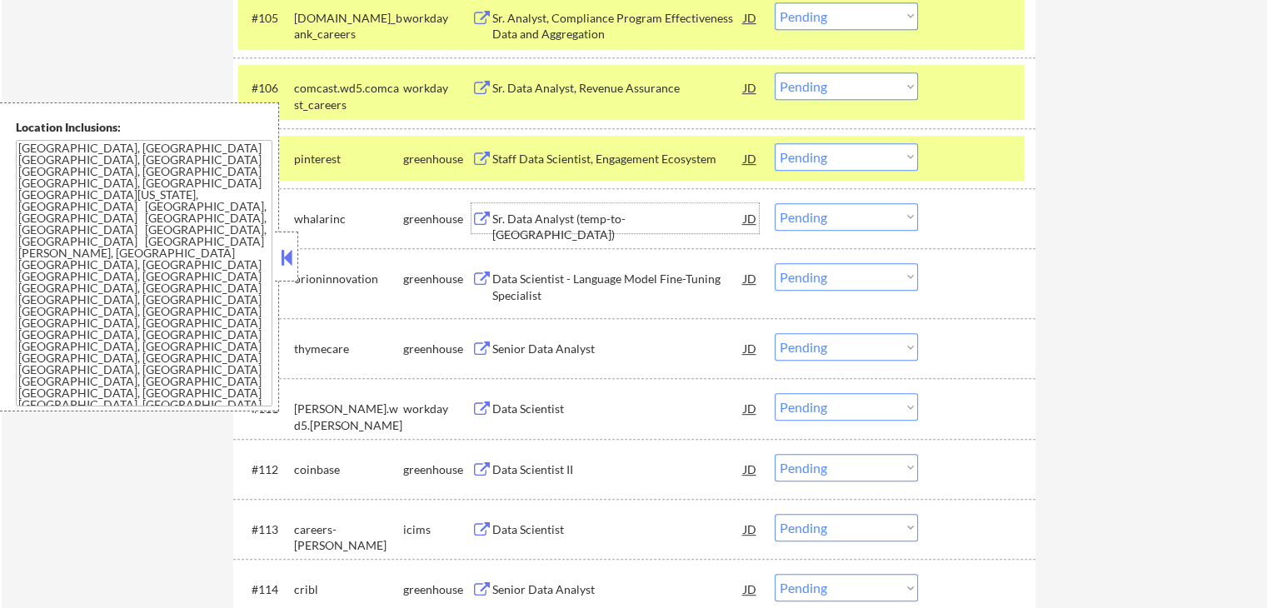
click at [655, 209] on div "Sr. Data Analyst (temp-to-[GEOGRAPHIC_DATA])" at bounding box center [618, 218] width 252 height 30
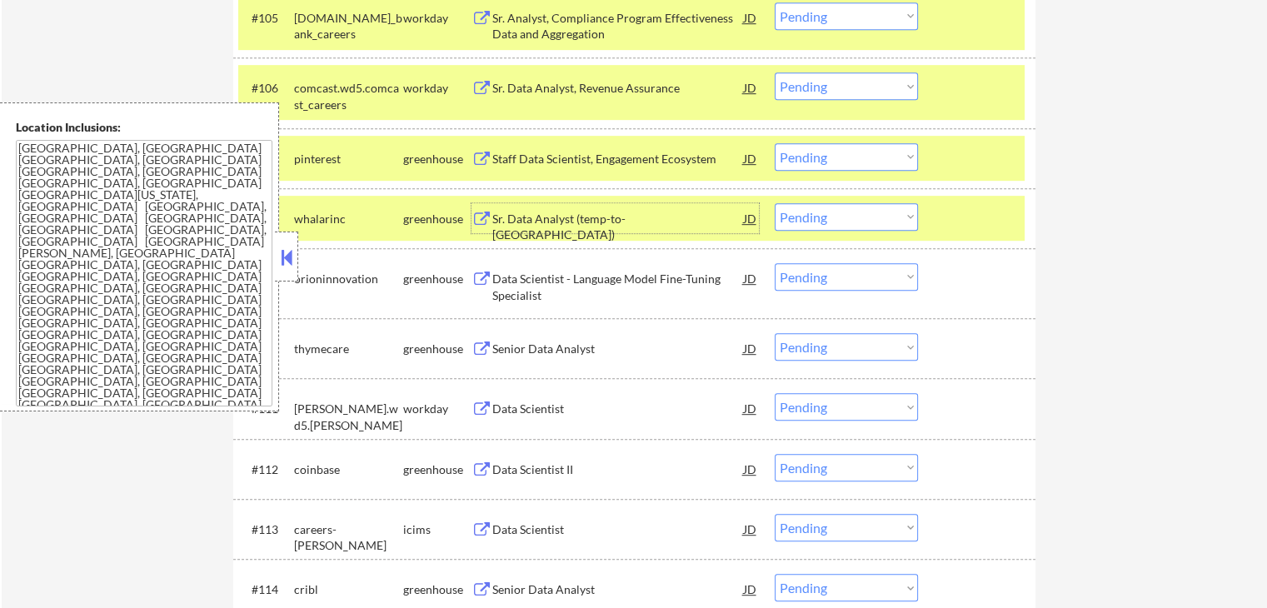
click at [865, 213] on select "Choose an option... Pending Applied Excluded (Questions) Excluded (Expired) Exc…" at bounding box center [846, 216] width 143 height 27
click at [775, 203] on select "Choose an option... Pending Applied Excluded (Questions) Excluded (Expired) Exc…" at bounding box center [846, 216] width 143 height 27
click at [650, 291] on div "Data Scientist - Language Model Fine-Tuning Specialist" at bounding box center [618, 287] width 252 height 32
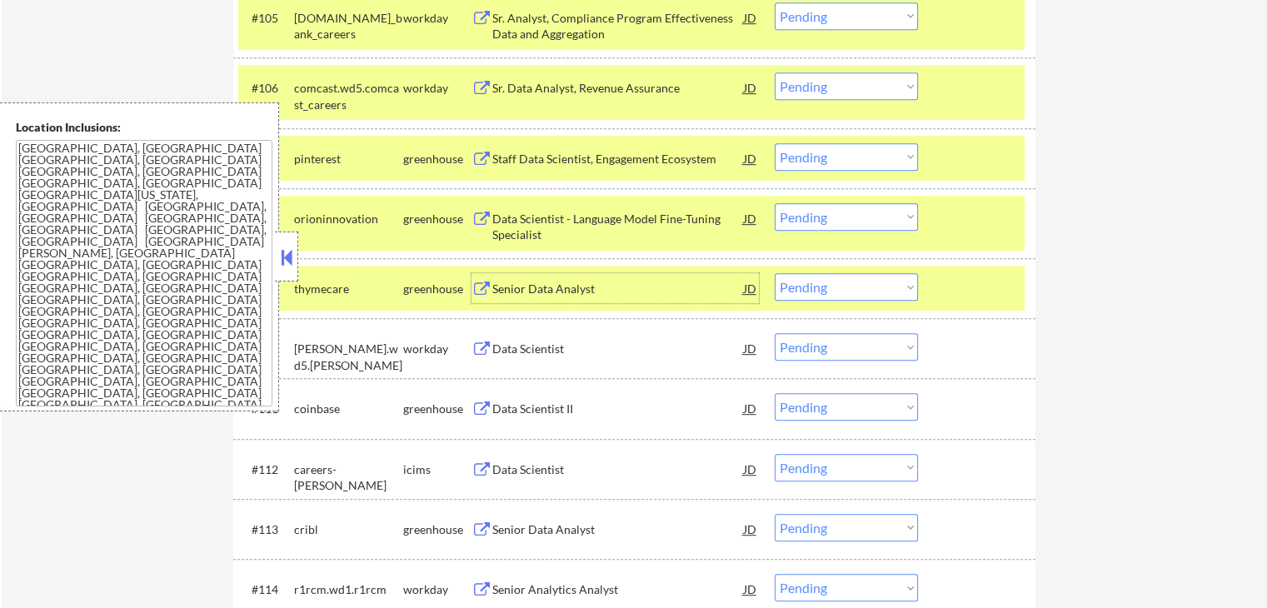
drag, startPoint x: 821, startPoint y: 157, endPoint x: 811, endPoint y: 167, distance: 14.1
click at [821, 157] on select "Choose an option... Pending Applied Excluded (Questions) Excluded (Expired) Exc…" at bounding box center [846, 156] width 143 height 27
click at [775, 143] on select "Choose an option... Pending Applied Excluded (Questions) Excluded (Expired) Exc…" at bounding box center [846, 156] width 143 height 27
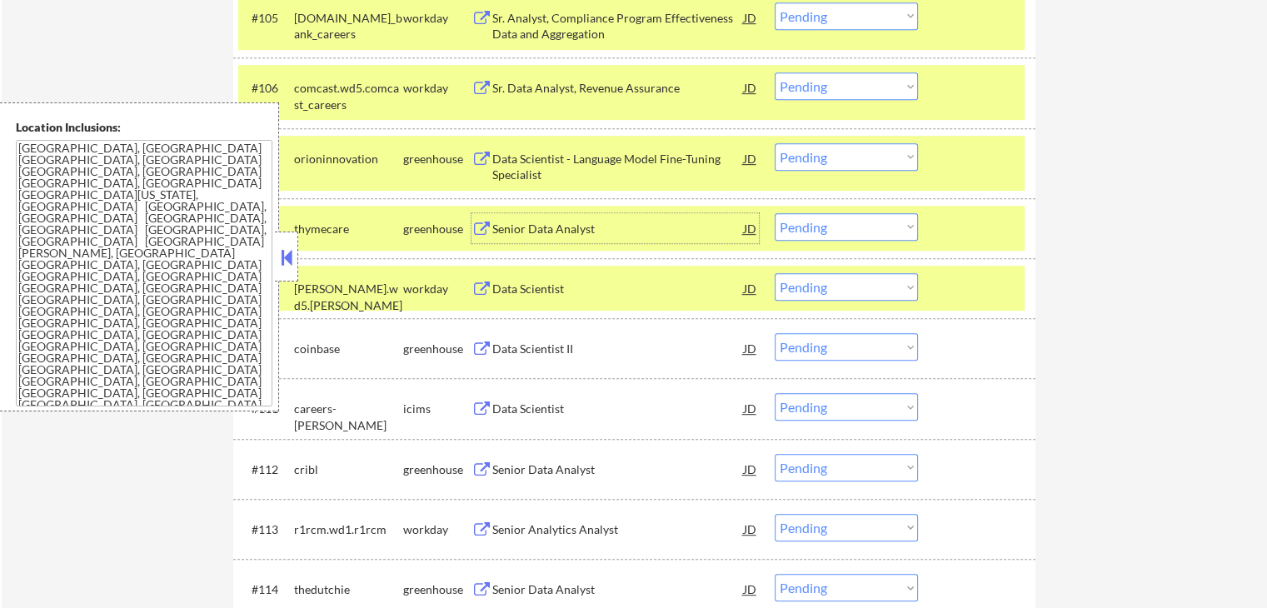
click at [589, 224] on div "Senior Data Analyst" at bounding box center [618, 229] width 252 height 17
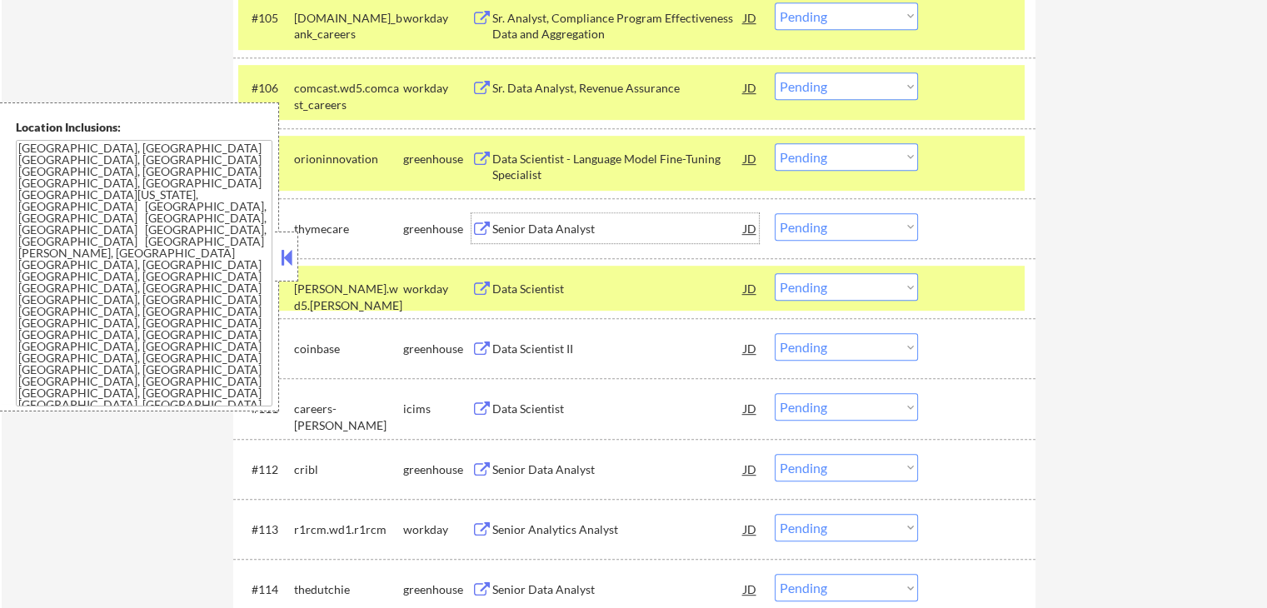
click at [851, 159] on select "Choose an option... Pending Applied Excluded (Questions) Excluded (Expired) Exc…" at bounding box center [846, 156] width 143 height 27
click at [775, 143] on select "Choose an option... Pending Applied Excluded (Questions) Excluded (Expired) Exc…" at bounding box center [846, 156] width 143 height 27
click at [558, 344] on div "Data Scientist II" at bounding box center [618, 349] width 252 height 17
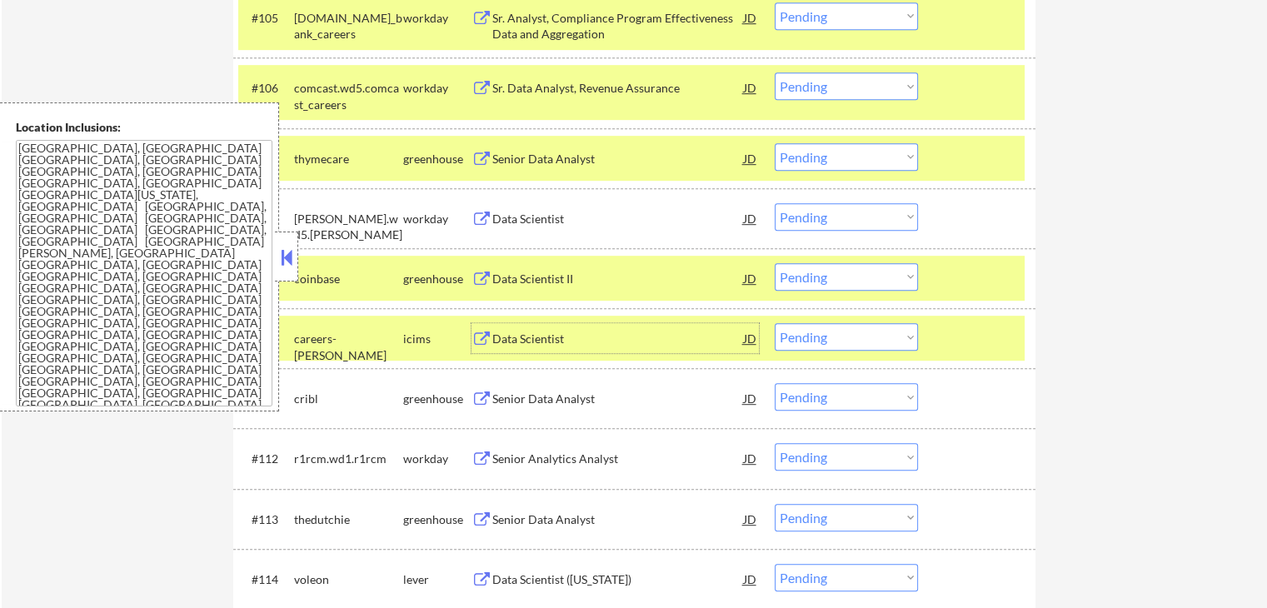
click at [848, 157] on select "Choose an option... Pending Applied Excluded (Questions) Excluded (Expired) Exc…" at bounding box center [846, 156] width 143 height 27
click at [775, 143] on select "Choose an option... Pending Applied Excluded (Questions) Excluded (Expired) Exc…" at bounding box center [846, 156] width 143 height 27
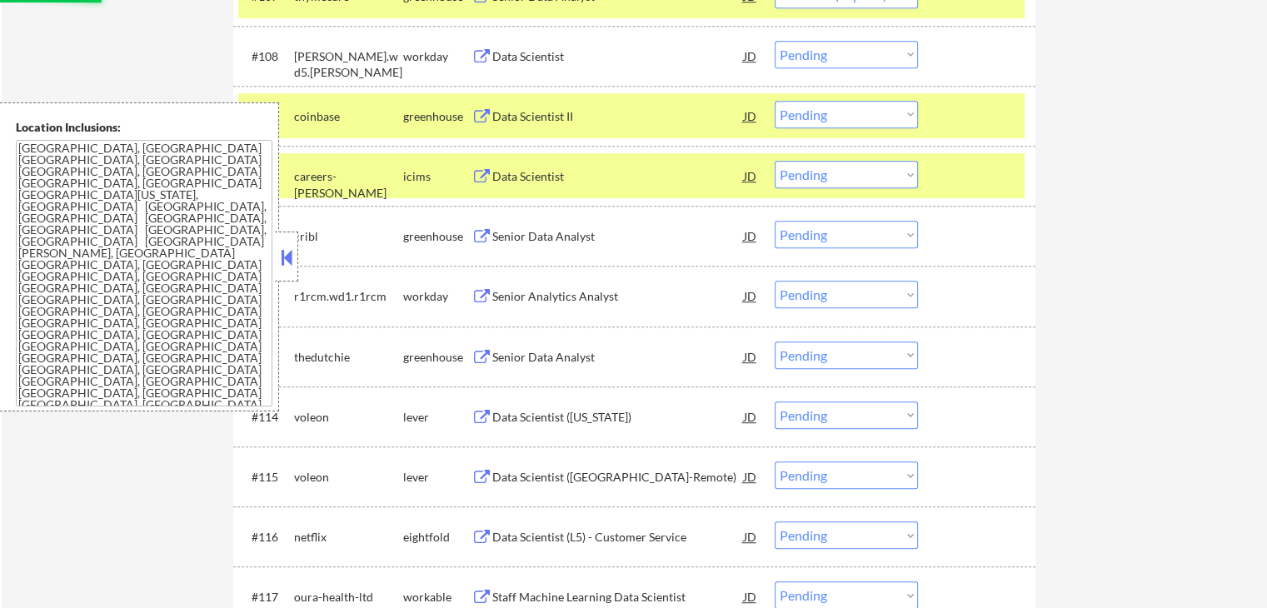
scroll to position [1000, 0]
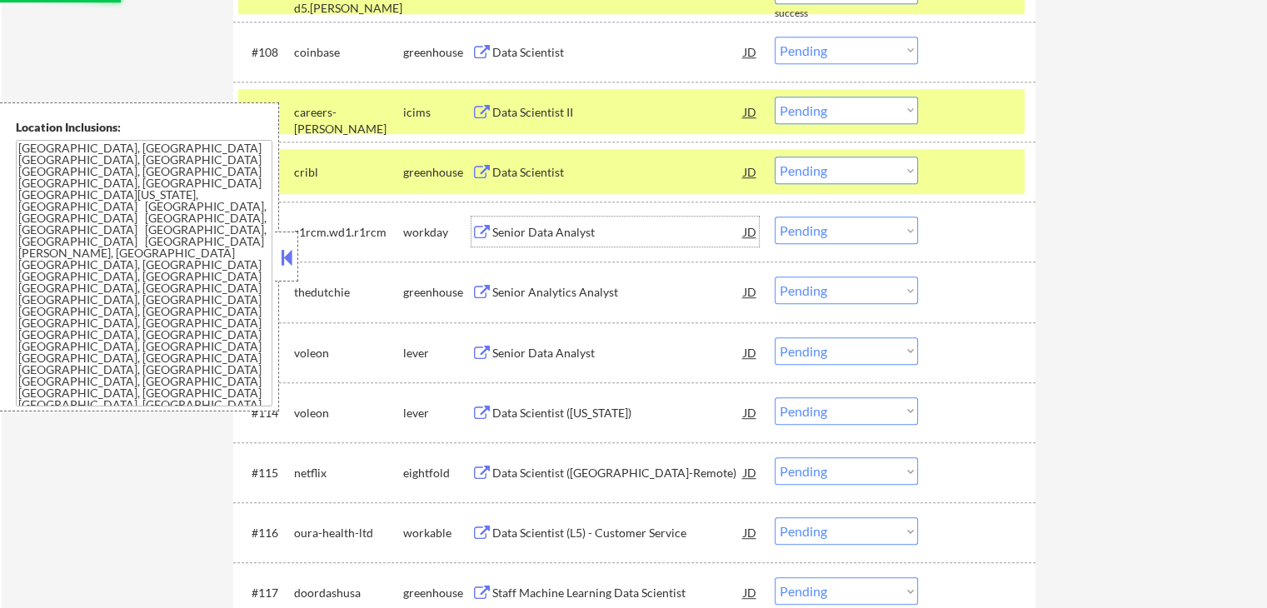
click at [556, 239] on div "Senior Data Analyst" at bounding box center [618, 232] width 252 height 17
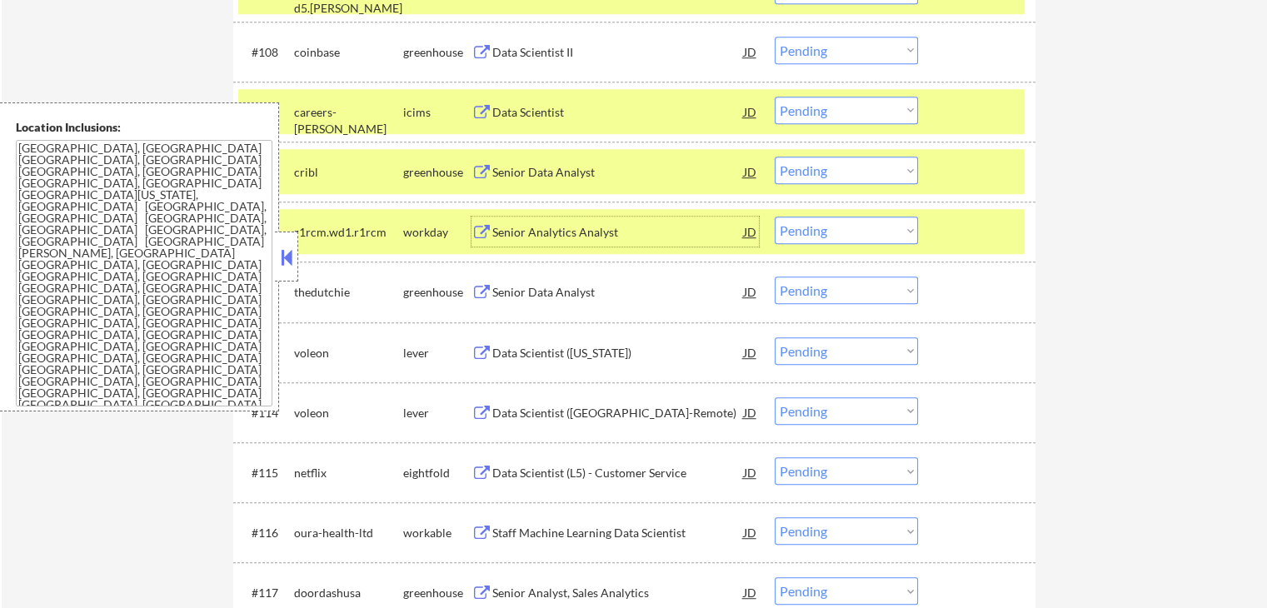
click at [609, 172] on div "Senior Data Analyst" at bounding box center [618, 172] width 252 height 17
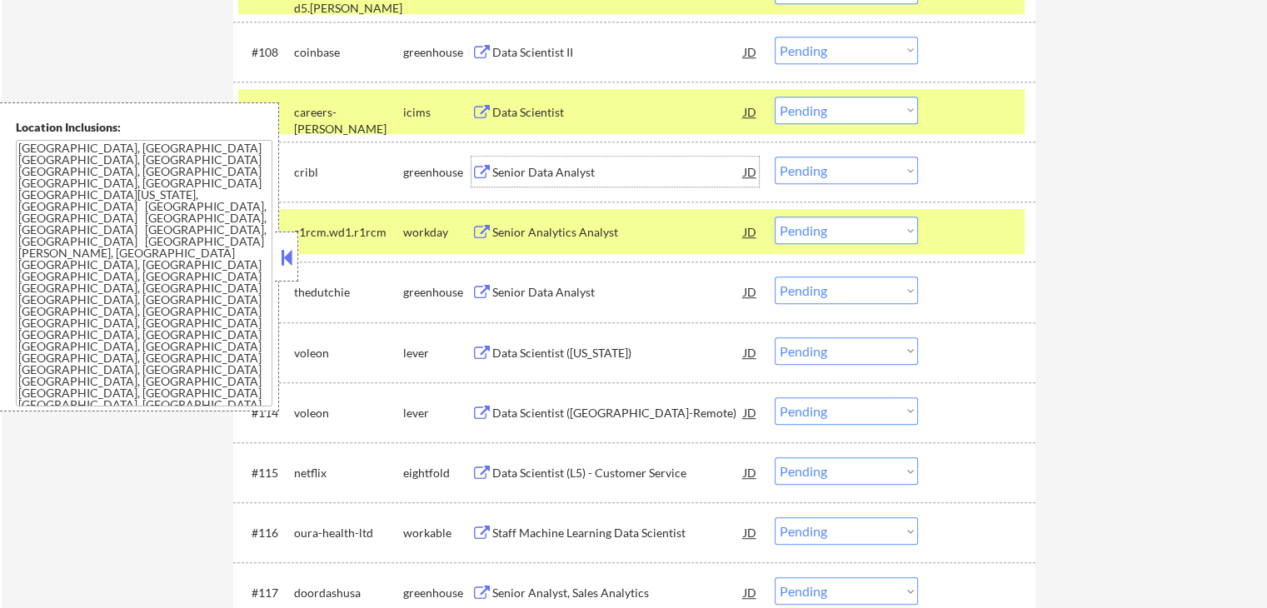
click at [853, 177] on select "Choose an option... Pending Applied Excluded (Questions) Excluded (Expired) Exc…" at bounding box center [846, 170] width 143 height 27
click at [775, 157] on select "Choose an option... Pending Applied Excluded (Questions) Excluded (Expired) Exc…" at bounding box center [846, 170] width 143 height 27
click at [628, 292] on div "Senior Data Analyst" at bounding box center [618, 292] width 252 height 17
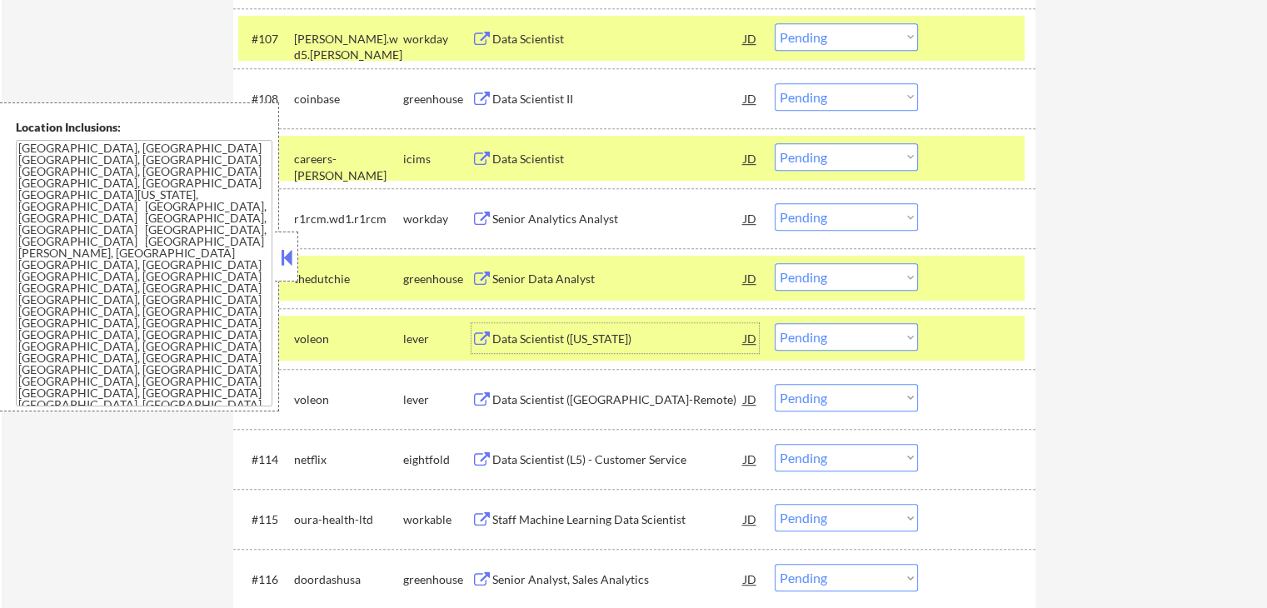
scroll to position [916, 0]
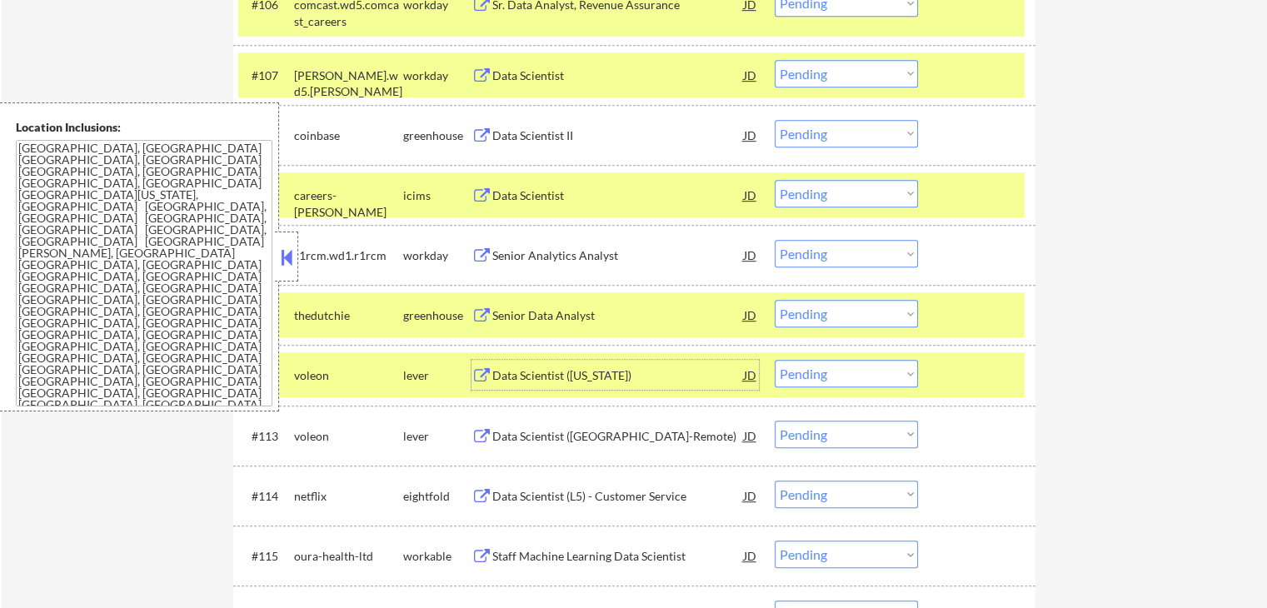
click at [812, 128] on select "Choose an option... Pending Applied Excluded (Questions) Excluded (Expired) Exc…" at bounding box center [846, 133] width 143 height 27
click at [775, 120] on select "Choose an option... Pending Applied Excluded (Questions) Excluded (Expired) Exc…" at bounding box center [846, 133] width 143 height 27
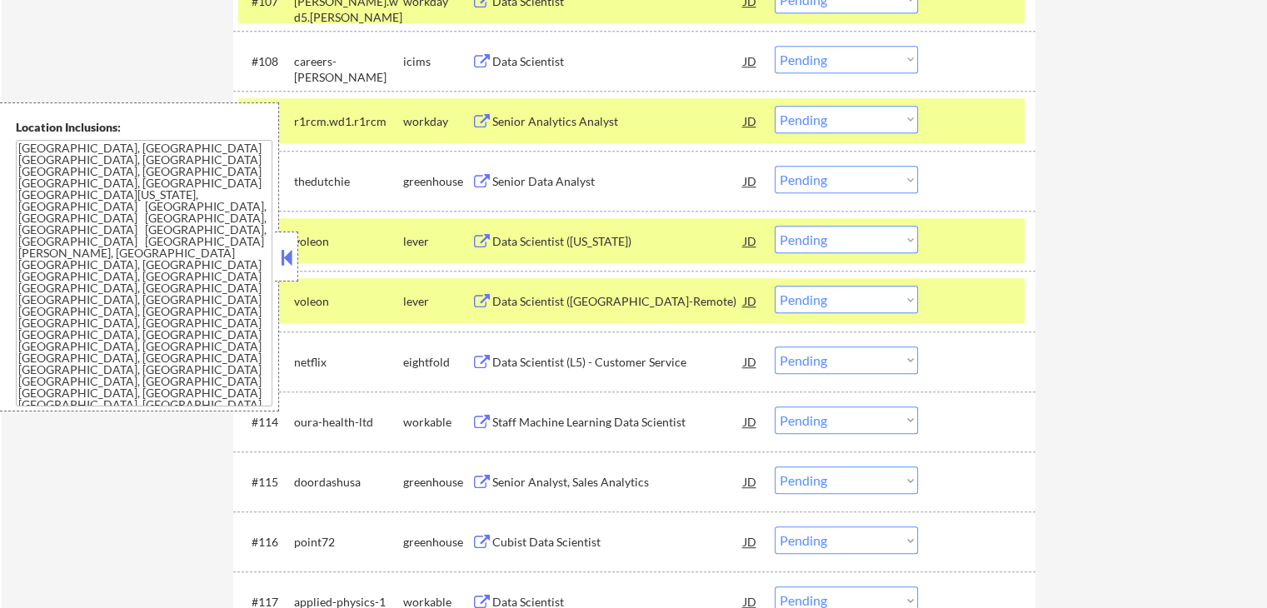
scroll to position [1000, 0]
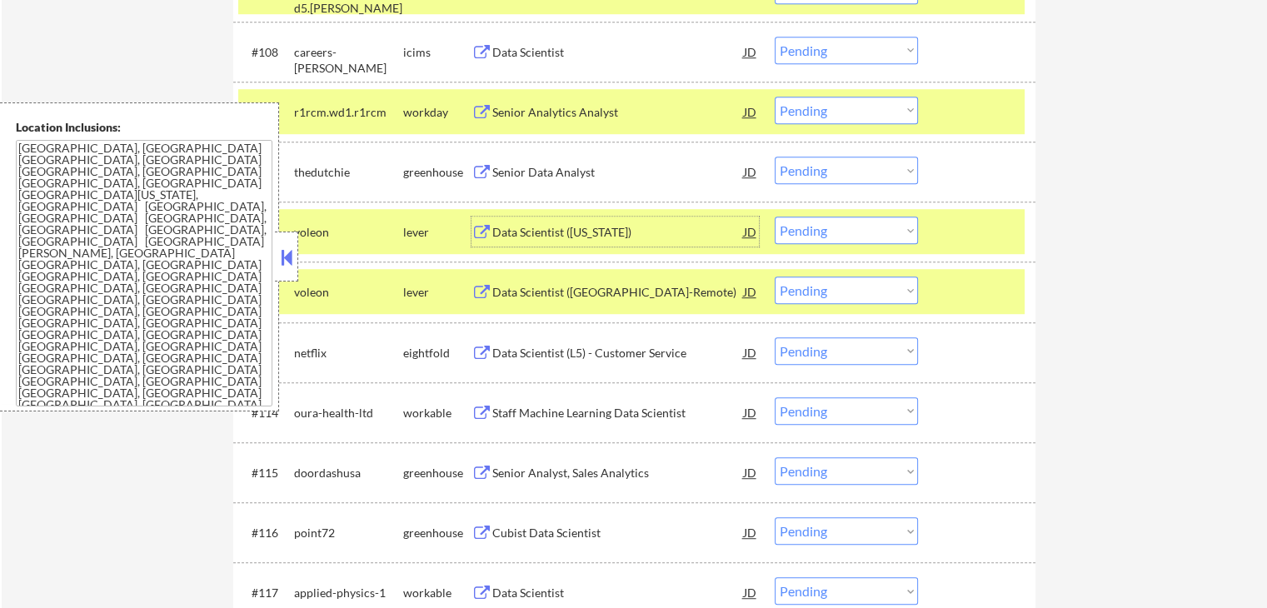
click at [633, 227] on div "Data Scientist ([US_STATE])" at bounding box center [618, 232] width 252 height 17
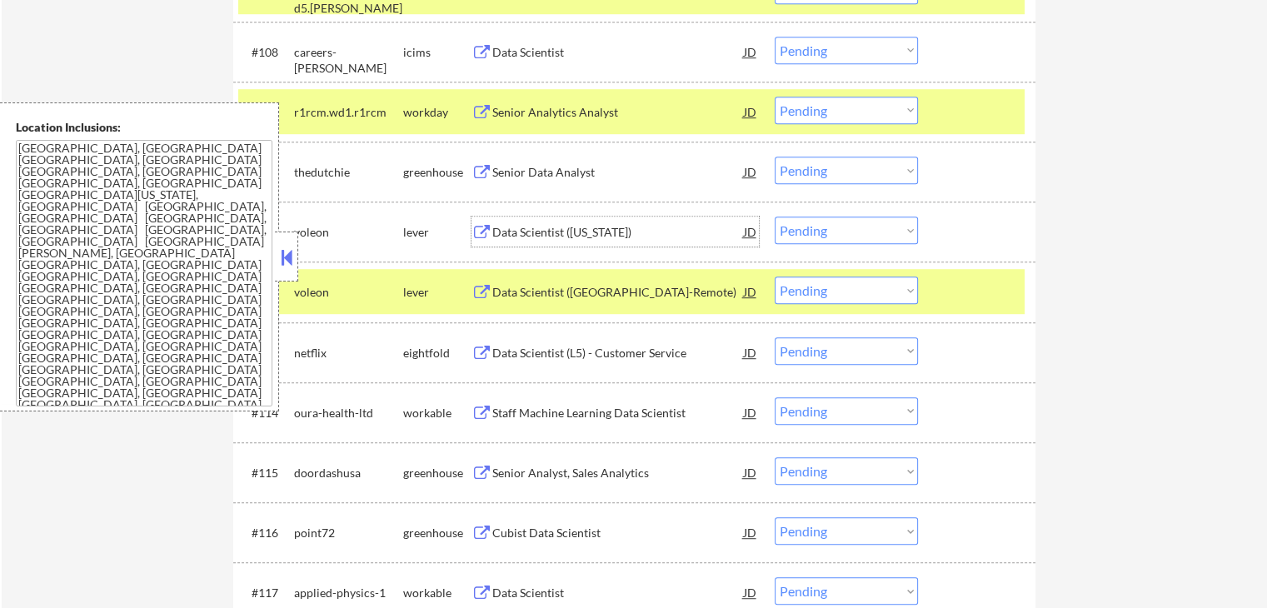
drag, startPoint x: 856, startPoint y: 167, endPoint x: 848, endPoint y: 182, distance: 16.0
click at [856, 168] on select "Choose an option... Pending Applied Excluded (Questions) Excluded (Expired) Exc…" at bounding box center [846, 170] width 143 height 27
click at [775, 157] on select "Choose an option... Pending Applied Excluded (Questions) Excluded (Expired) Exc…" at bounding box center [846, 170] width 143 height 27
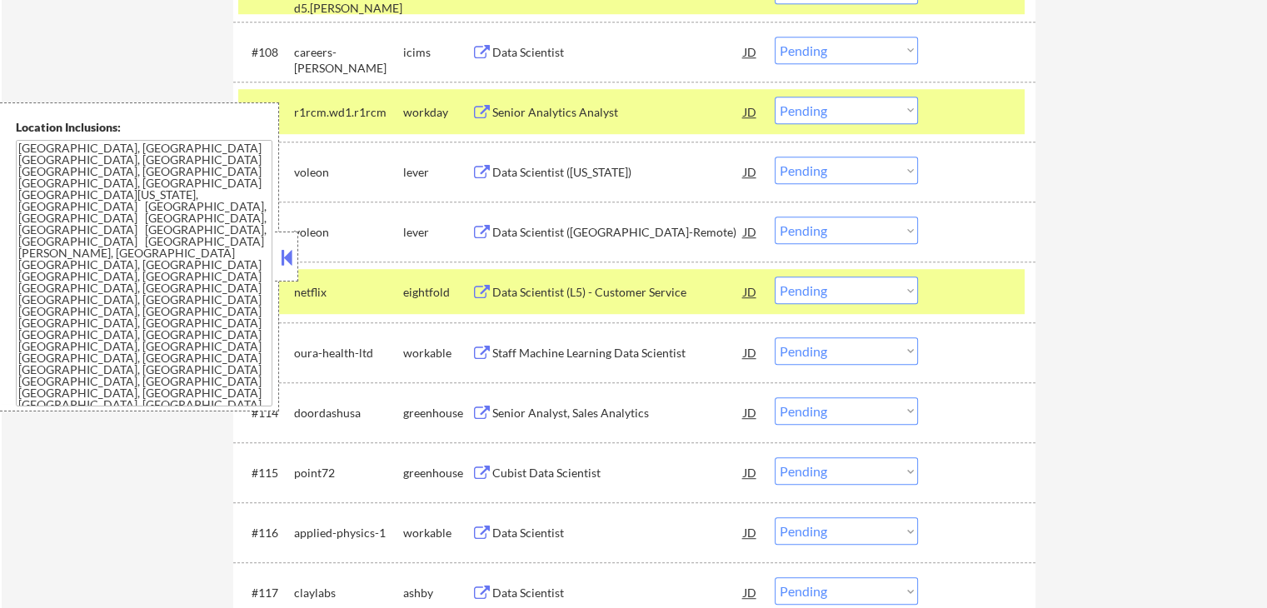
click at [589, 227] on div "Data Scientist ([GEOGRAPHIC_DATA]-Remote)" at bounding box center [618, 232] width 252 height 17
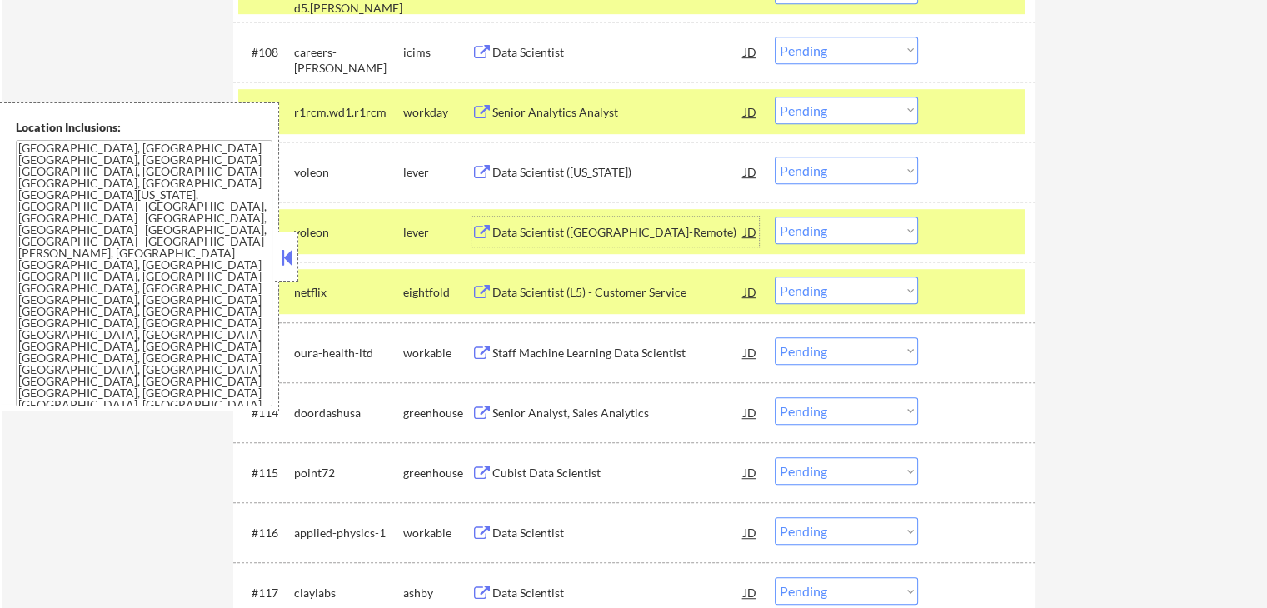
scroll to position [1083, 0]
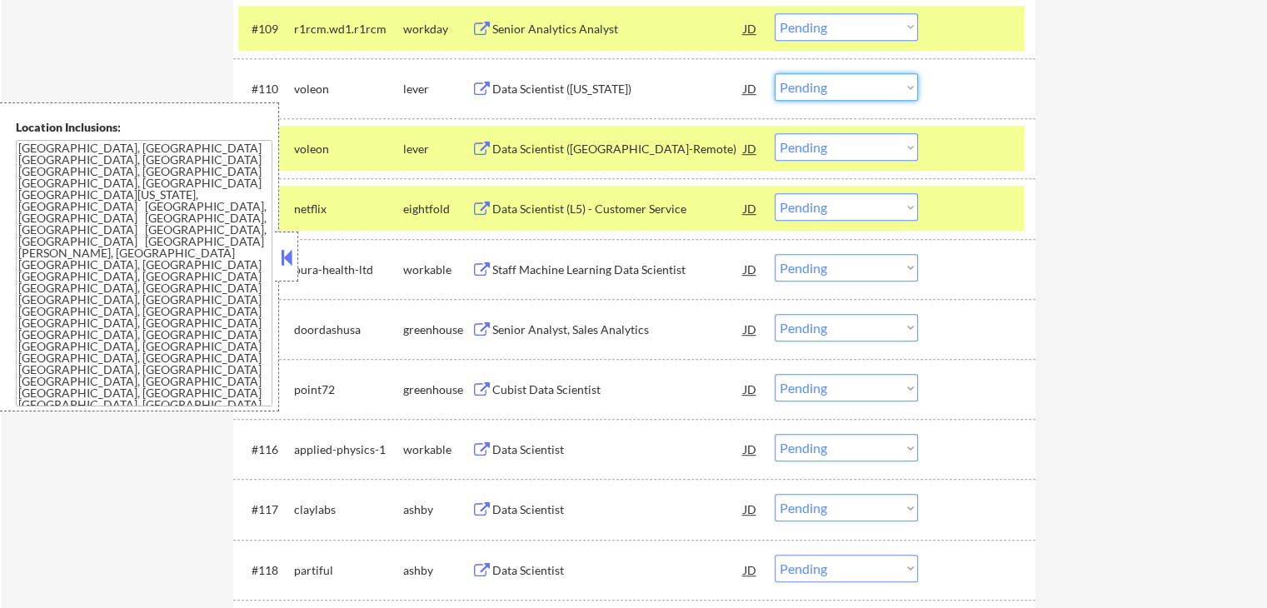
click at [814, 90] on select "Choose an option... Pending Applied Excluded (Questions) Excluded (Expired) Exc…" at bounding box center [846, 86] width 143 height 27
click at [775, 73] on select "Choose an option... Pending Applied Excluded (Questions) Excluded (Expired) Exc…" at bounding box center [846, 86] width 143 height 27
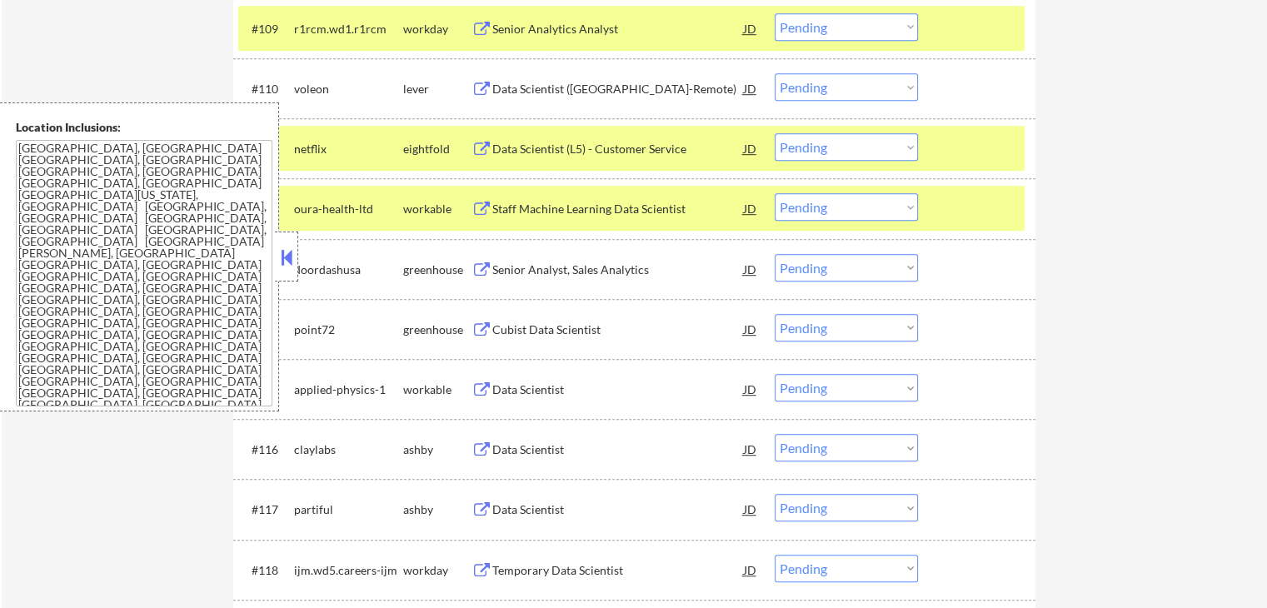
click at [617, 205] on div "Staff Machine Learning Data Scientist" at bounding box center [618, 209] width 252 height 17
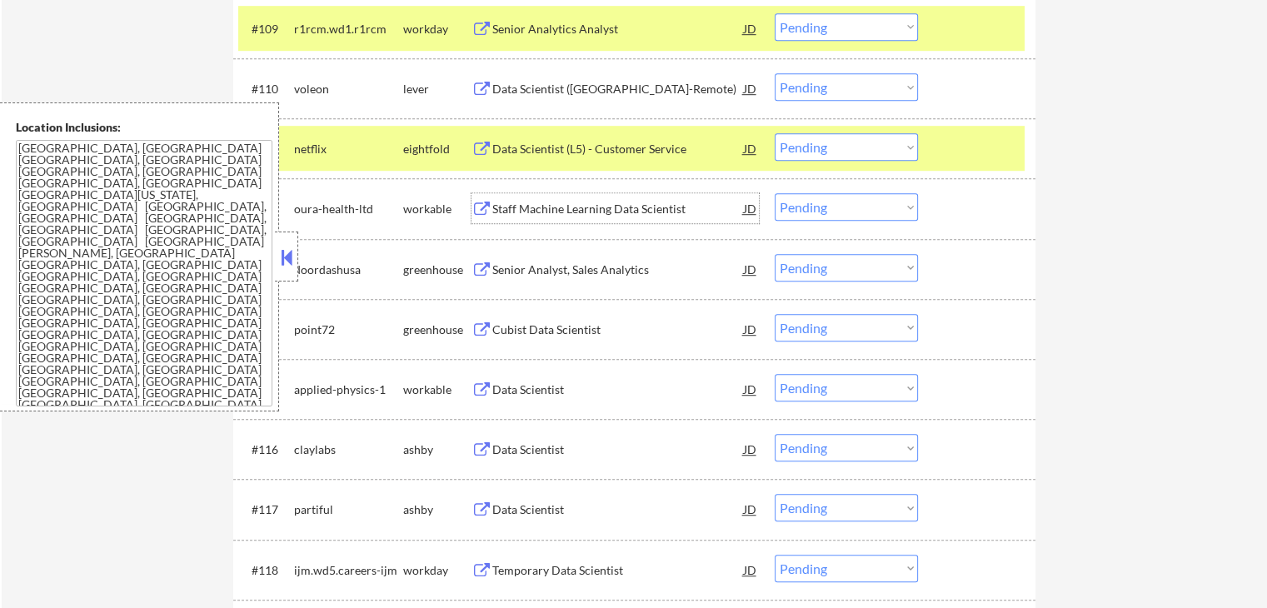
click at [817, 91] on select "Choose an option... Pending Applied Excluded (Questions) Excluded (Expired) Exc…" at bounding box center [846, 86] width 143 height 27
click at [775, 73] on select "Choose an option... Pending Applied Excluded (Questions) Excluded (Expired) Exc…" at bounding box center [846, 86] width 143 height 27
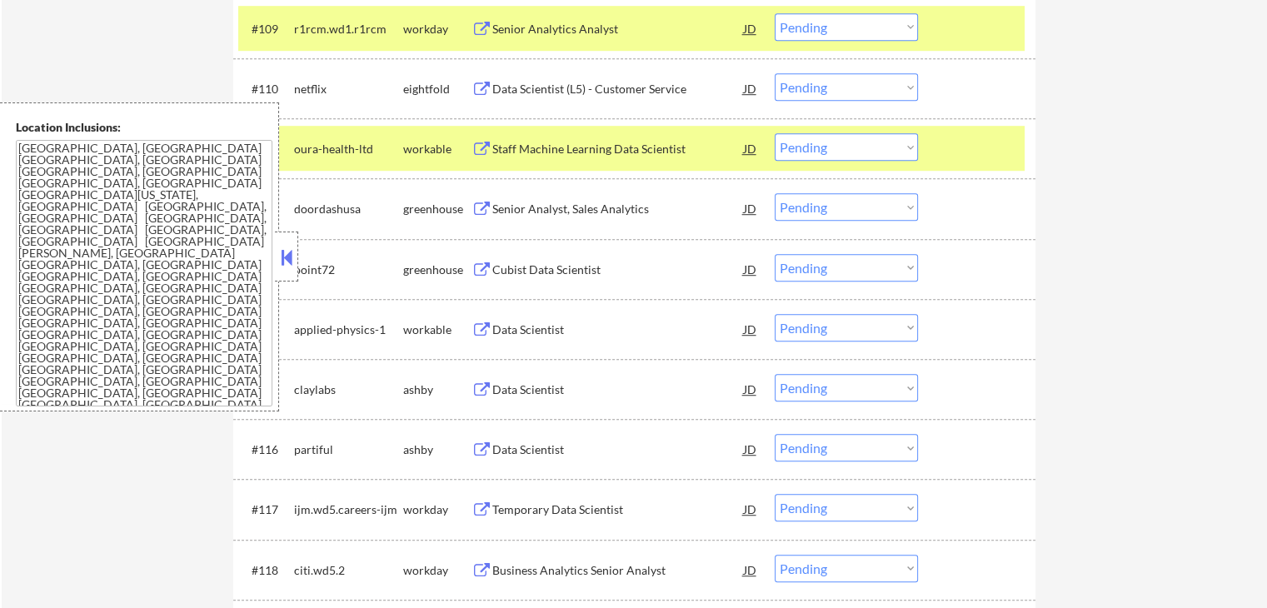
click at [607, 206] on div "Senior Analyst, Sales Analytics" at bounding box center [618, 209] width 252 height 17
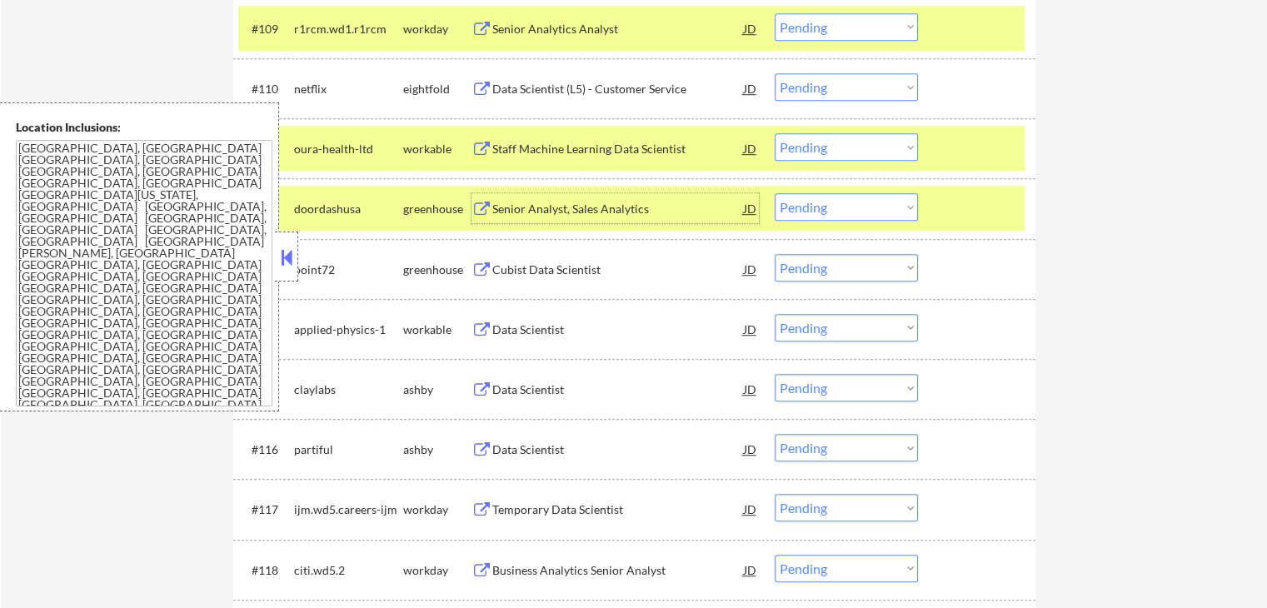
click at [853, 150] on select "Choose an option... Pending Applied Excluded (Questions) Excluded (Expired) Exc…" at bounding box center [846, 146] width 143 height 27
click at [775, 133] on select "Choose an option... Pending Applied Excluded (Questions) Excluded (Expired) Exc…" at bounding box center [846, 146] width 143 height 27
click at [600, 264] on div "Cubist Data Scientist" at bounding box center [618, 270] width 252 height 17
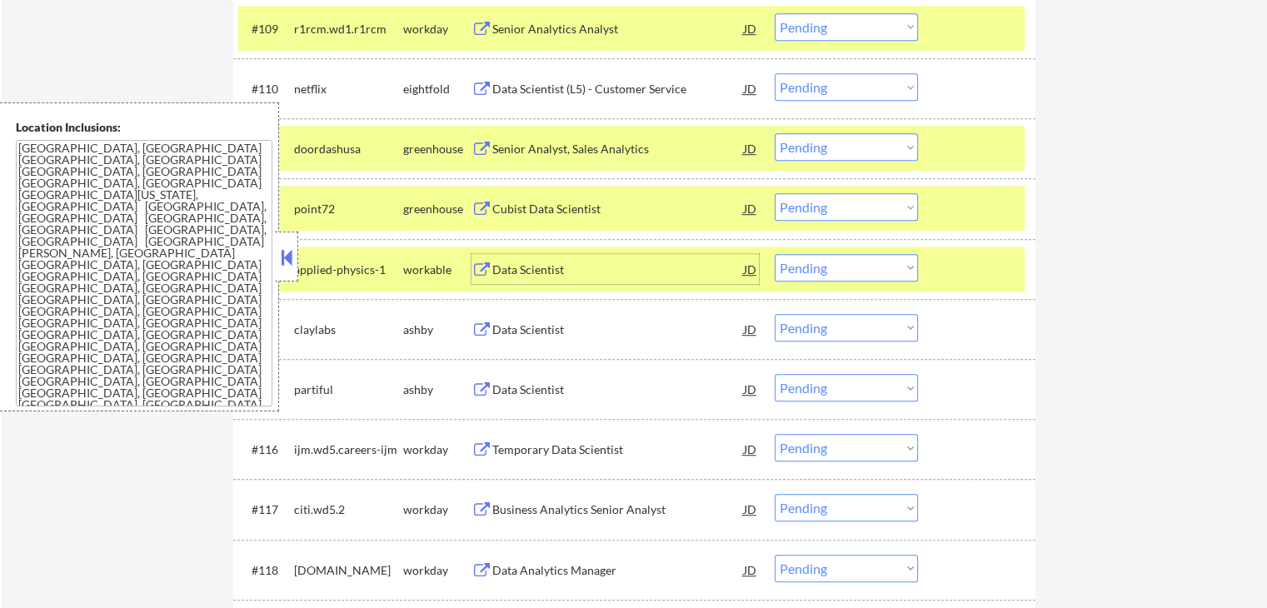
click at [846, 151] on select "Choose an option... Pending Applied Excluded (Questions) Excluded (Expired) Exc…" at bounding box center [846, 146] width 143 height 27
click at [775, 133] on select "Choose an option... Pending Applied Excluded (Questions) Excluded (Expired) Exc…" at bounding box center [846, 146] width 143 height 27
click at [579, 277] on div "Data Scientist" at bounding box center [618, 270] width 252 height 17
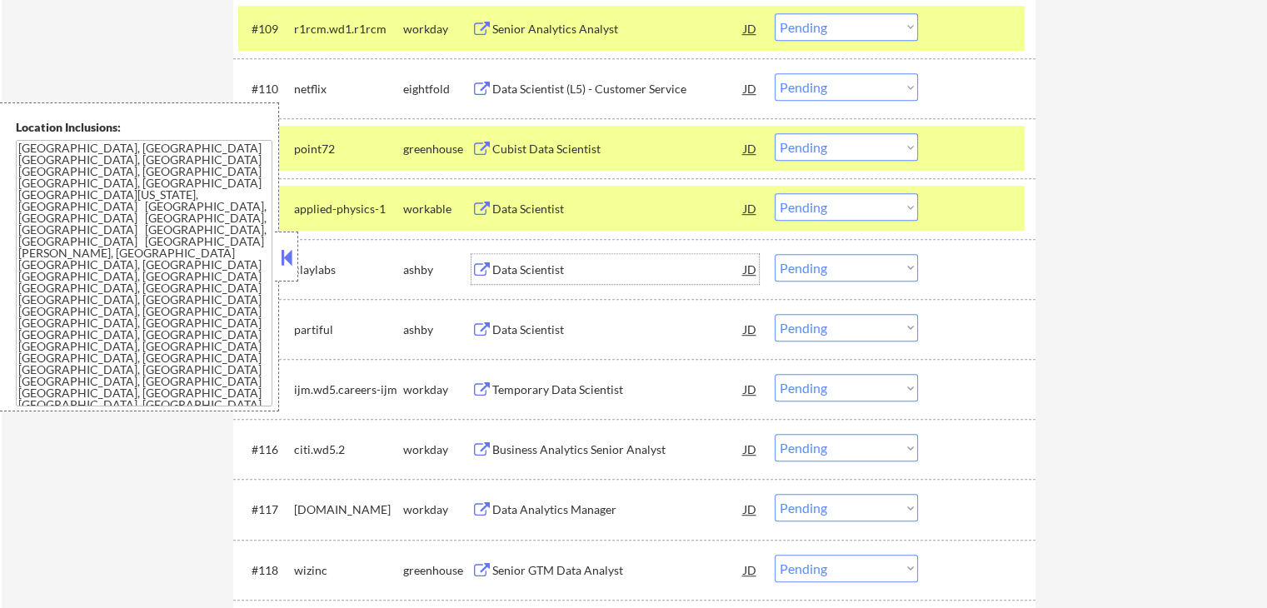
drag, startPoint x: 824, startPoint y: 149, endPoint x: 820, endPoint y: 158, distance: 10.1
click at [824, 149] on select "Choose an option... Pending Applied Excluded (Questions) Excluded (Expired) Exc…" at bounding box center [846, 146] width 143 height 27
click at [775, 133] on select "Choose an option... Pending Applied Excluded (Questions) Excluded (Expired) Exc…" at bounding box center [846, 146] width 143 height 27
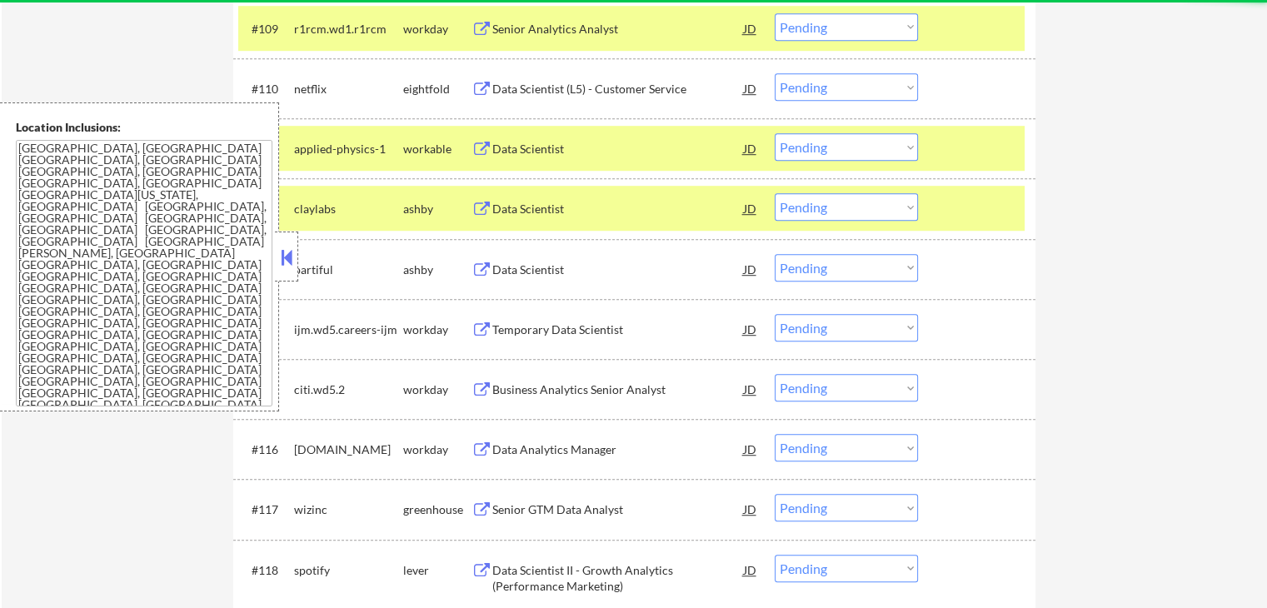
click at [579, 209] on div "Data Scientist" at bounding box center [618, 209] width 252 height 17
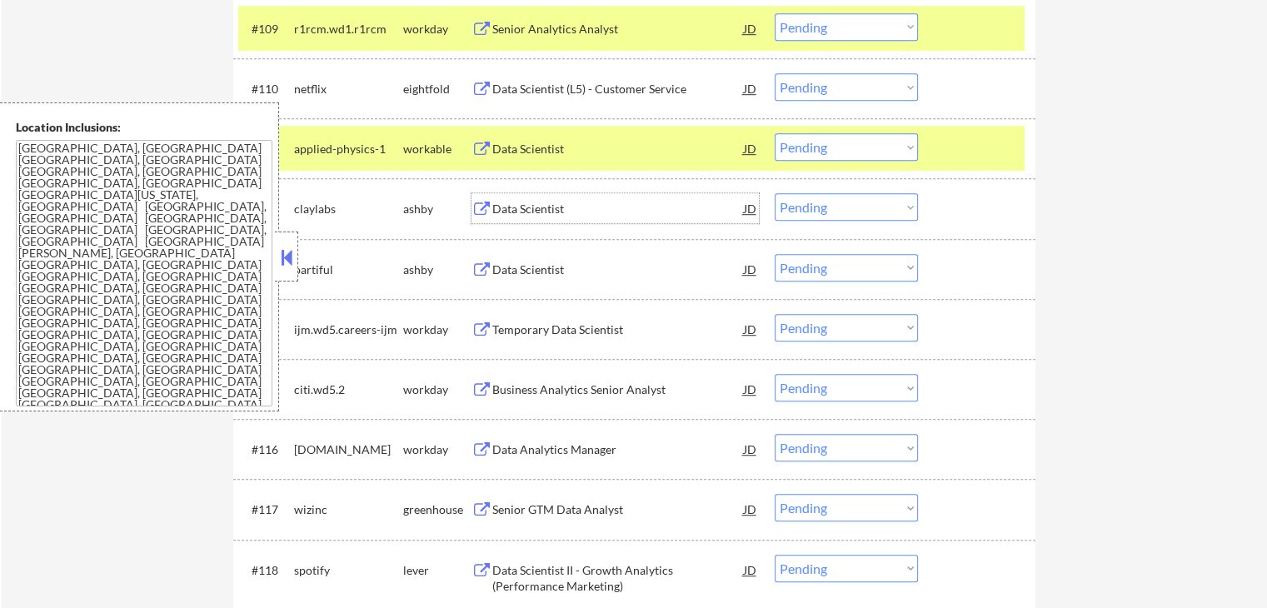
drag, startPoint x: 831, startPoint y: 146, endPoint x: 823, endPoint y: 159, distance: 15.3
click at [830, 147] on select "Choose an option... Pending Applied Excluded (Questions) Excluded (Expired) Exc…" at bounding box center [846, 146] width 143 height 27
click at [775, 133] on select "Choose an option... Pending Applied Excluded (Questions) Excluded (Expired) Exc…" at bounding box center [846, 146] width 143 height 27
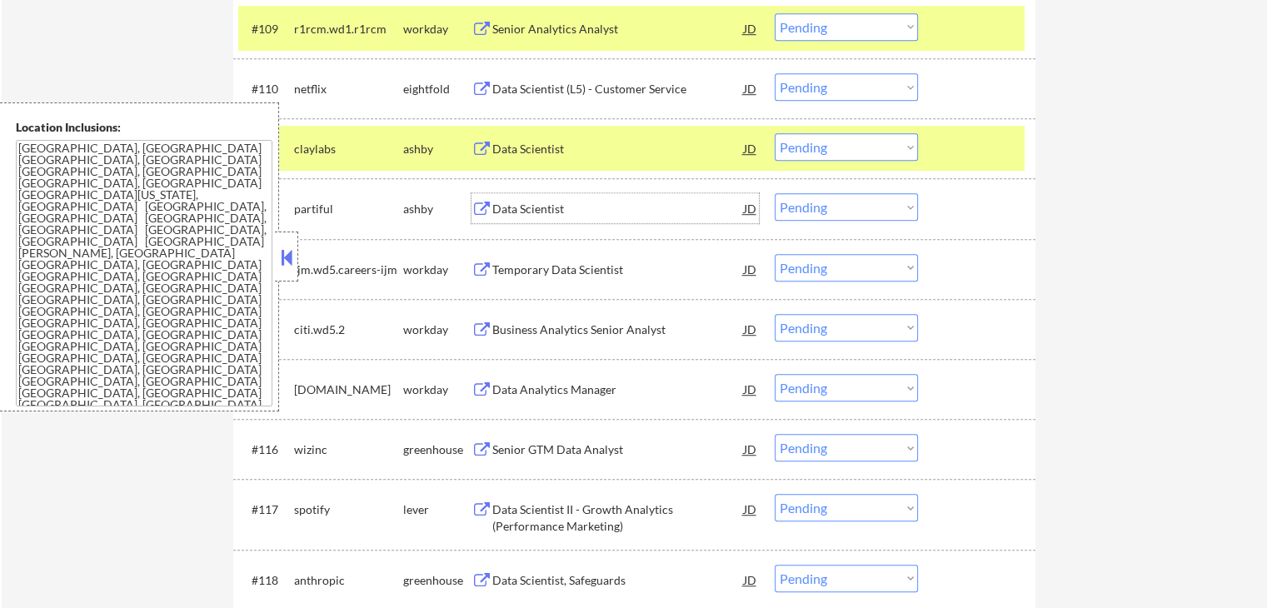
click at [566, 204] on div "Data Scientist" at bounding box center [618, 209] width 252 height 17
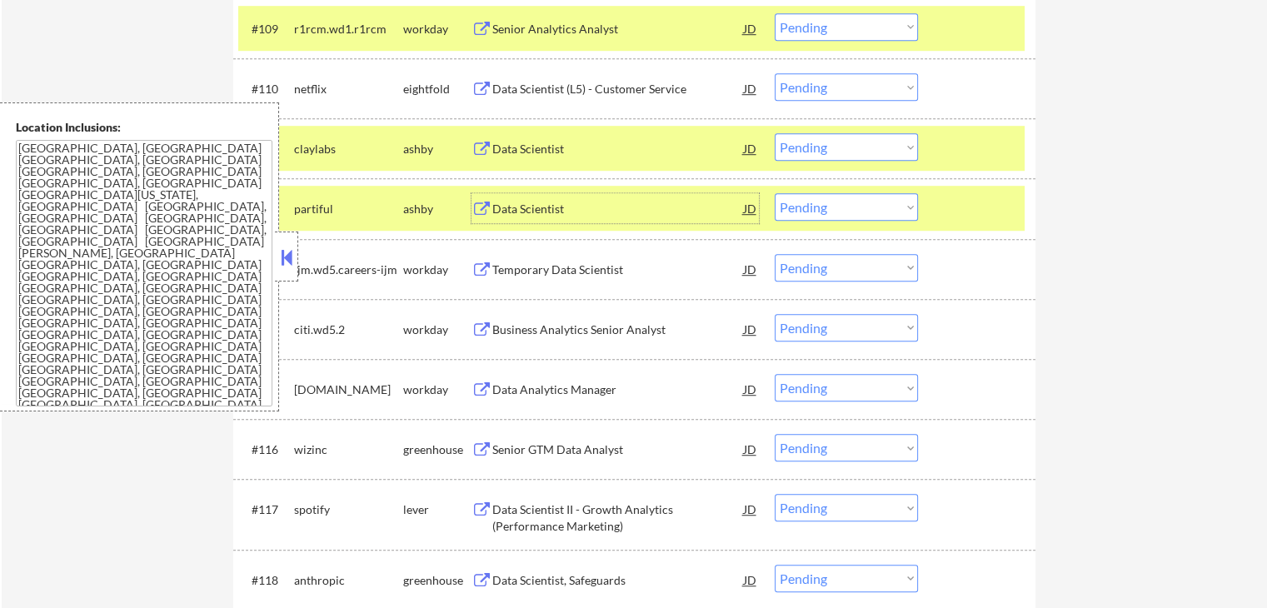
click at [852, 202] on select "Choose an option... Pending Applied Excluded (Questions) Excluded (Expired) Exc…" at bounding box center [846, 206] width 143 height 27
click at [775, 193] on select "Choose an option... Pending Applied Excluded (Questions) Excluded (Expired) Exc…" at bounding box center [846, 206] width 143 height 27
click at [632, 337] on div "Business Analytics Senior Analyst" at bounding box center [618, 329] width 252 height 30
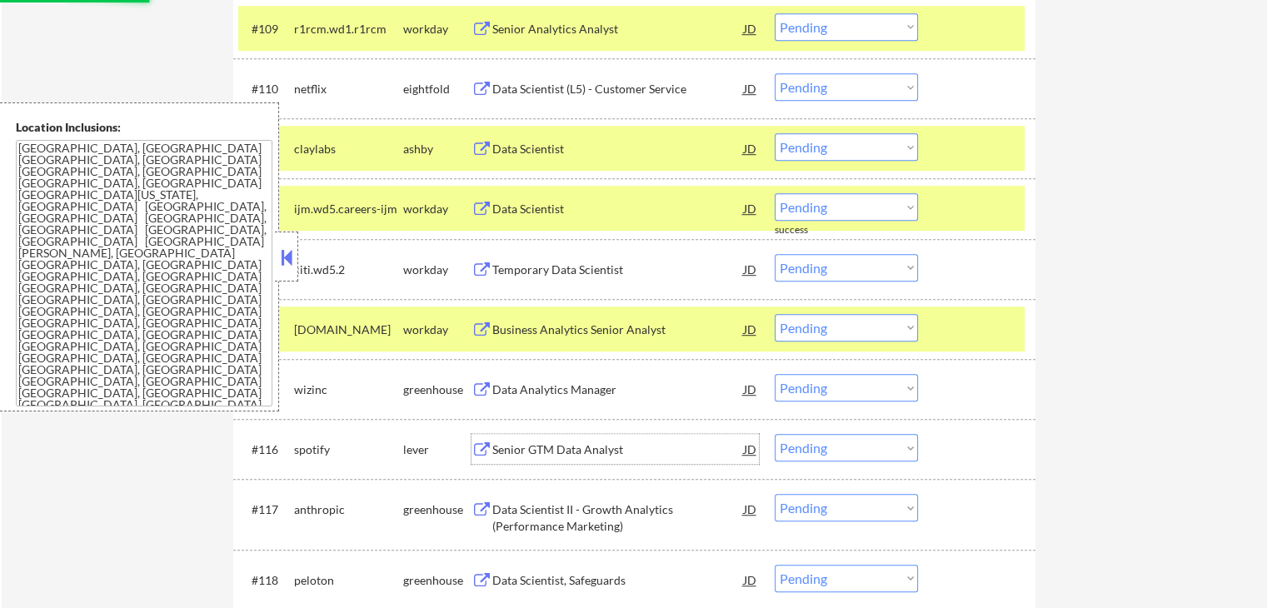
click at [598, 440] on div "Senior GTM Data Analyst" at bounding box center [618, 449] width 252 height 30
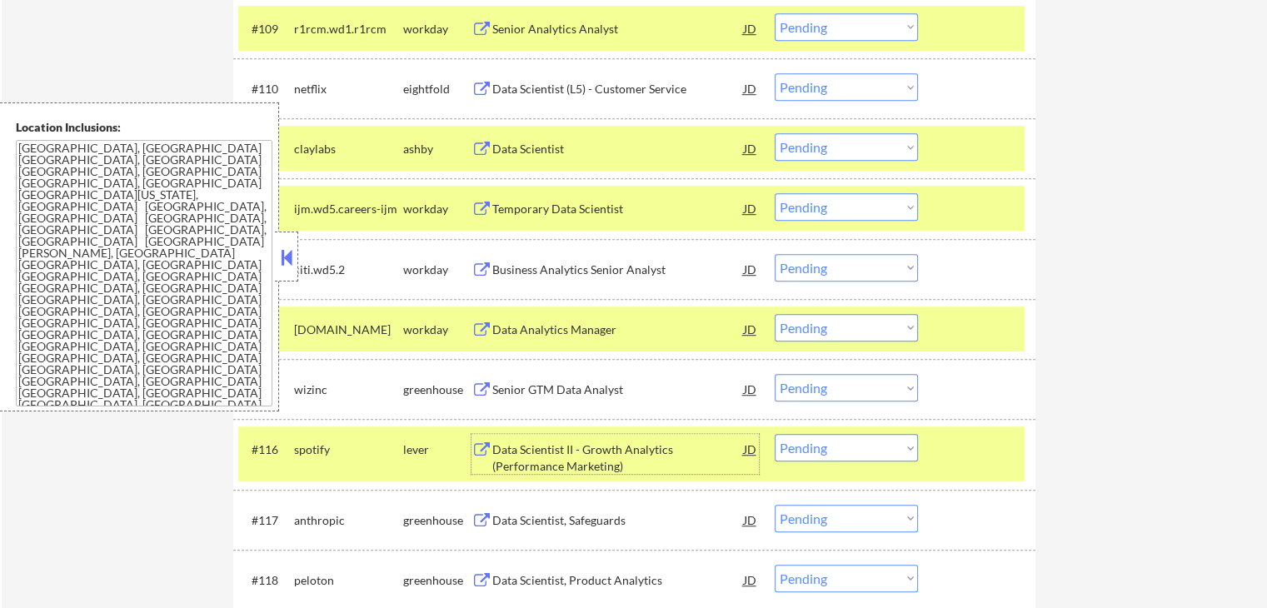
click at [800, 147] on select "Choose an option... Pending Applied Excluded (Questions) Excluded (Expired) Exc…" at bounding box center [846, 146] width 143 height 27
click at [775, 133] on select "Choose an option... Pending Applied Excluded (Questions) Excluded (Expired) Exc…" at bounding box center [846, 146] width 143 height 27
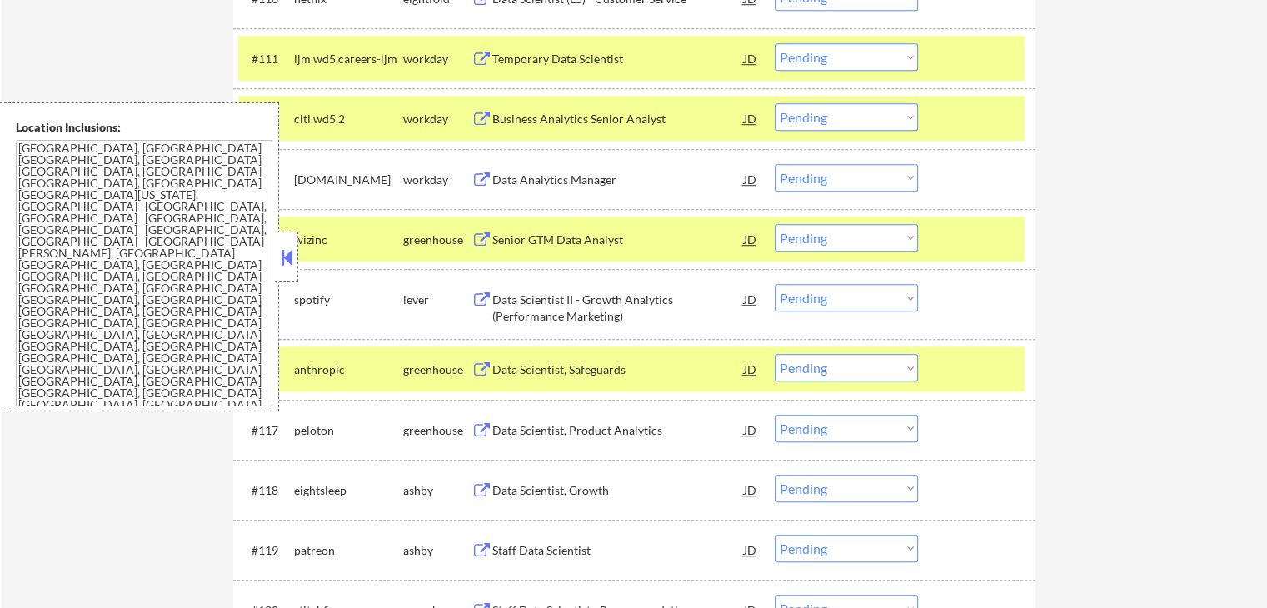
scroll to position [1250, 0]
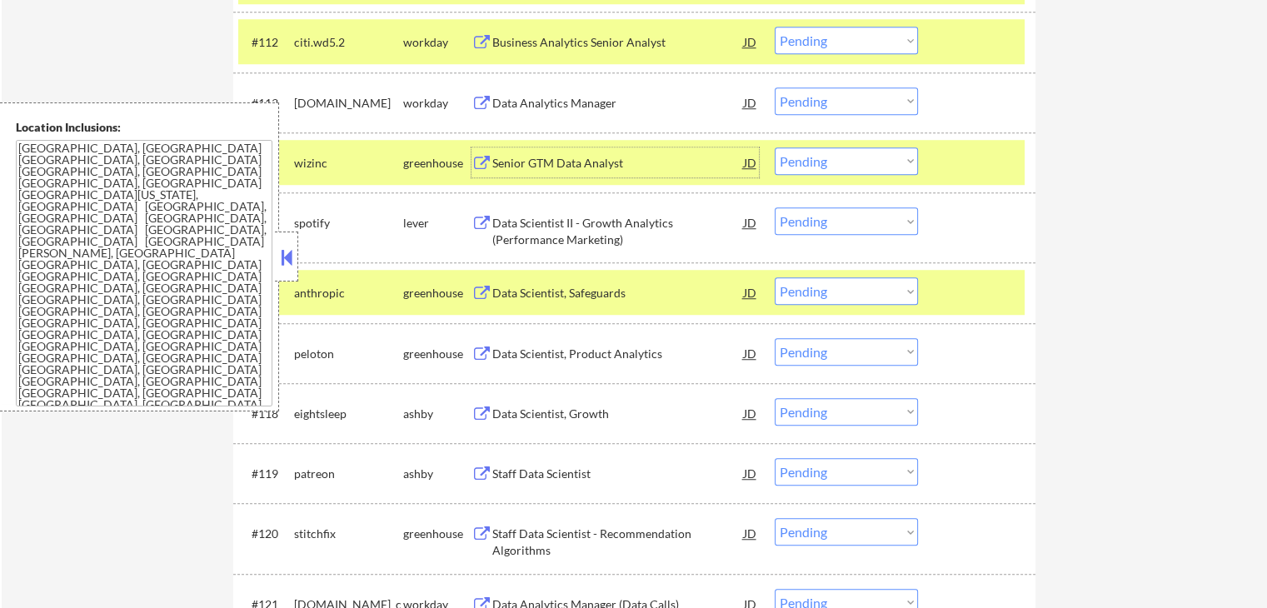
click at [623, 159] on div "Senior GTM Data Analyst" at bounding box center [618, 163] width 252 height 17
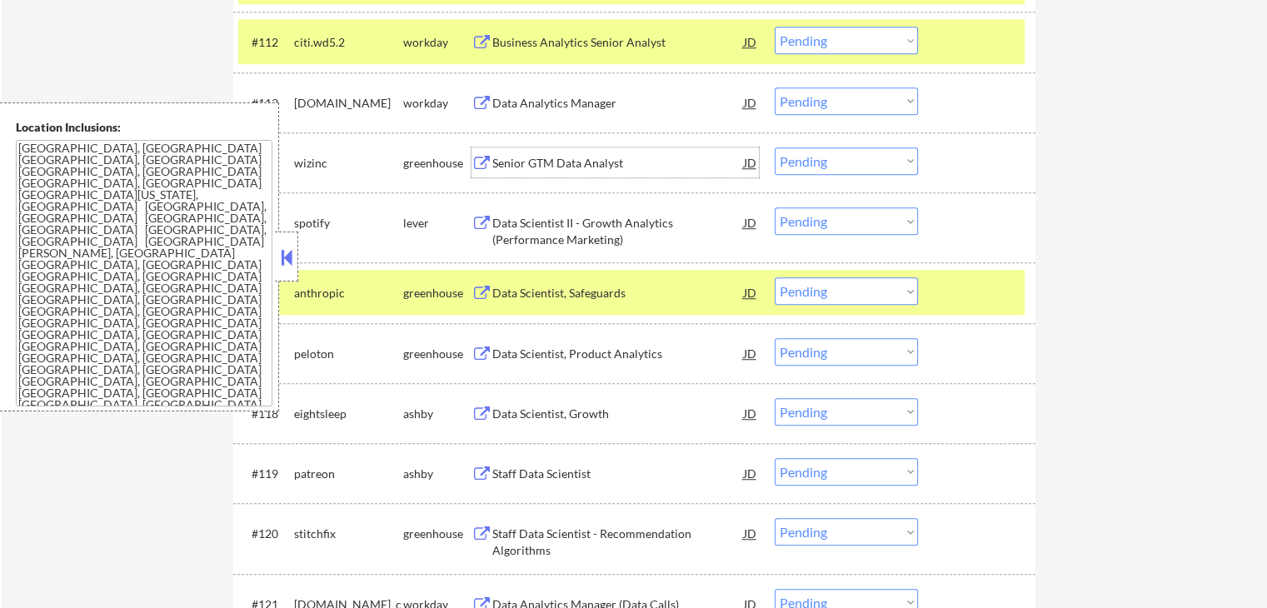
click at [820, 221] on select "Choose an option... Pending Applied Excluded (Questions) Excluded (Expired) Exc…" at bounding box center [846, 220] width 143 height 27
click at [775, 207] on select "Choose an option... Pending Applied Excluded (Questions) Excluded (Expired) Exc…" at bounding box center [846, 220] width 143 height 27
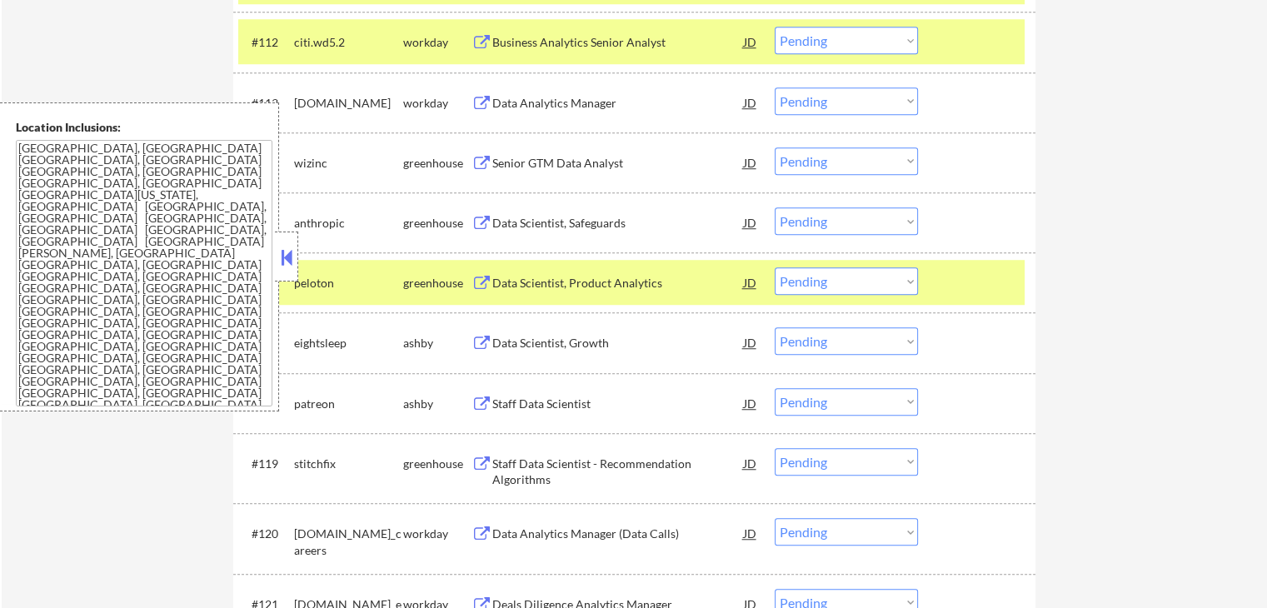
click at [838, 162] on select "Choose an option... Pending Applied Excluded (Questions) Excluded (Expired) Exc…" at bounding box center [846, 160] width 143 height 27
click at [775, 147] on select "Choose an option... Pending Applied Excluded (Questions) Excluded (Expired) Exc…" at bounding box center [846, 160] width 143 height 27
click at [635, 222] on div "Data Scientist, Safeguards" at bounding box center [618, 223] width 252 height 17
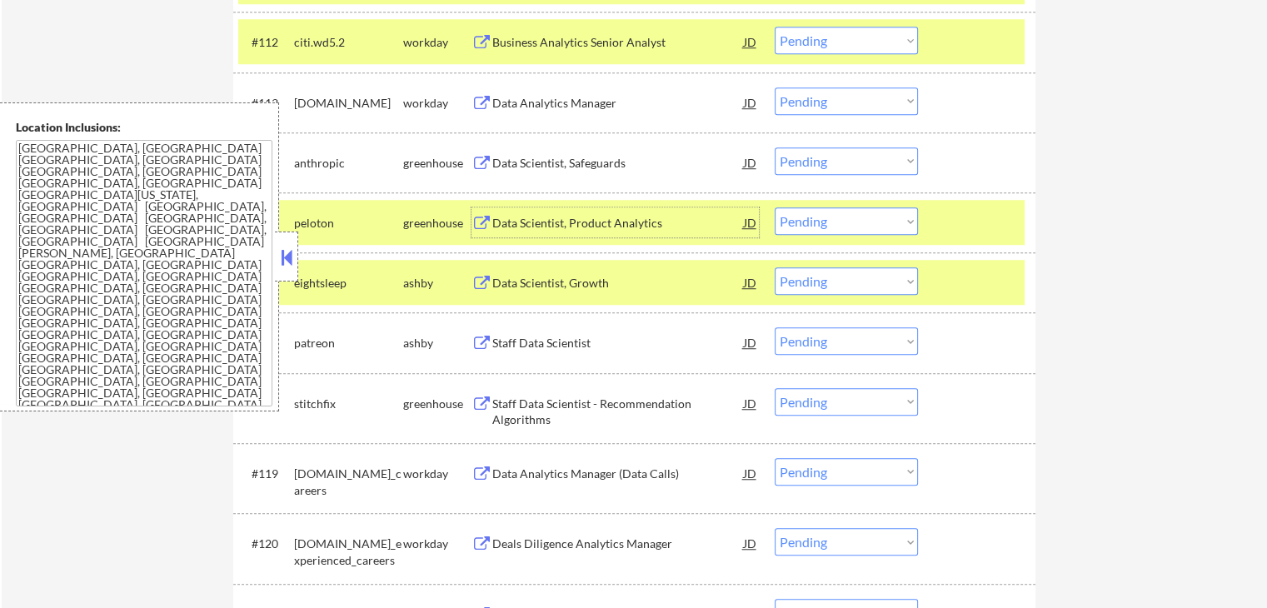
click at [657, 224] on div "Data Scientist, Product Analytics" at bounding box center [618, 223] width 252 height 17
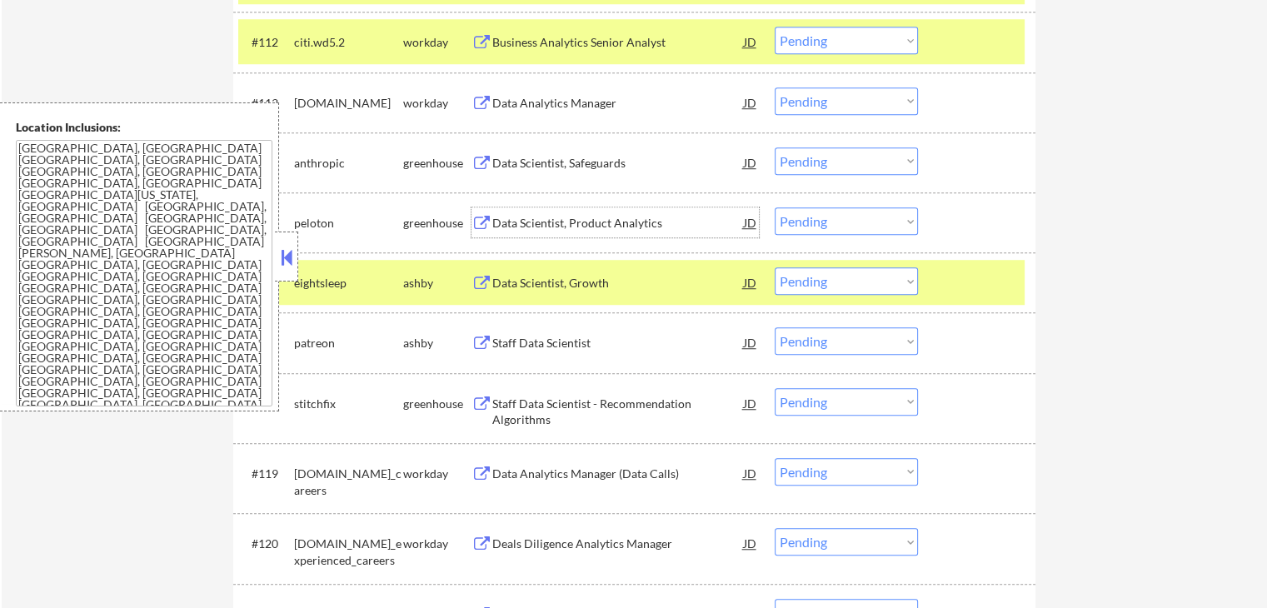
drag, startPoint x: 831, startPoint y: 157, endPoint x: 837, endPoint y: 171, distance: 15.7
click at [831, 157] on select "Choose an option... Pending Applied Excluded (Questions) Excluded (Expired) Exc…" at bounding box center [846, 160] width 143 height 27
click at [775, 147] on select "Choose an option... Pending Applied Excluded (Questions) Excluded (Expired) Exc…" at bounding box center [846, 160] width 143 height 27
click at [600, 291] on div "Data Scientist, Growth" at bounding box center [618, 283] width 252 height 17
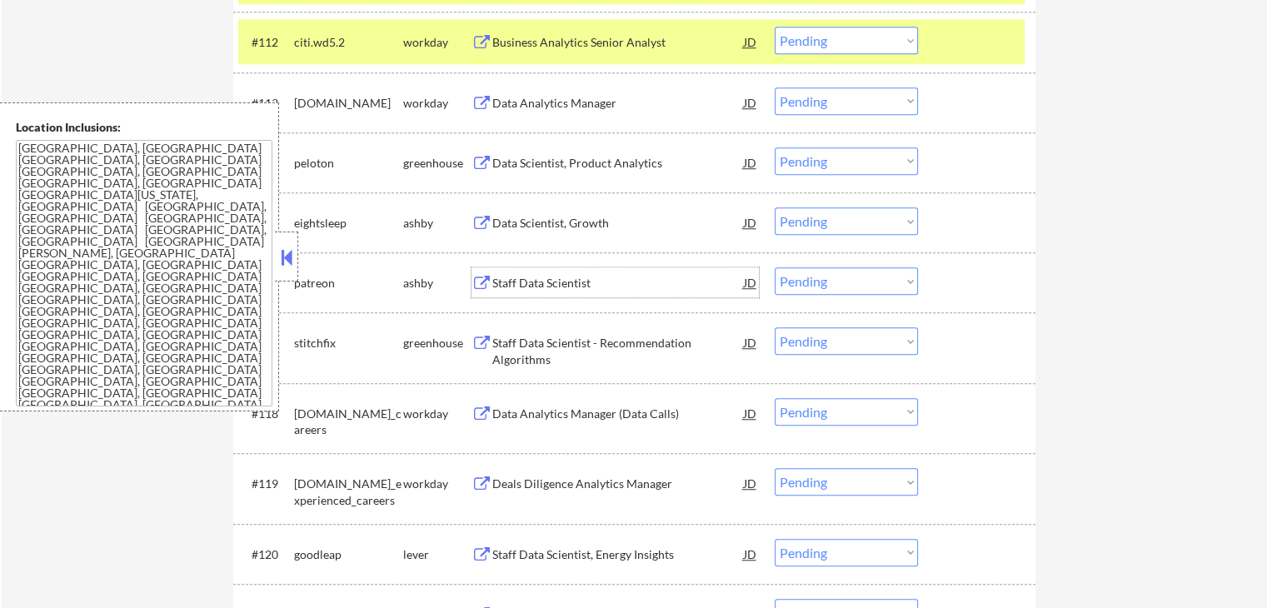
click at [862, 215] on select "Choose an option... Pending Applied Excluded (Questions) Excluded (Expired) Exc…" at bounding box center [846, 220] width 143 height 27
click at [775, 207] on select "Choose an option... Pending Applied Excluded (Questions) Excluded (Expired) Exc…" at bounding box center [846, 220] width 143 height 27
click at [594, 290] on div "Staff Data Scientist" at bounding box center [618, 283] width 252 height 17
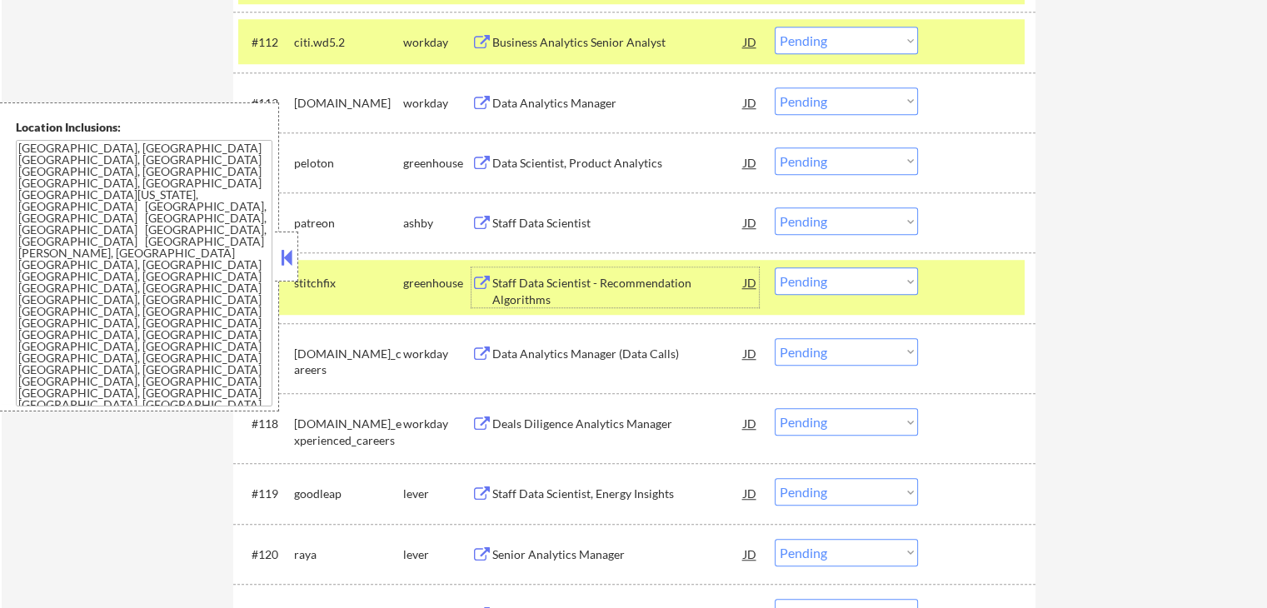
drag, startPoint x: 886, startPoint y: 164, endPoint x: 876, endPoint y: 164, distance: 9.2
click at [884, 164] on select "Choose an option... Pending Applied Excluded (Questions) Excluded (Expired) Exc…" at bounding box center [846, 160] width 143 height 27
click at [775, 147] on select "Choose an option... Pending Applied Excluded (Questions) Excluded (Expired) Exc…" at bounding box center [846, 160] width 143 height 27
click at [606, 291] on div "Staff Data Scientist - Recommendation Algorithms" at bounding box center [618, 291] width 252 height 32
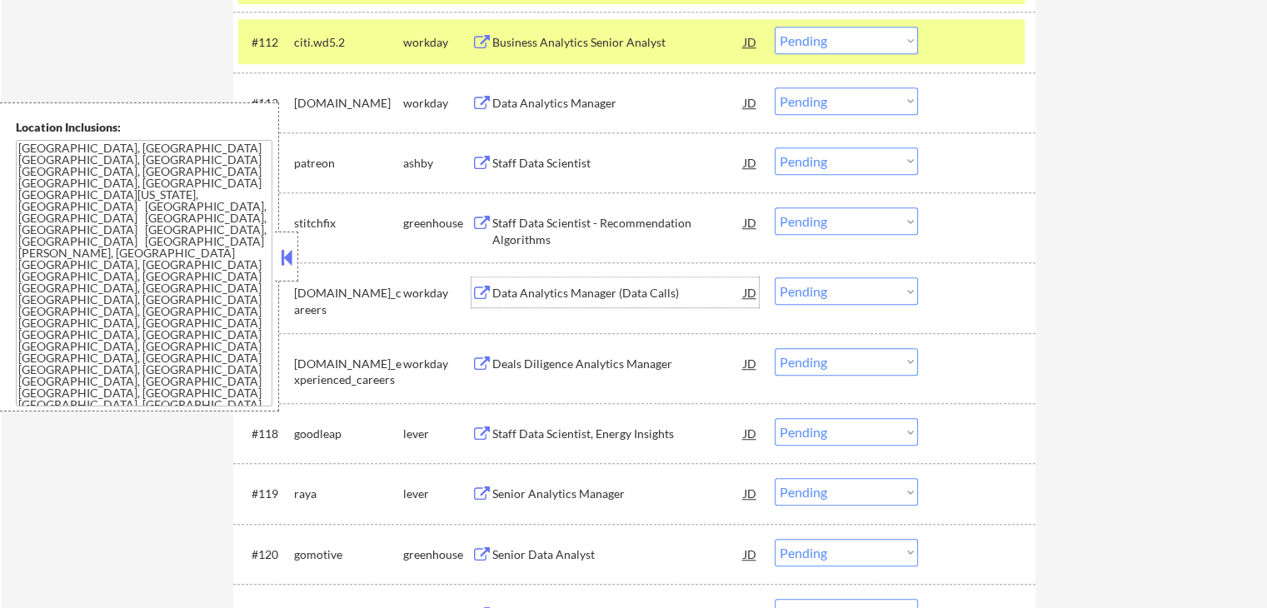
drag, startPoint x: 799, startPoint y: 154, endPoint x: 807, endPoint y: 172, distance: 20.1
click at [799, 157] on select "Choose an option... Pending Applied Excluded (Questions) Excluded (Expired) Exc…" at bounding box center [846, 160] width 143 height 27
click at [775, 147] on select "Choose an option... Pending Applied Excluded (Questions) Excluded (Expired) Exc…" at bounding box center [846, 160] width 143 height 27
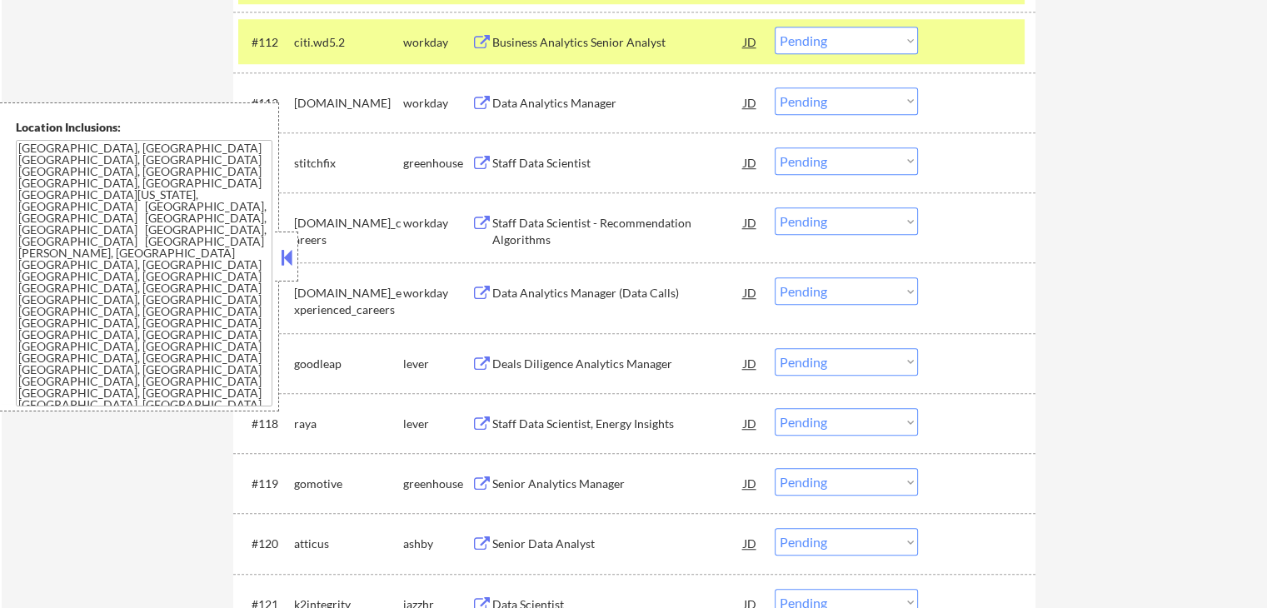
click at [835, 161] on select "Choose an option... Pending Applied Excluded (Questions) Excluded (Expired) Exc…" at bounding box center [846, 160] width 143 height 27
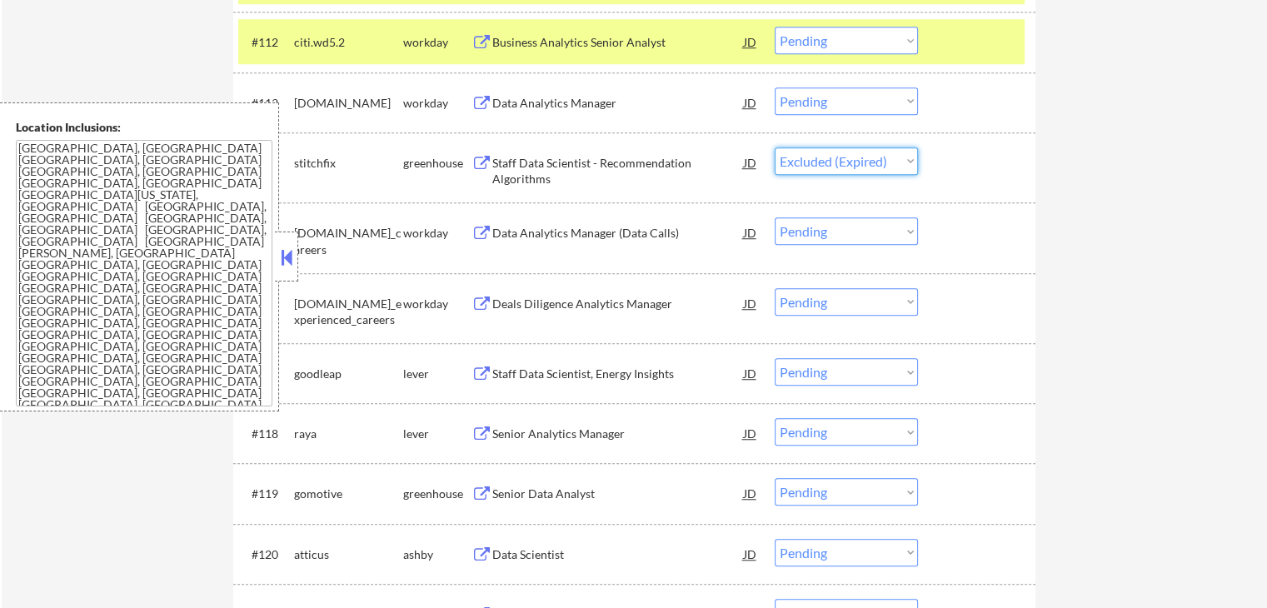
click at [775, 147] on select "Choose an option... Pending Applied Excluded (Questions) Excluded (Expired) Exc…" at bounding box center [846, 160] width 143 height 27
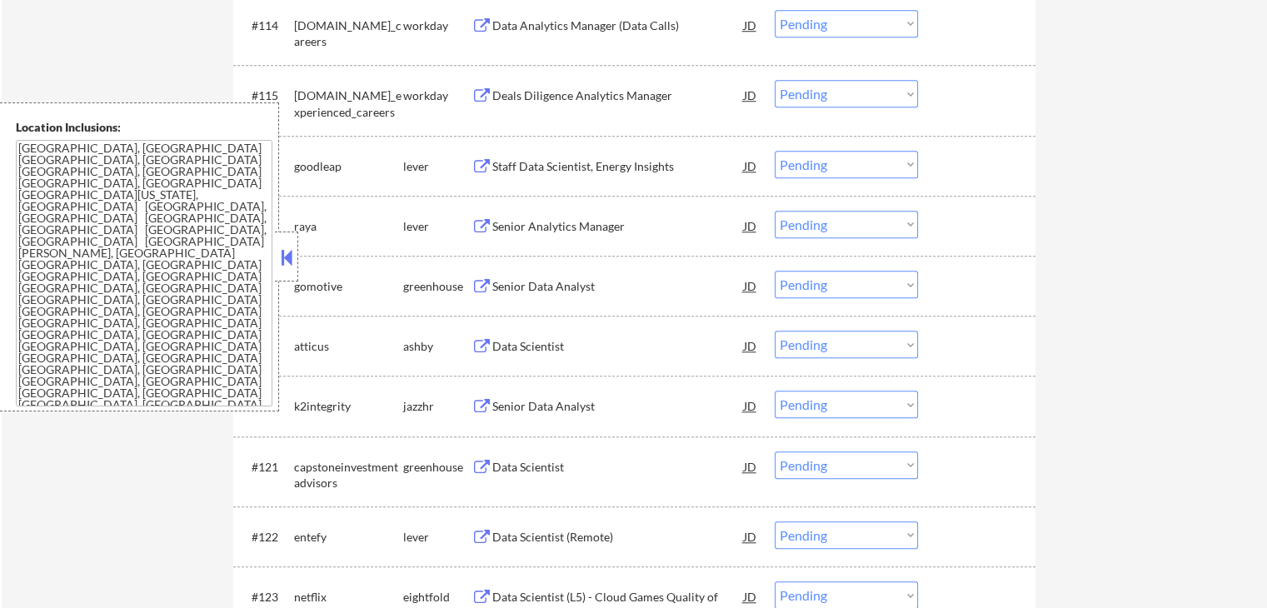
scroll to position [1416, 0]
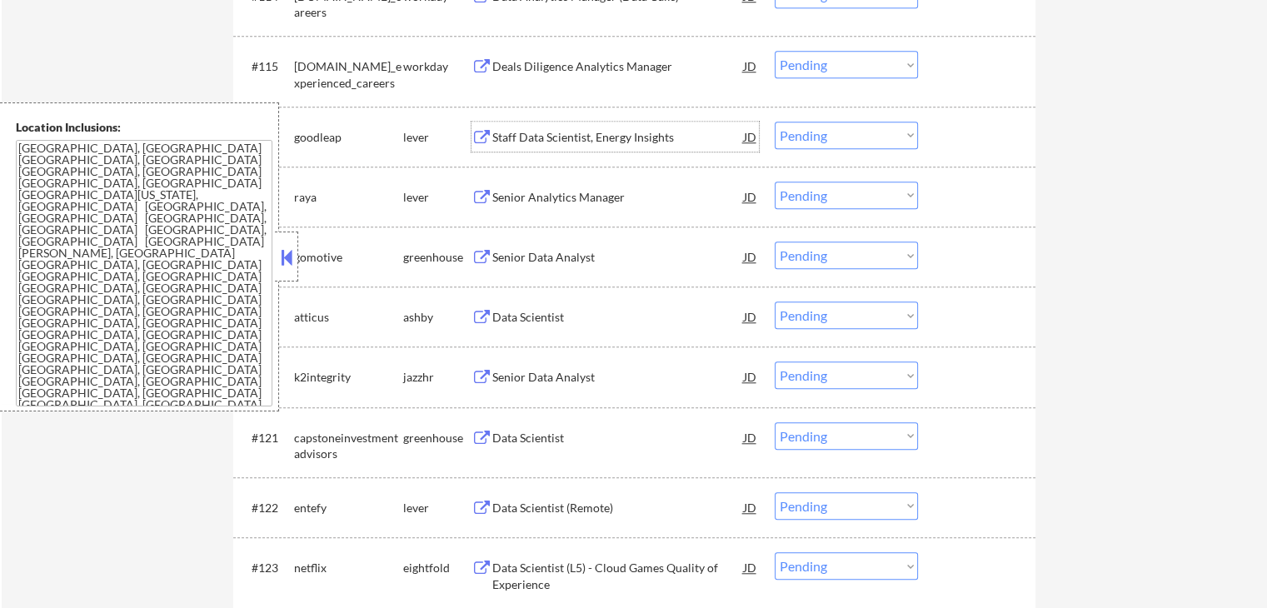
click at [638, 131] on div "Staff Data Scientist, Energy Insights" at bounding box center [618, 137] width 252 height 17
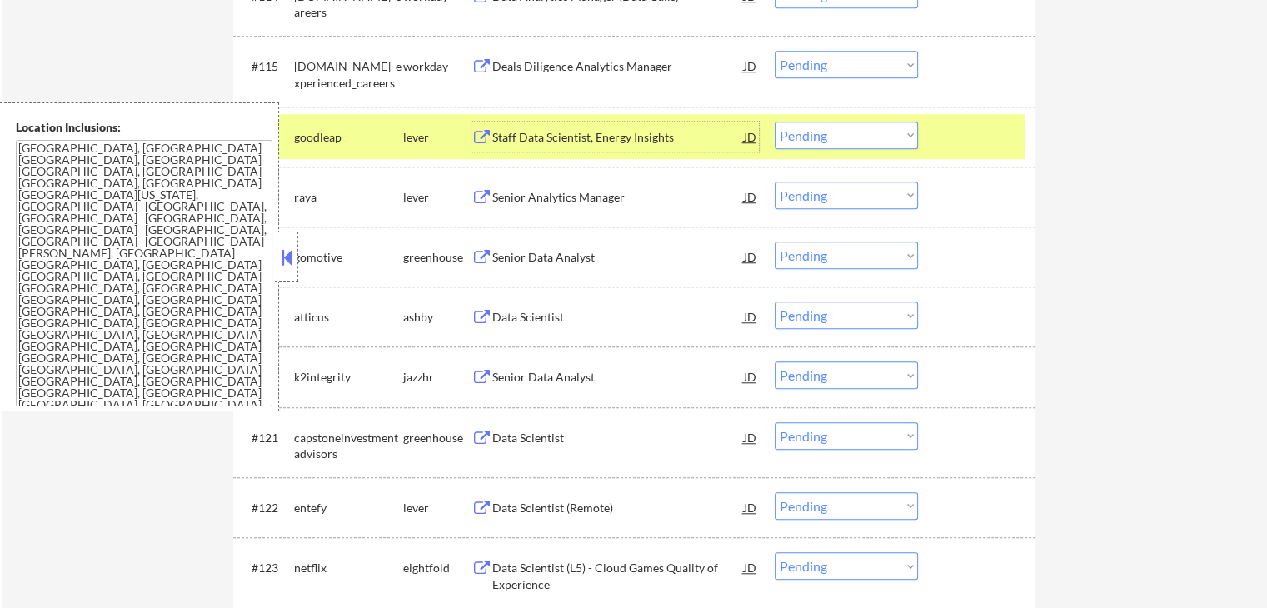
click at [622, 197] on div "Senior Analytics Manager" at bounding box center [618, 197] width 252 height 17
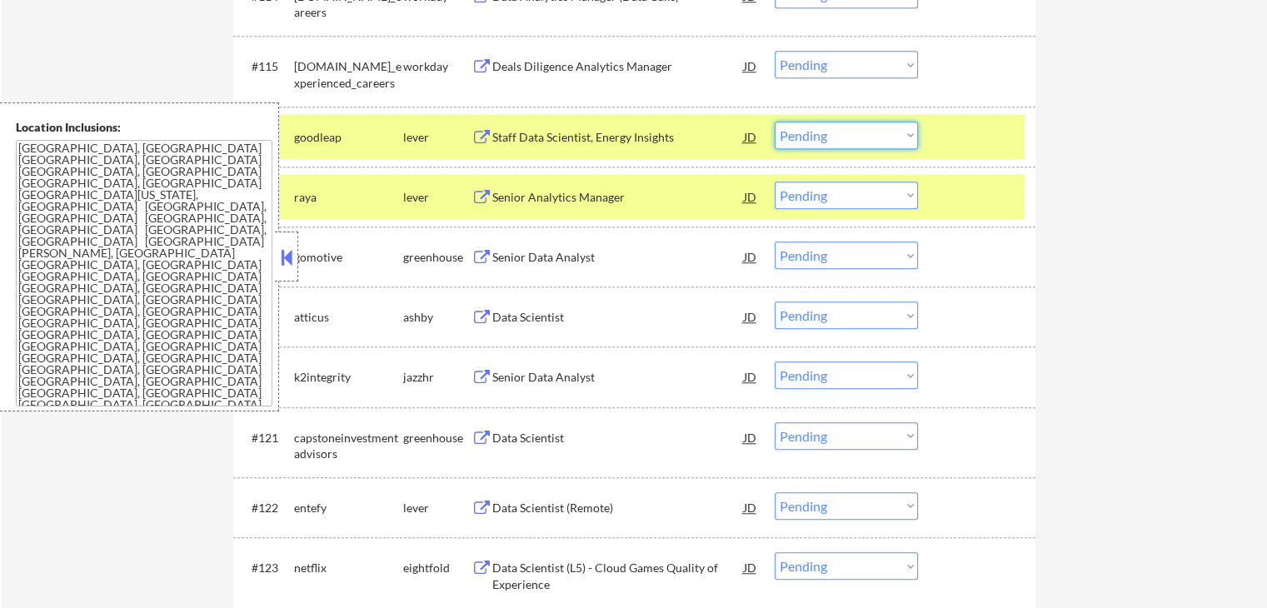
drag, startPoint x: 835, startPoint y: 137, endPoint x: 836, endPoint y: 146, distance: 8.5
click at [835, 137] on select "Choose an option... Pending Applied Excluded (Questions) Excluded (Expired) Exc…" at bounding box center [846, 135] width 143 height 27
click at [775, 122] on select "Choose an option... Pending Applied Excluded (Questions) Excluded (Expired) Exc…" at bounding box center [846, 135] width 143 height 27
click at [631, 260] on div "Senior Data Analyst" at bounding box center [618, 257] width 252 height 17
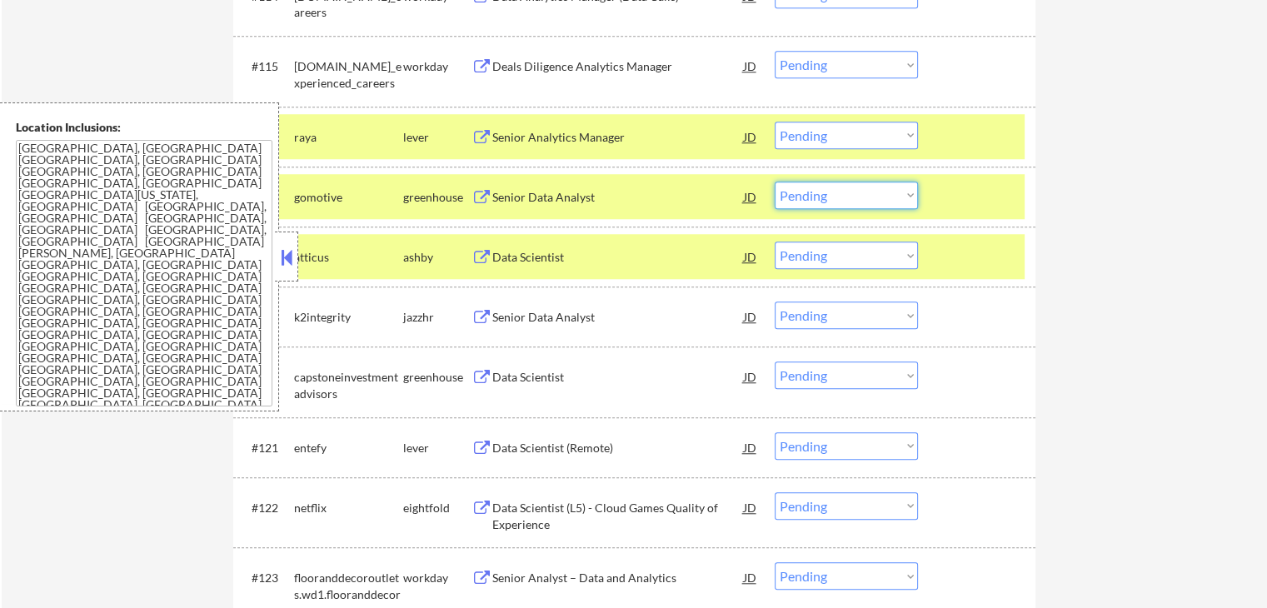
drag, startPoint x: 832, startPoint y: 197, endPoint x: 833, endPoint y: 207, distance: 10.9
click at [832, 197] on select "Choose an option... Pending Applied Excluded (Questions) Excluded (Expired) Exc…" at bounding box center [846, 195] width 143 height 27
click at [775, 182] on select "Choose an option... Pending Applied Excluded (Questions) Excluded (Expired) Exc…" at bounding box center [846, 195] width 143 height 27
click at [582, 266] on div "Data Scientist" at bounding box center [618, 257] width 252 height 30
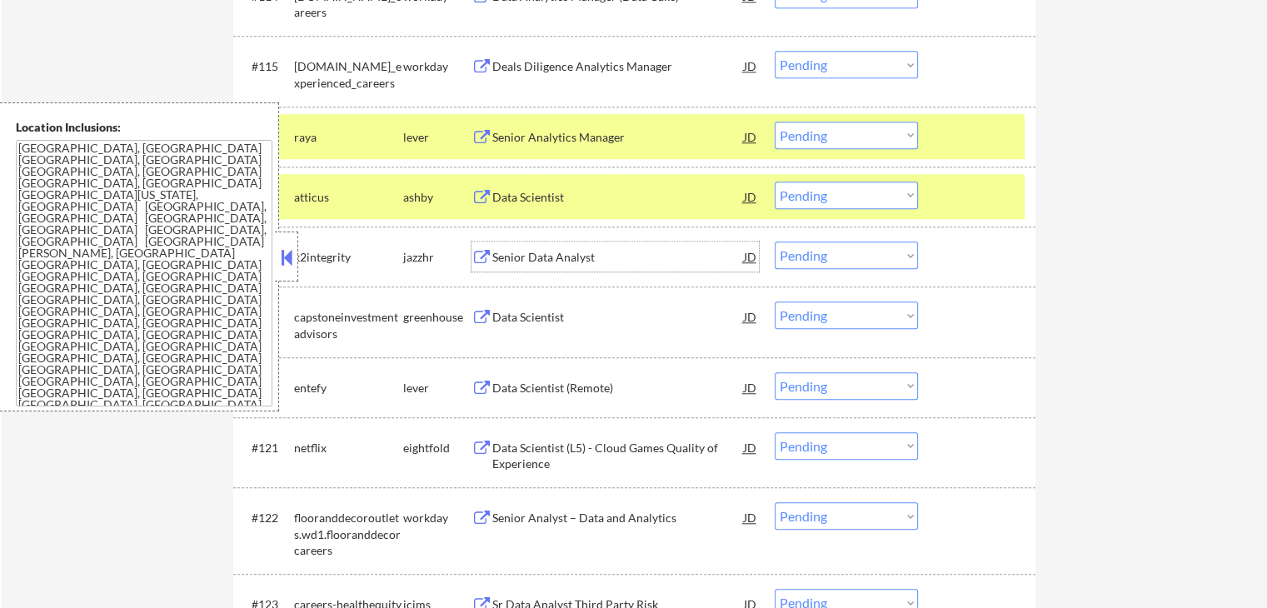
drag, startPoint x: 863, startPoint y: 125, endPoint x: 855, endPoint y: 132, distance: 10.7
click at [863, 125] on select "Choose an option... Pending Applied Excluded (Questions) Excluded (Expired) Exc…" at bounding box center [846, 135] width 143 height 27
click at [775, 122] on select "Choose an option... Pending Applied Excluded (Questions) Excluded (Expired) Exc…" at bounding box center [846, 135] width 143 height 27
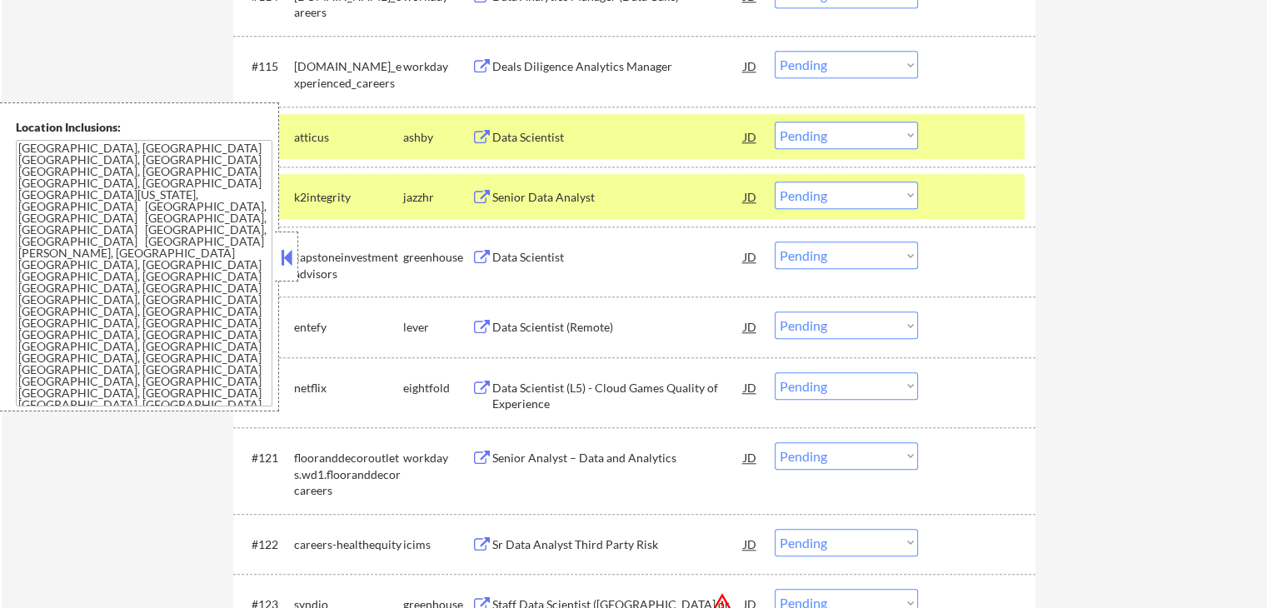
click at [567, 191] on div "Senior Data Analyst" at bounding box center [618, 197] width 252 height 17
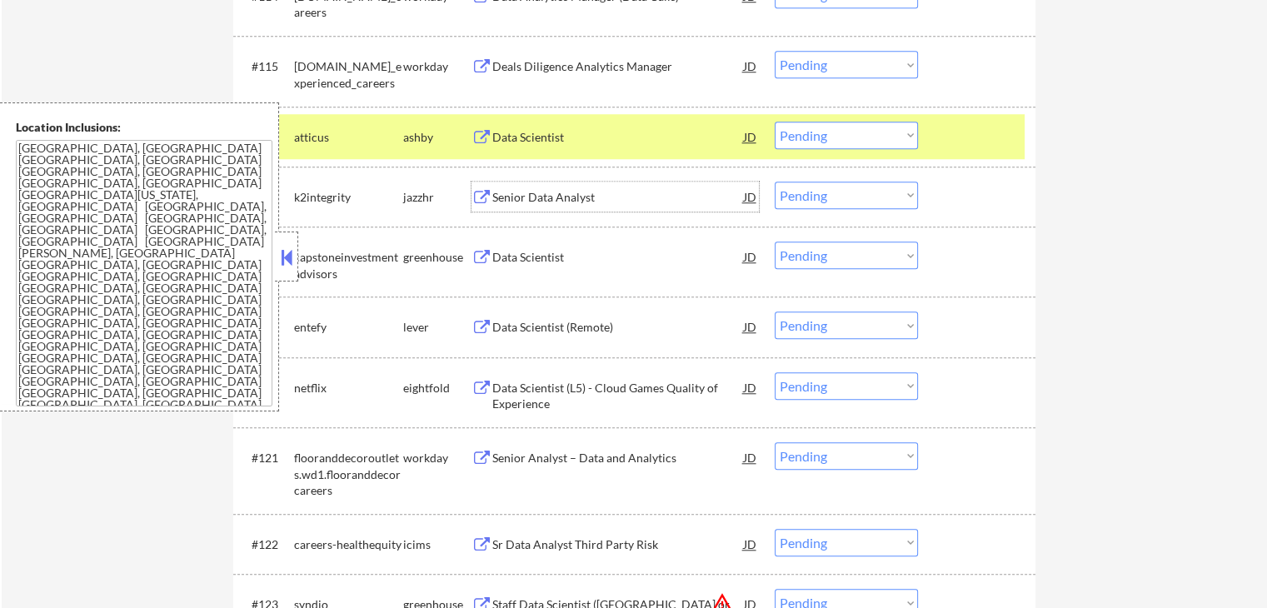
drag, startPoint x: 846, startPoint y: 131, endPoint x: 819, endPoint y: 146, distance: 31.3
click at [842, 132] on select "Choose an option... Pending Applied Excluded (Questions) Excluded (Expired) Exc…" at bounding box center [846, 135] width 143 height 27
click at [775, 122] on select "Choose an option... Pending Applied Excluded (Questions) Excluded (Expired) Exc…" at bounding box center [846, 135] width 143 height 27
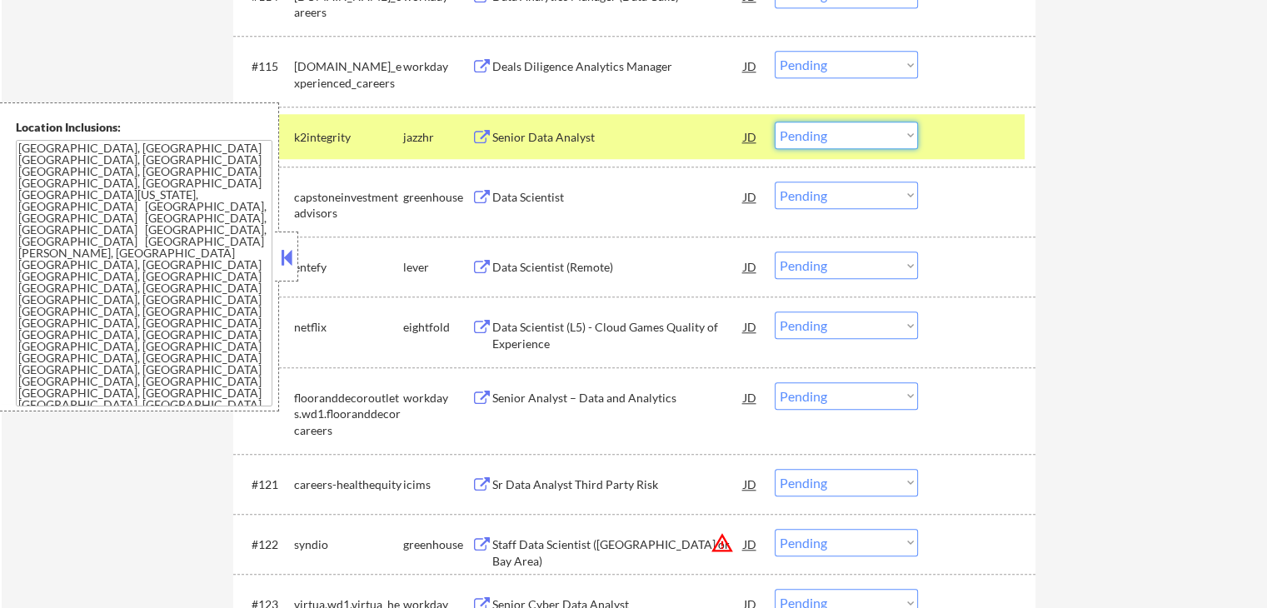
drag, startPoint x: 880, startPoint y: 138, endPoint x: 878, endPoint y: 147, distance: 9.3
click at [879, 139] on select "Choose an option... Pending Applied Excluded (Questions) Excluded (Expired) Exc…" at bounding box center [846, 135] width 143 height 27
click at [775, 122] on select "Choose an option... Pending Applied Excluded (Questions) Excluded (Expired) Exc…" at bounding box center [846, 135] width 143 height 27
drag, startPoint x: 1043, startPoint y: 201, endPoint x: 744, endPoint y: 186, distance: 299.5
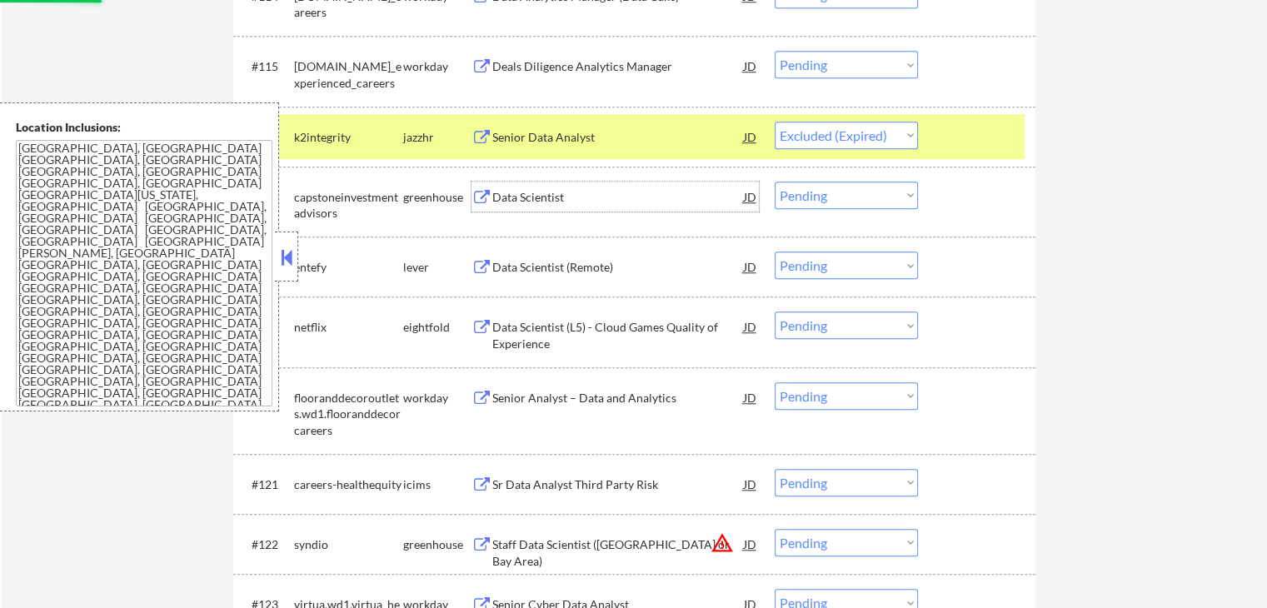
click at [632, 202] on div "Data Scientist" at bounding box center [618, 197] width 252 height 17
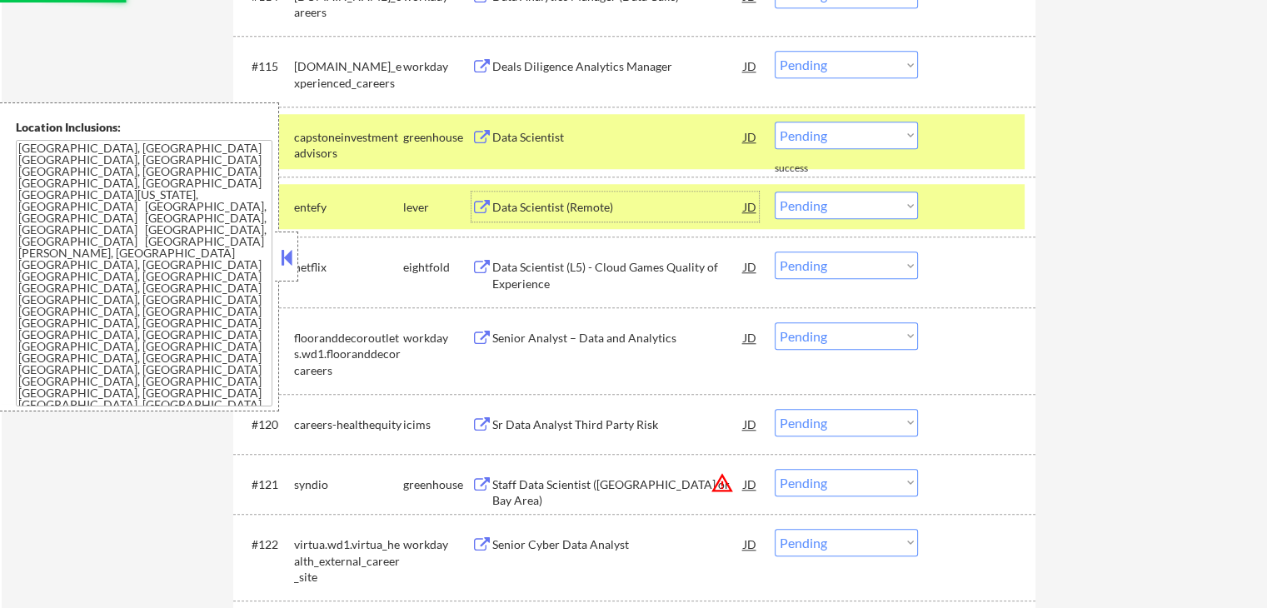
click at [640, 207] on div "Data Scientist (Remote)" at bounding box center [618, 207] width 252 height 17
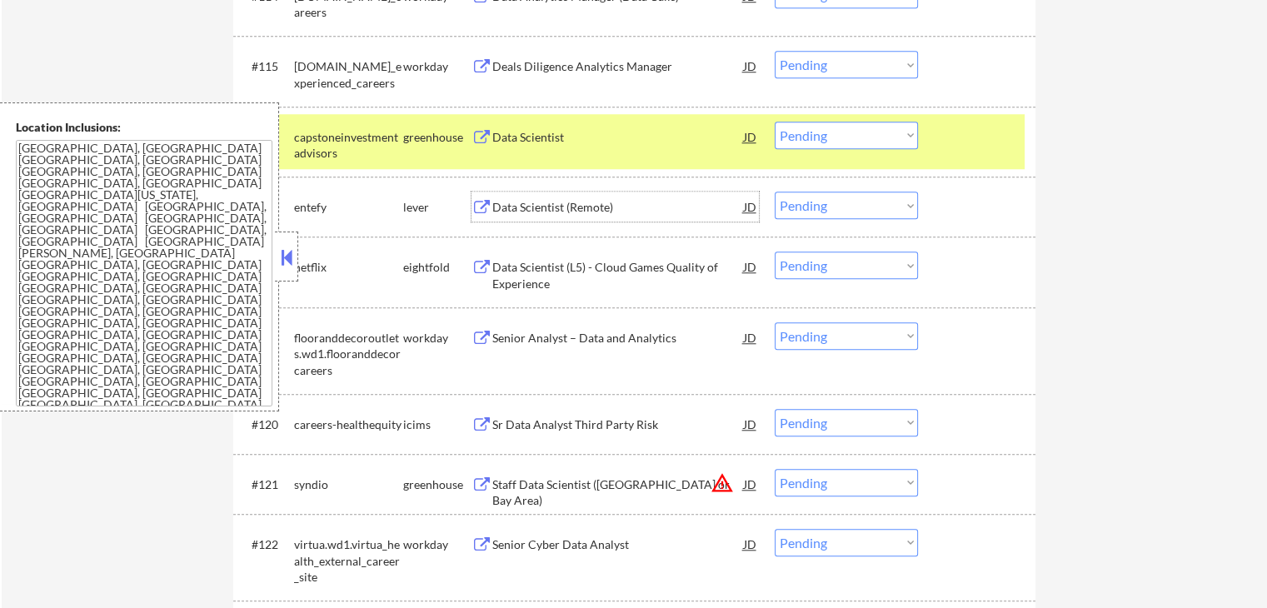
drag, startPoint x: 817, startPoint y: 131, endPoint x: 817, endPoint y: 147, distance: 16.7
click at [817, 131] on select "Choose an option... Pending Applied Excluded (Questions) Excluded (Expired) Exc…" at bounding box center [846, 135] width 143 height 27
click at [775, 122] on select "Choose an option... Pending Applied Excluded (Questions) Excluded (Expired) Exc…" at bounding box center [846, 135] width 143 height 27
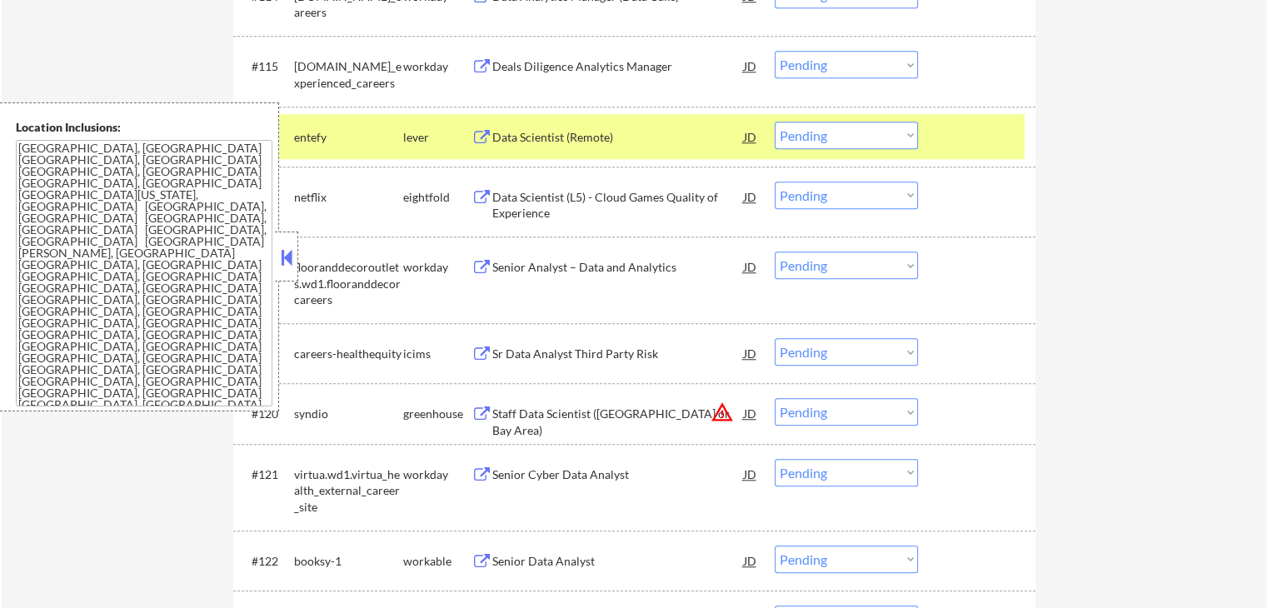
click at [577, 557] on div "Senior Data Analyst" at bounding box center [618, 561] width 252 height 17
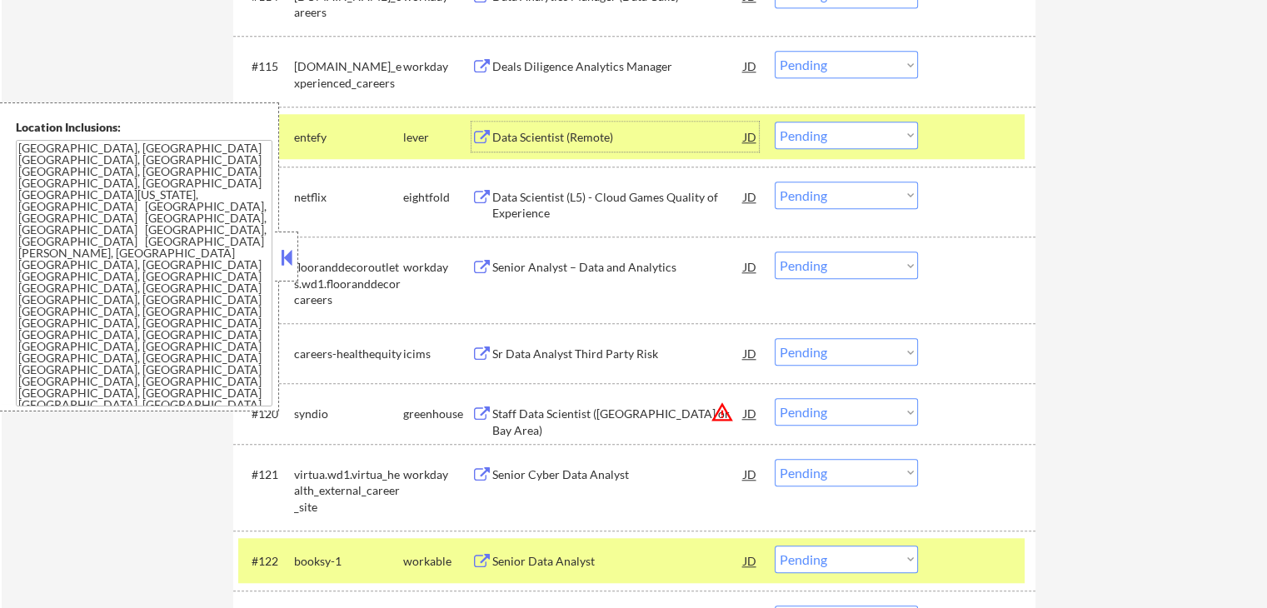
click at [613, 141] on div "Data Scientist (Remote)" at bounding box center [618, 137] width 252 height 17
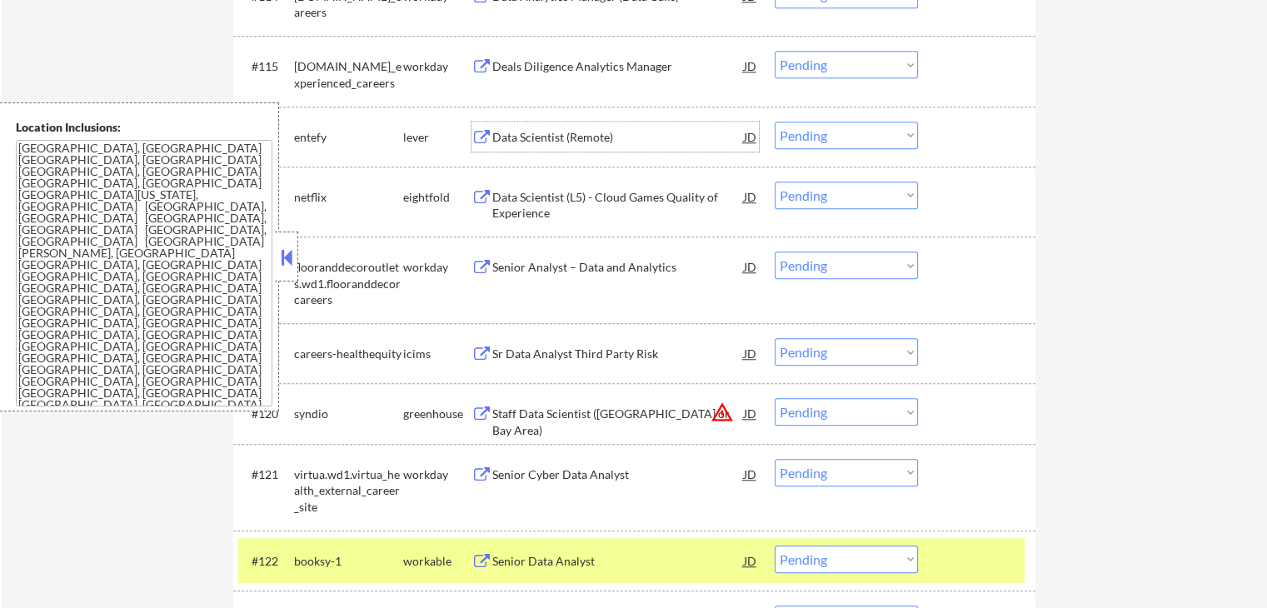
click at [563, 134] on div "Data Scientist (Remote)" at bounding box center [618, 137] width 252 height 17
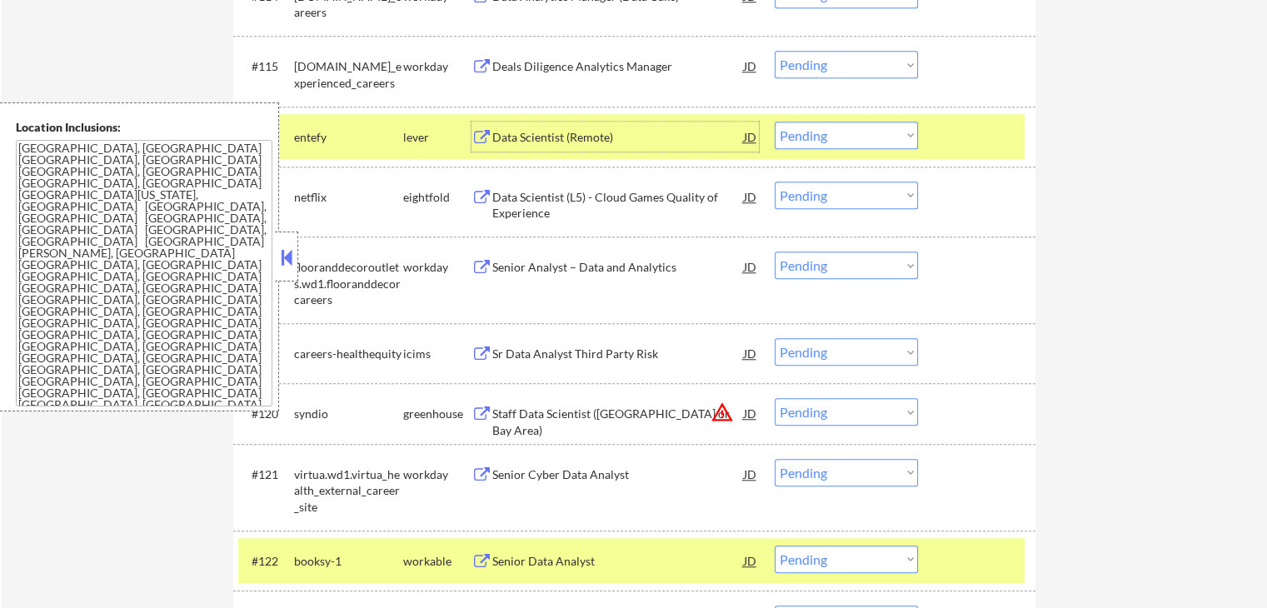
drag, startPoint x: 833, startPoint y: 134, endPoint x: 831, endPoint y: 145, distance: 11.0
click at [831, 135] on select "Choose an option... Pending Applied Excluded (Questions) Excluded (Expired) Exc…" at bounding box center [846, 135] width 143 height 27
click at [775, 122] on select "Choose an option... Pending Applied Excluded (Questions) Excluded (Expired) Exc…" at bounding box center [846, 135] width 143 height 27
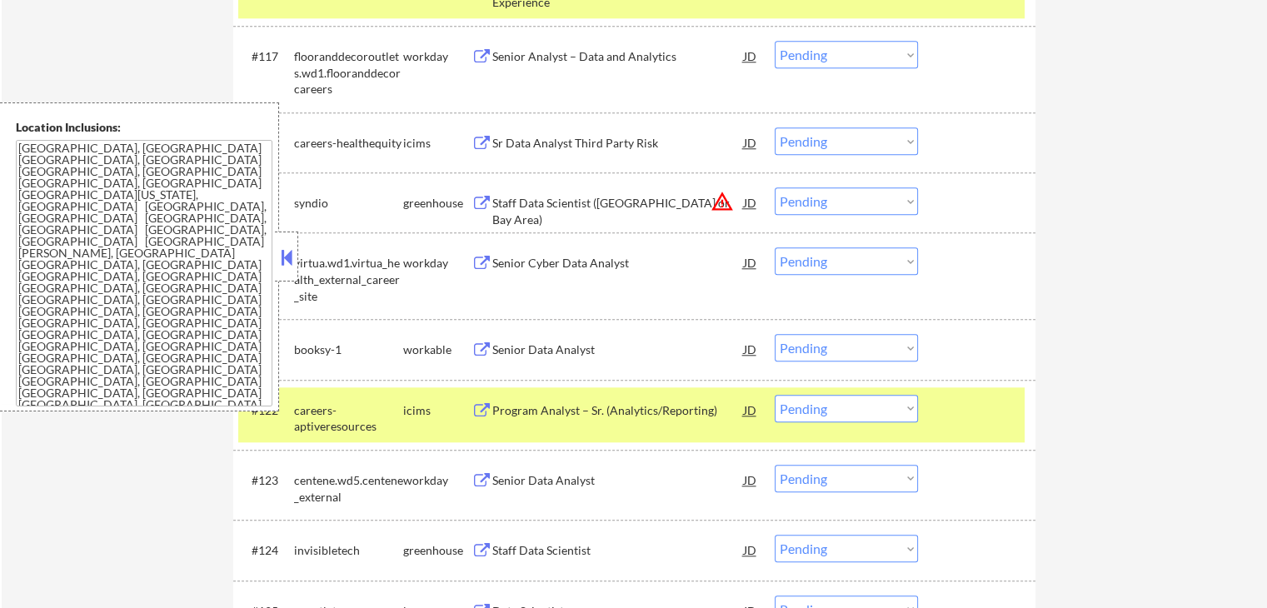
scroll to position [1666, 0]
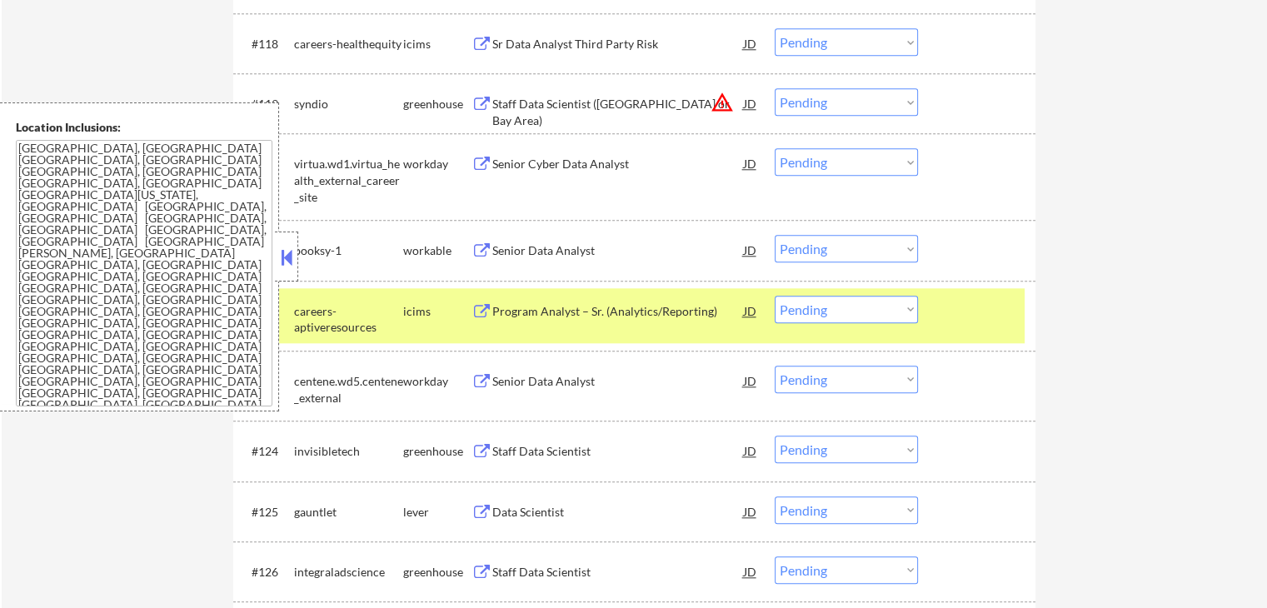
drag, startPoint x: 820, startPoint y: 247, endPoint x: 818, endPoint y: 261, distance: 13.4
click at [820, 247] on select "Choose an option... Pending Applied Excluded (Questions) Excluded (Expired) Exc…" at bounding box center [846, 248] width 143 height 27
click at [775, 235] on select "Choose an option... Pending Applied Excluded (Questions) Excluded (Expired) Exc…" at bounding box center [846, 248] width 143 height 27
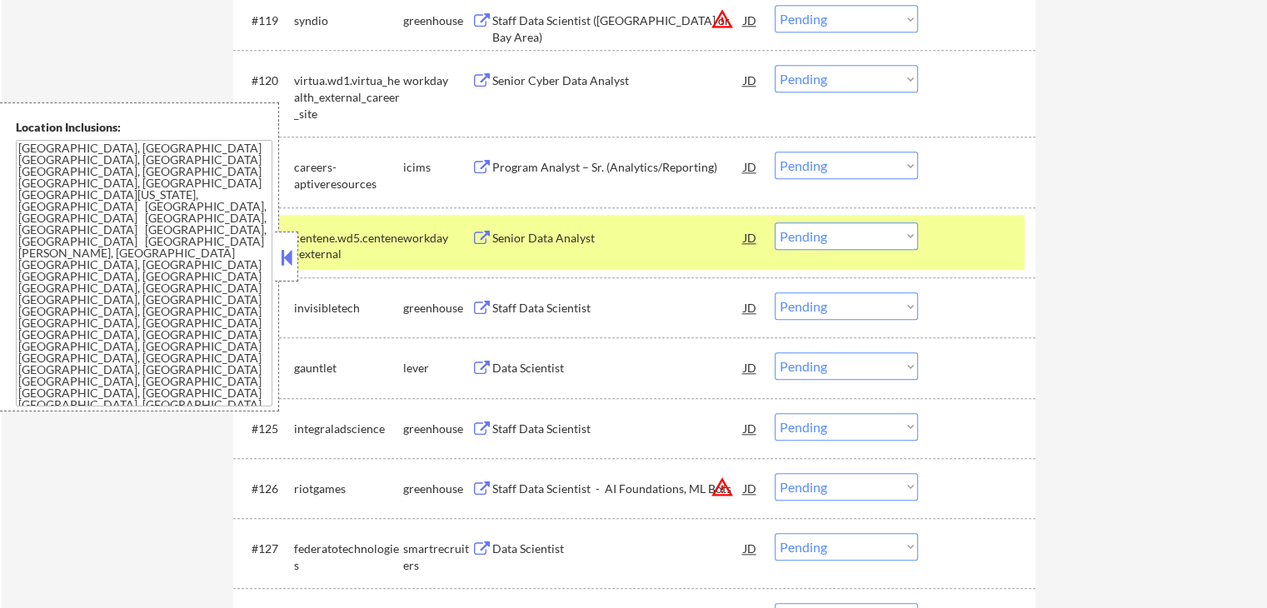
scroll to position [1916, 0]
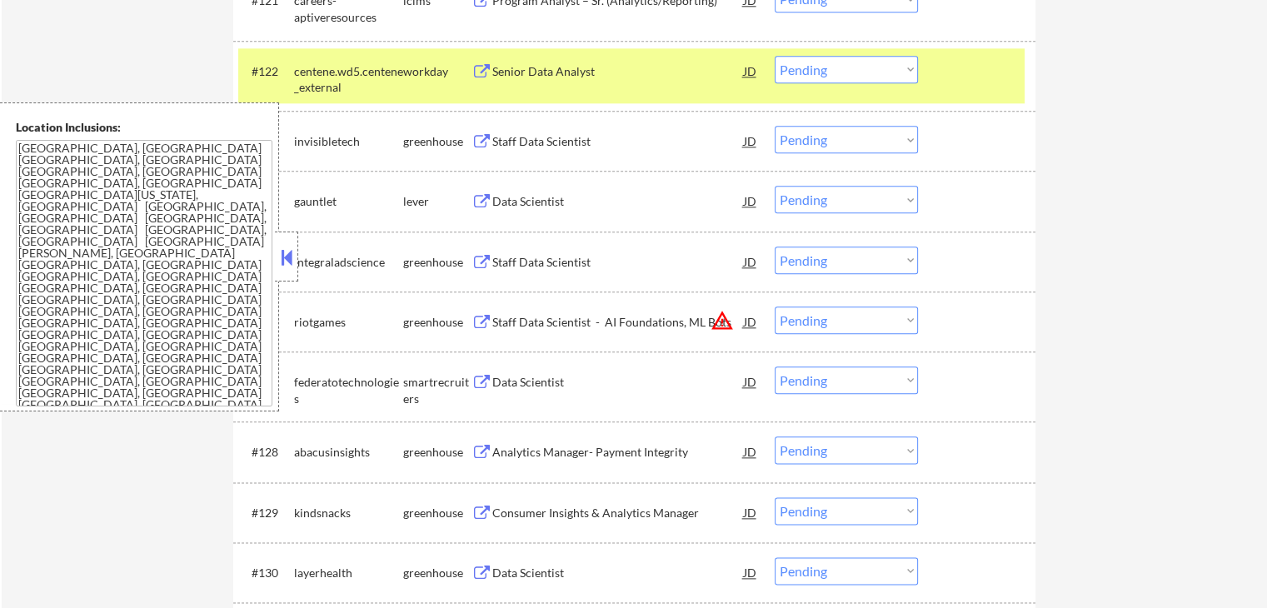
click at [578, 143] on div "Staff Data Scientist" at bounding box center [618, 141] width 252 height 17
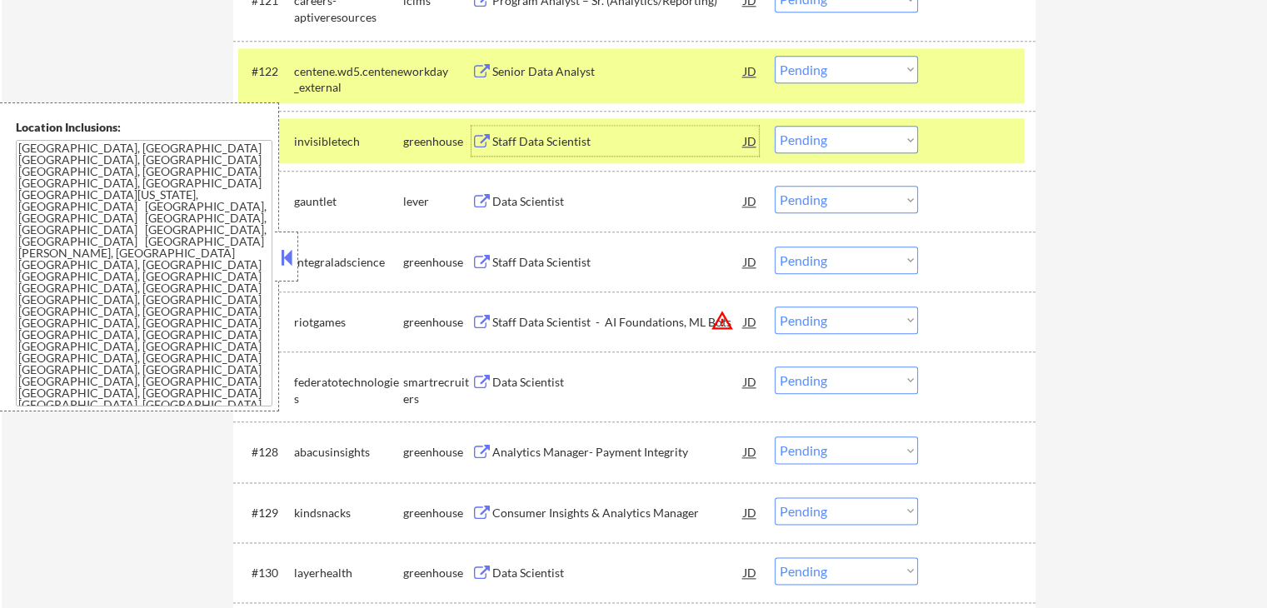
click at [577, 204] on div "Data Scientist" at bounding box center [618, 201] width 252 height 17
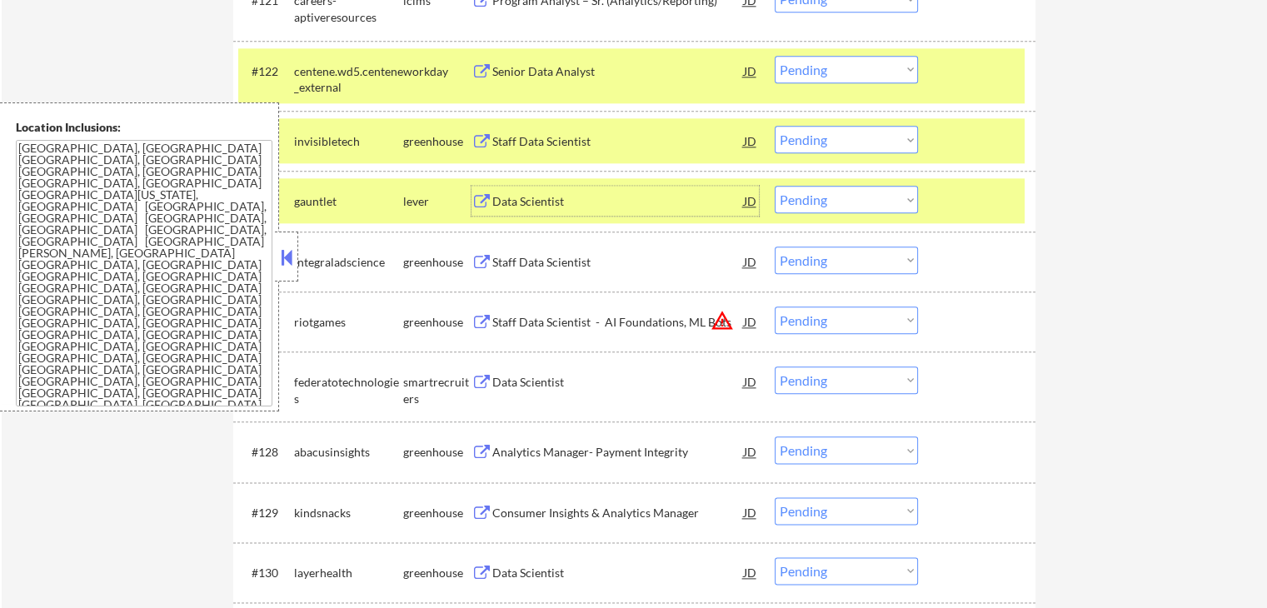
drag, startPoint x: 838, startPoint y: 141, endPoint x: 824, endPoint y: 149, distance: 16.4
click at [837, 141] on select "Choose an option... Pending Applied Excluded (Questions) Excluded (Expired) Exc…" at bounding box center [846, 139] width 143 height 27
click at [775, 126] on select "Choose an option... Pending Applied Excluded (Questions) Excluded (Expired) Exc…" at bounding box center [846, 139] width 143 height 27
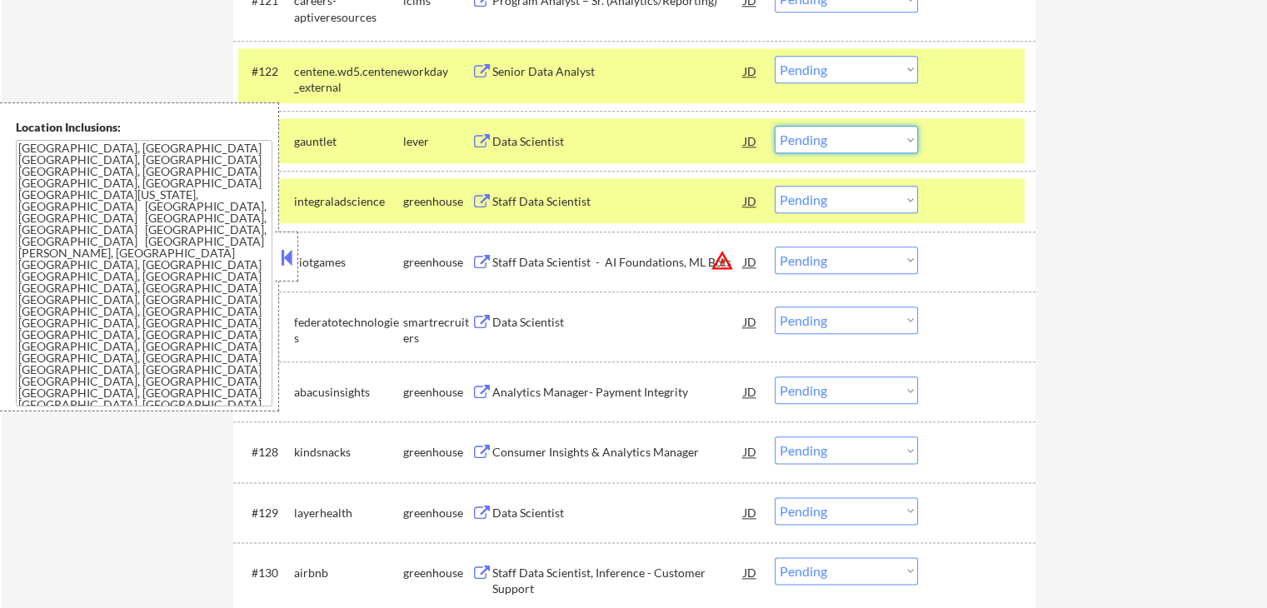
click at [856, 143] on select "Choose an option... Pending Applied Excluded (Questions) Excluded (Expired) Exc…" at bounding box center [846, 139] width 143 height 27
click at [775, 126] on select "Choose an option... Pending Applied Excluded (Questions) Excluded (Expired) Exc…" at bounding box center [846, 139] width 143 height 27
click at [1084, 184] on div "← Return to /applysquad Mailslurp Inbox Job Search Builder Anthony Conte User E…" at bounding box center [635, 496] width 1266 height 4692
click at [596, 207] on div "Staff Data Scientist" at bounding box center [618, 201] width 252 height 17
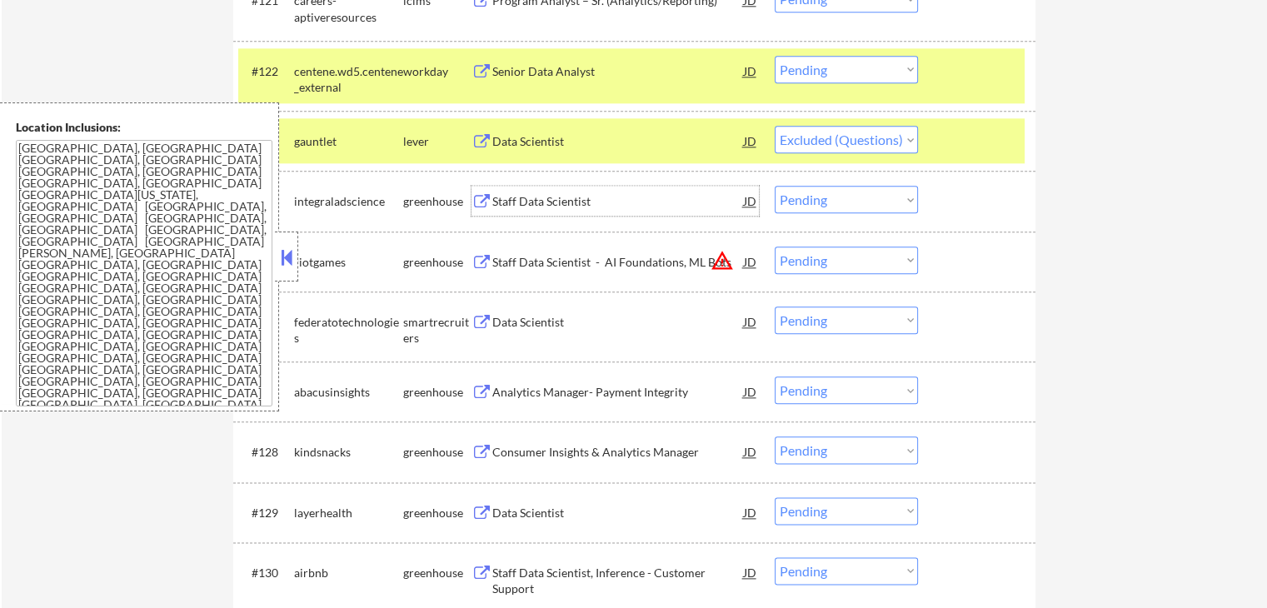
click at [558, 321] on div "Data Scientist" at bounding box center [618, 322] width 252 height 17
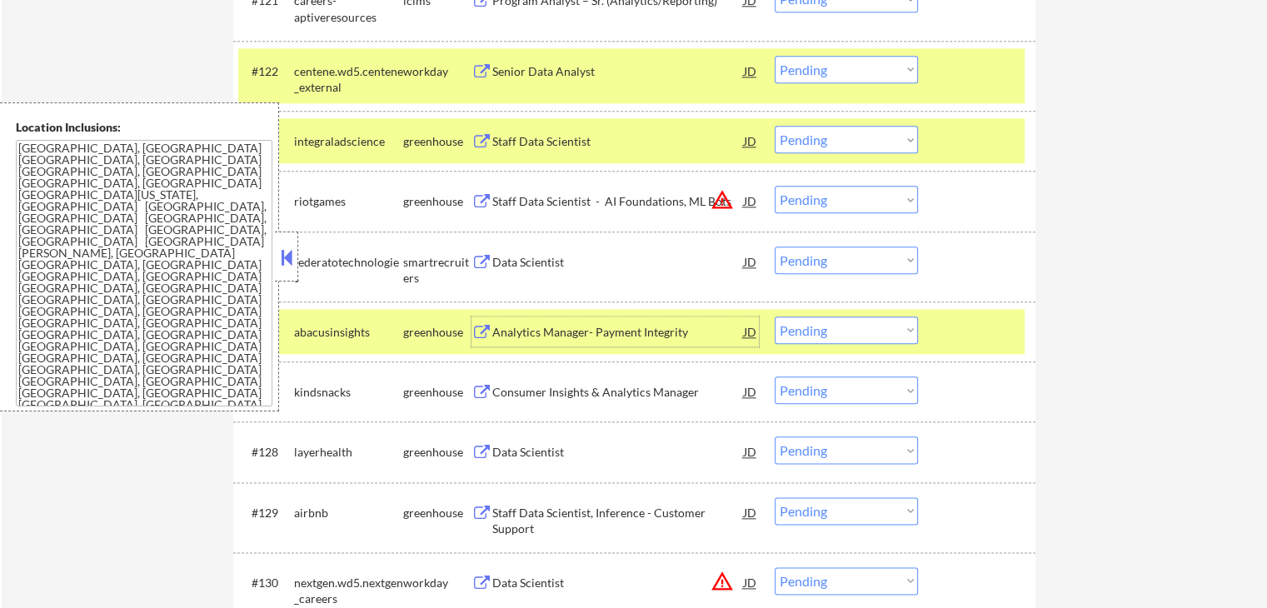
click at [566, 257] on div "Data Scientist" at bounding box center [618, 262] width 252 height 17
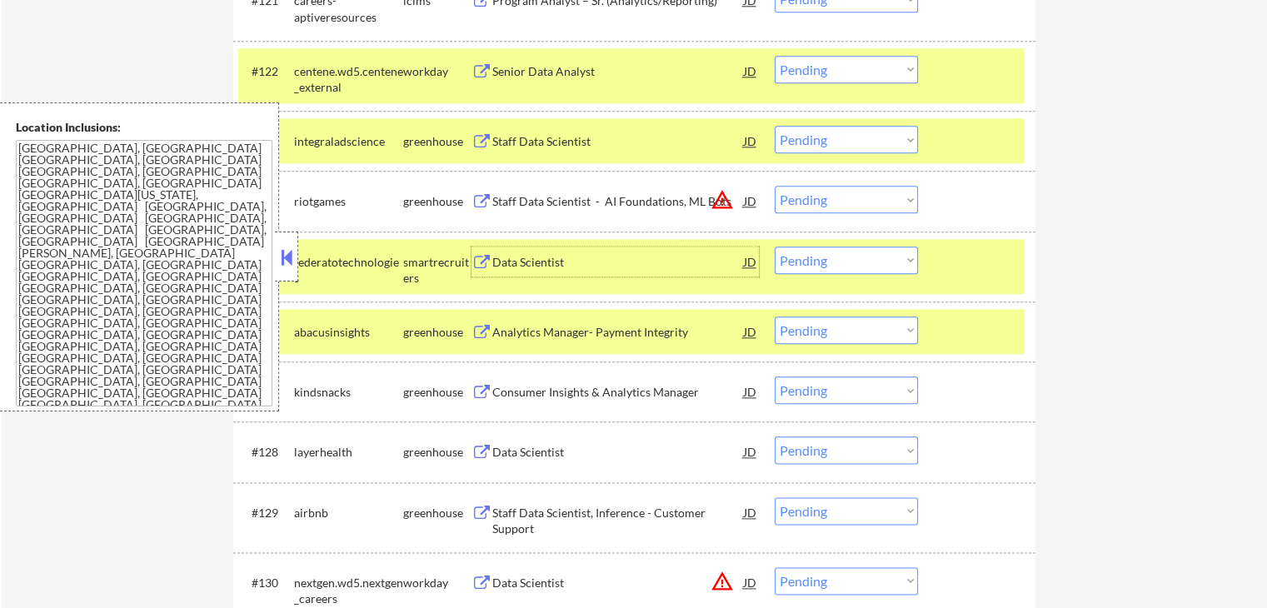
click at [597, 263] on div "Data Scientist" at bounding box center [618, 262] width 252 height 17
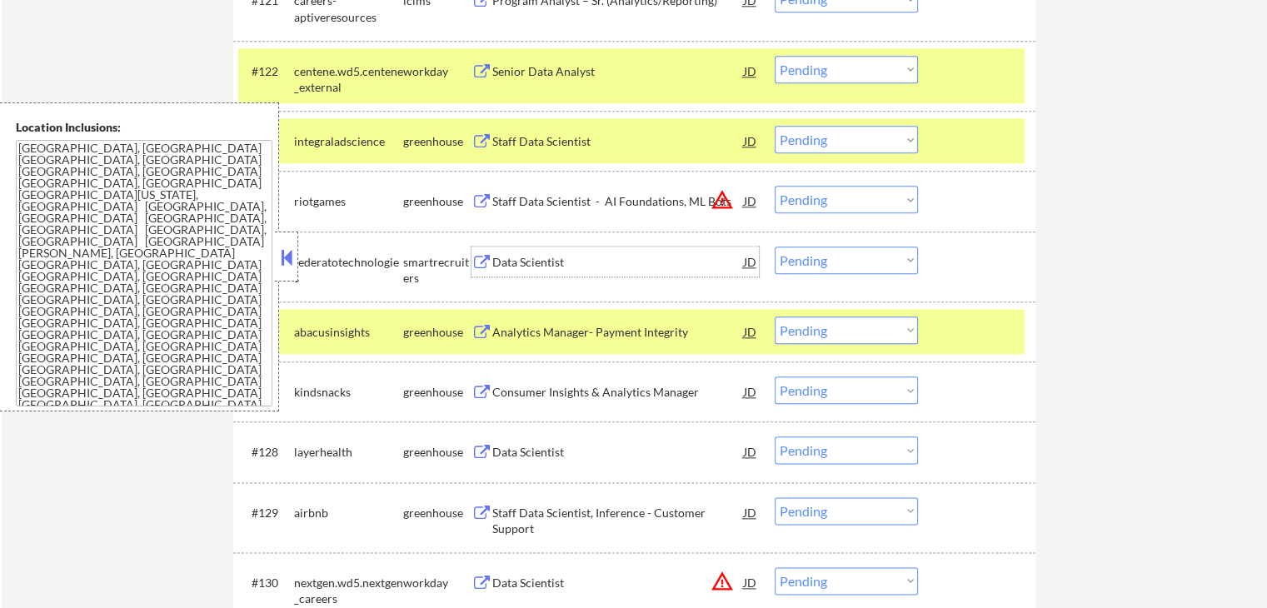
click at [587, 140] on div "Staff Data Scientist" at bounding box center [618, 141] width 252 height 17
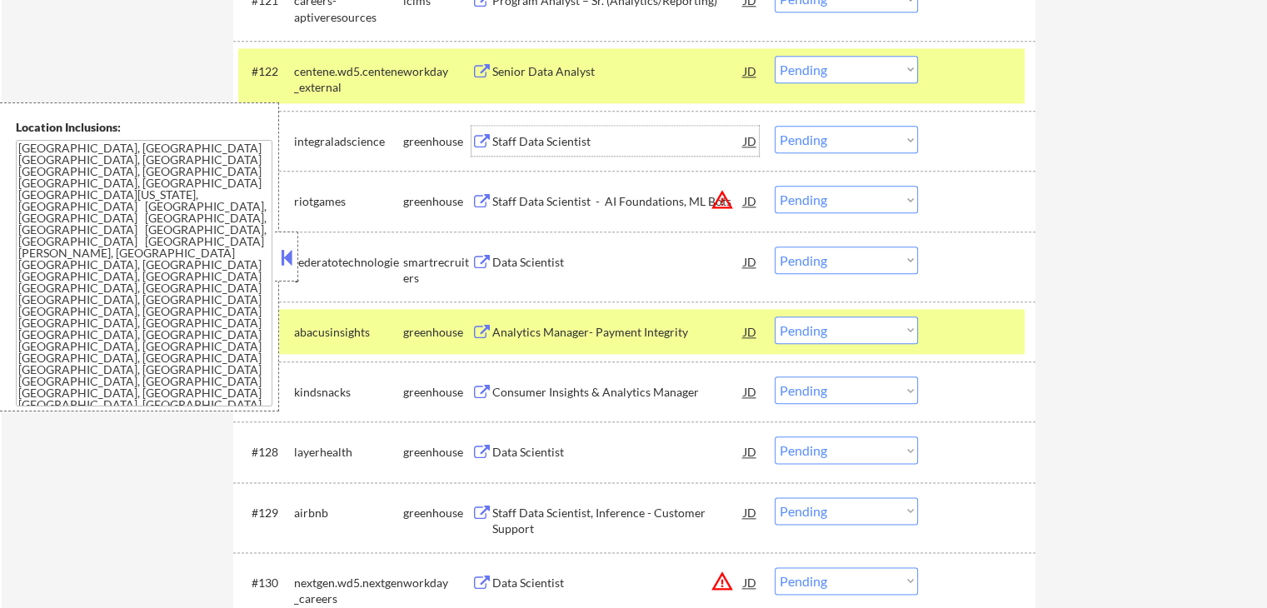
click at [597, 256] on div "Data Scientist" at bounding box center [618, 262] width 252 height 17
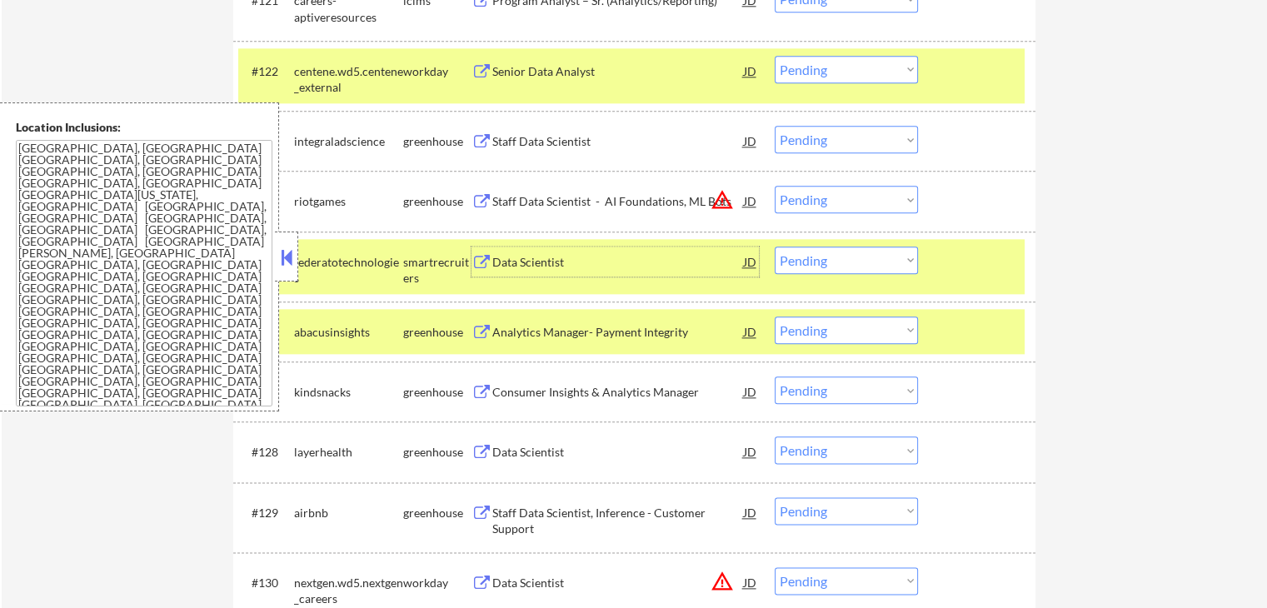
drag, startPoint x: 836, startPoint y: 260, endPoint x: 832, endPoint y: 268, distance: 9.3
click at [836, 260] on select "Choose an option... Pending Applied Excluded (Questions) Excluded (Expired) Exc…" at bounding box center [846, 260] width 143 height 27
click at [775, 247] on select "Choose an option... Pending Applied Excluded (Questions) Excluded (Expired) Exc…" at bounding box center [846, 260] width 143 height 27
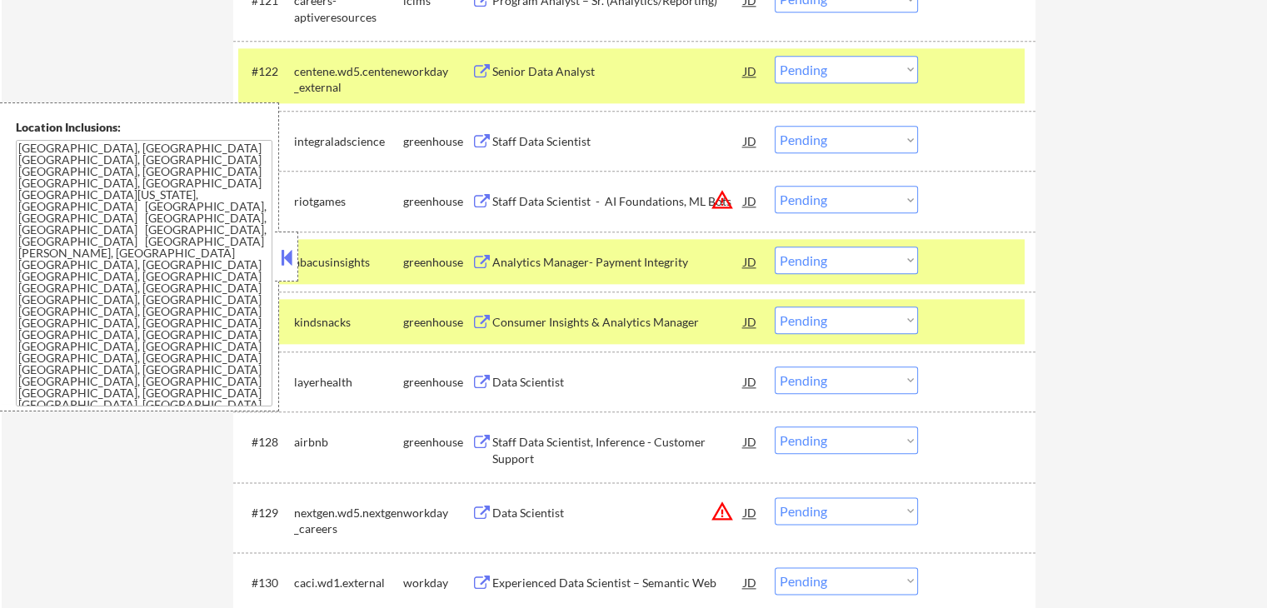
click at [822, 138] on select "Choose an option... Pending Applied Excluded (Questions) Excluded (Expired) Exc…" at bounding box center [846, 139] width 143 height 27
click at [775, 126] on select "Choose an option... Pending Applied Excluded (Questions) Excluded (Expired) Exc…" at bounding box center [846, 139] width 143 height 27
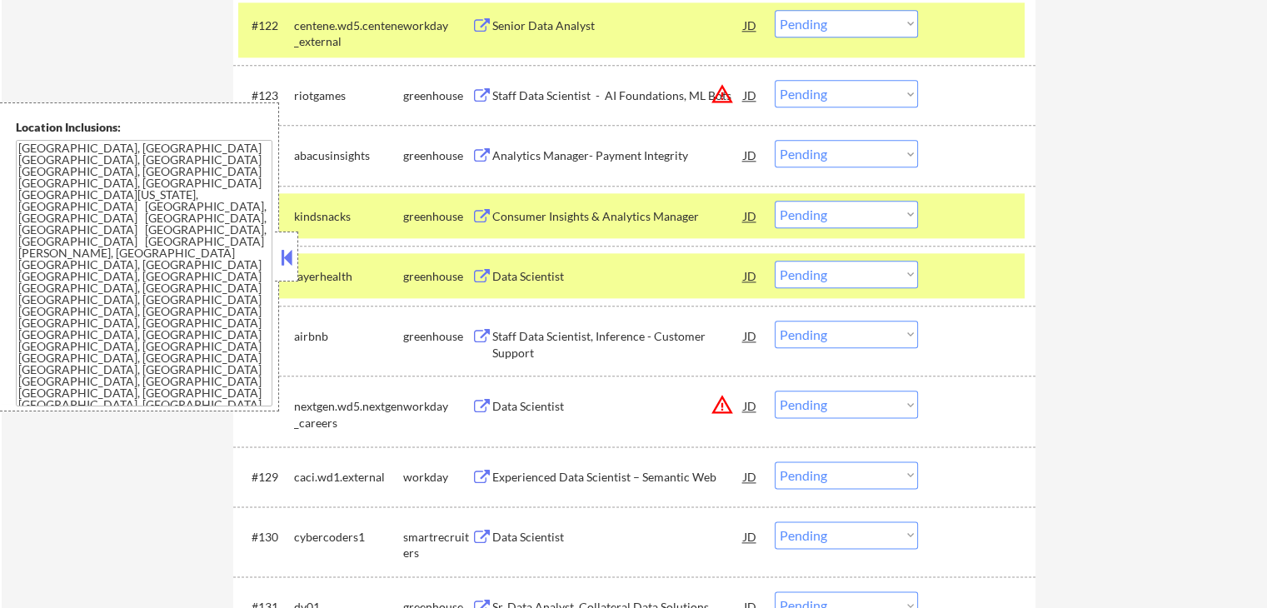
scroll to position [2000, 0]
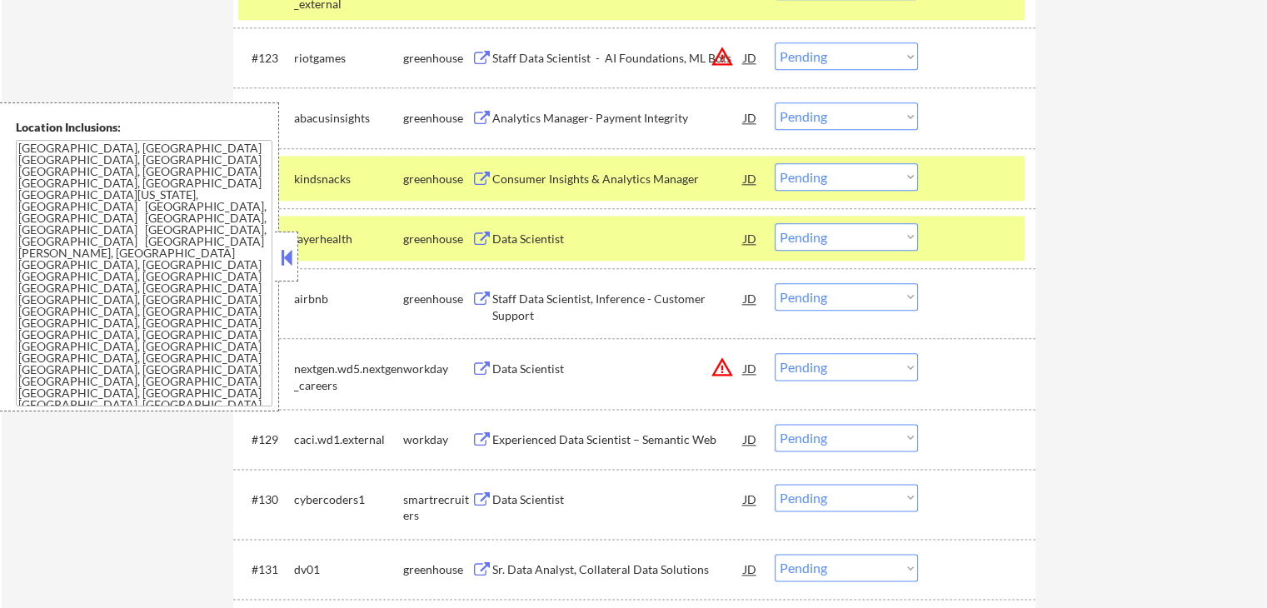
click at [637, 121] on div "Analytics Manager- Payment Integrity" at bounding box center [618, 118] width 252 height 17
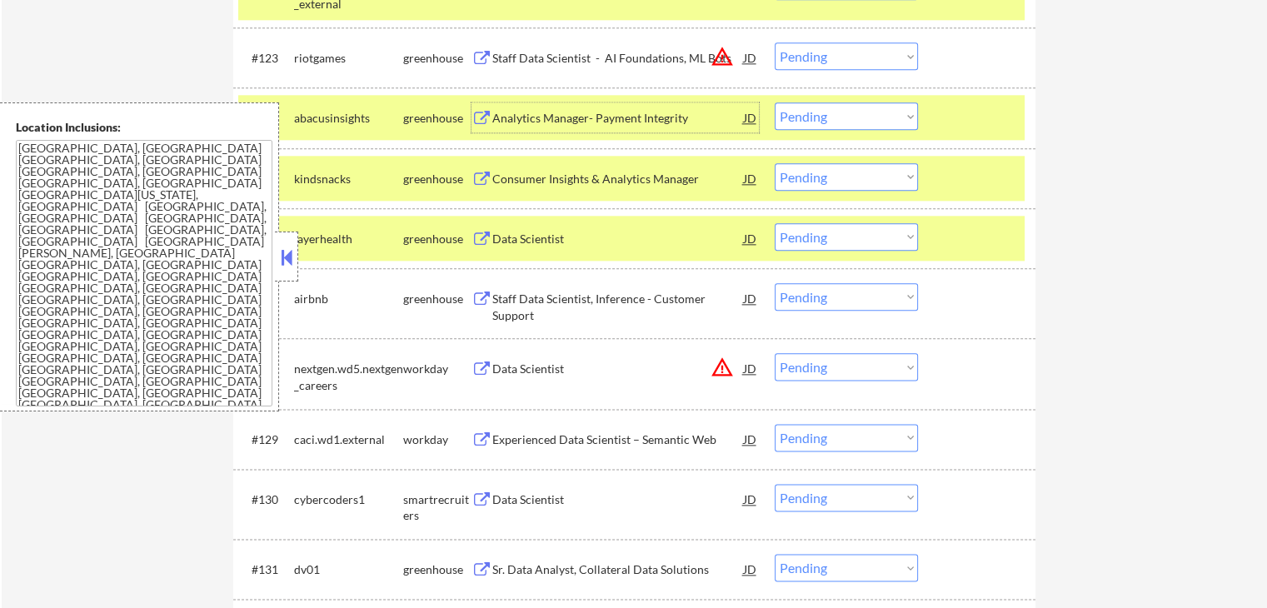
click at [657, 175] on div "Consumer Insights & Analytics Manager" at bounding box center [618, 179] width 252 height 17
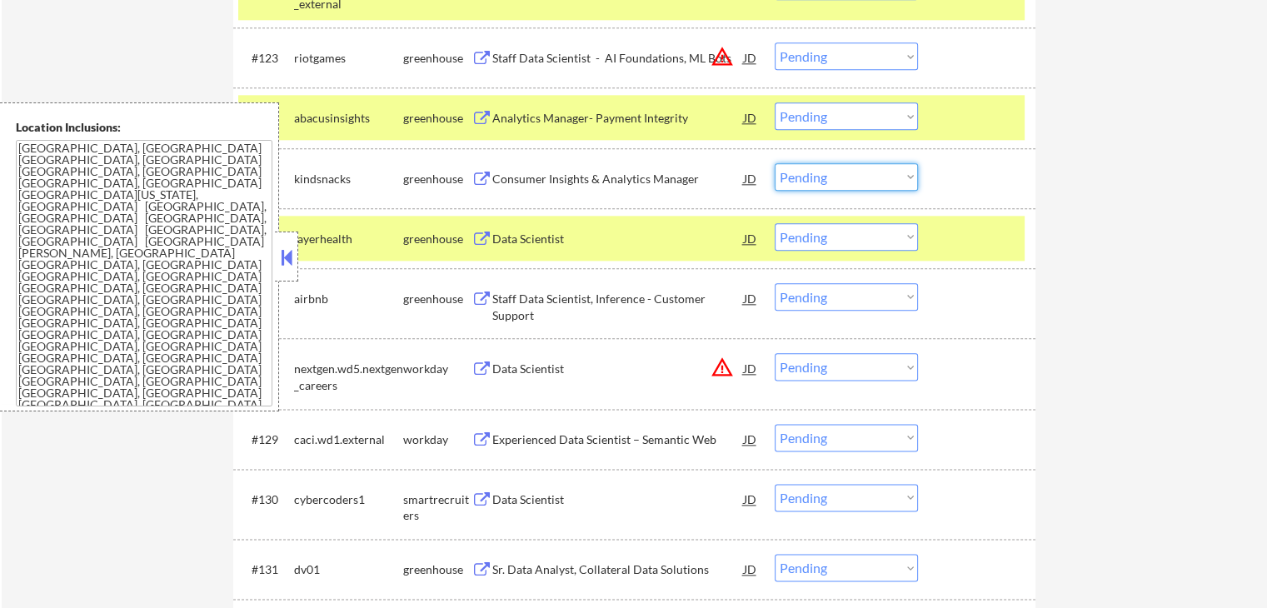
drag, startPoint x: 839, startPoint y: 171, endPoint x: 833, endPoint y: 188, distance: 18.4
click at [839, 171] on select "Choose an option... Pending Applied Excluded (Questions) Excluded (Expired) Exc…" at bounding box center [846, 176] width 143 height 27
click at [775, 163] on select "Choose an option... Pending Applied Excluded (Questions) Excluded (Expired) Exc…" at bounding box center [846, 176] width 143 height 27
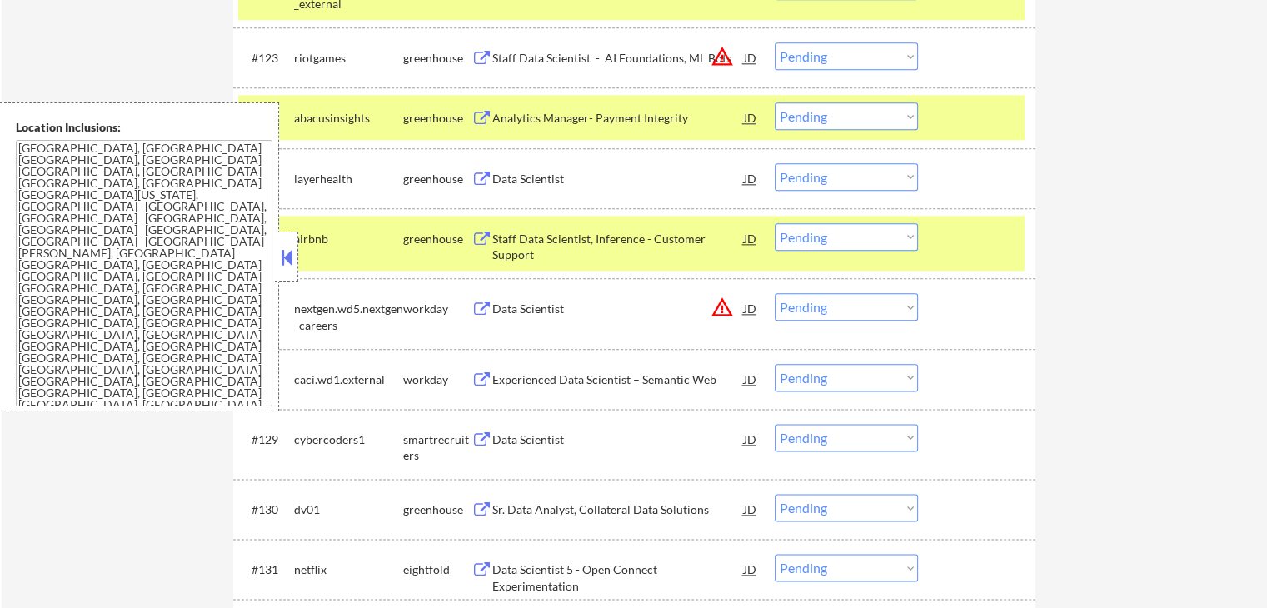
click at [856, 187] on select "Choose an option... Pending Applied Excluded (Questions) Excluded (Expired) Exc…" at bounding box center [846, 176] width 143 height 27
click at [775, 163] on select "Choose an option... Pending Applied Excluded (Questions) Excluded (Expired) Exc…" at bounding box center [846, 176] width 143 height 27
click at [660, 239] on div "Staff Data Scientist, Inference - Customer Support" at bounding box center [618, 247] width 252 height 32
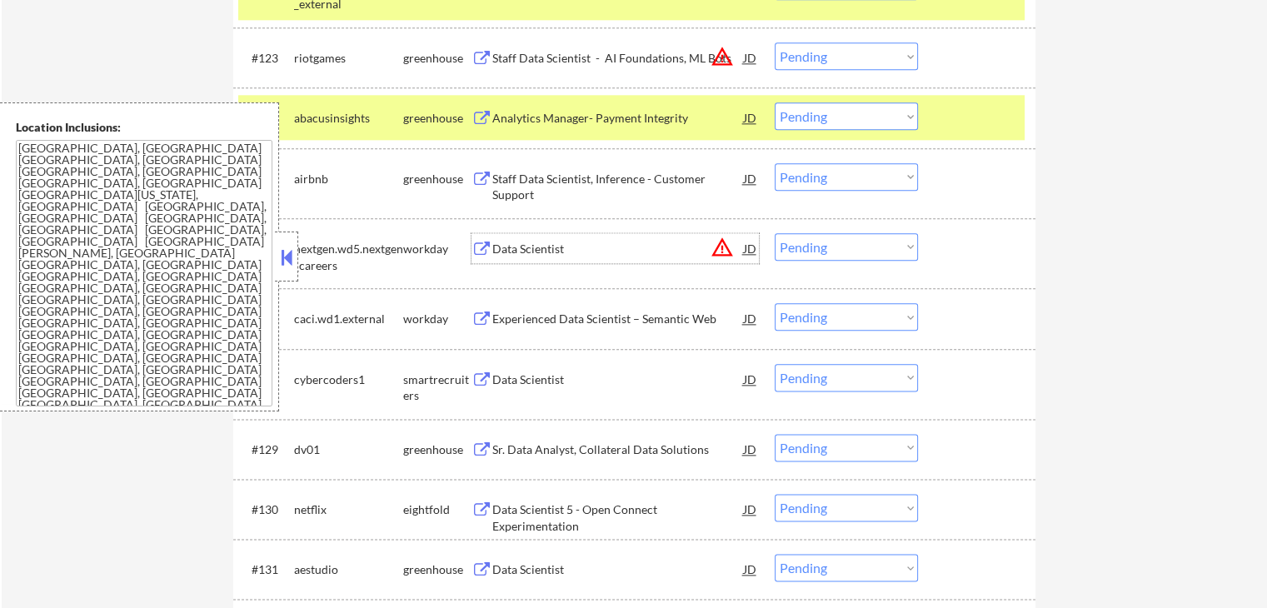
click at [617, 177] on div "Staff Data Scientist, Inference - Customer Support" at bounding box center [618, 187] width 252 height 32
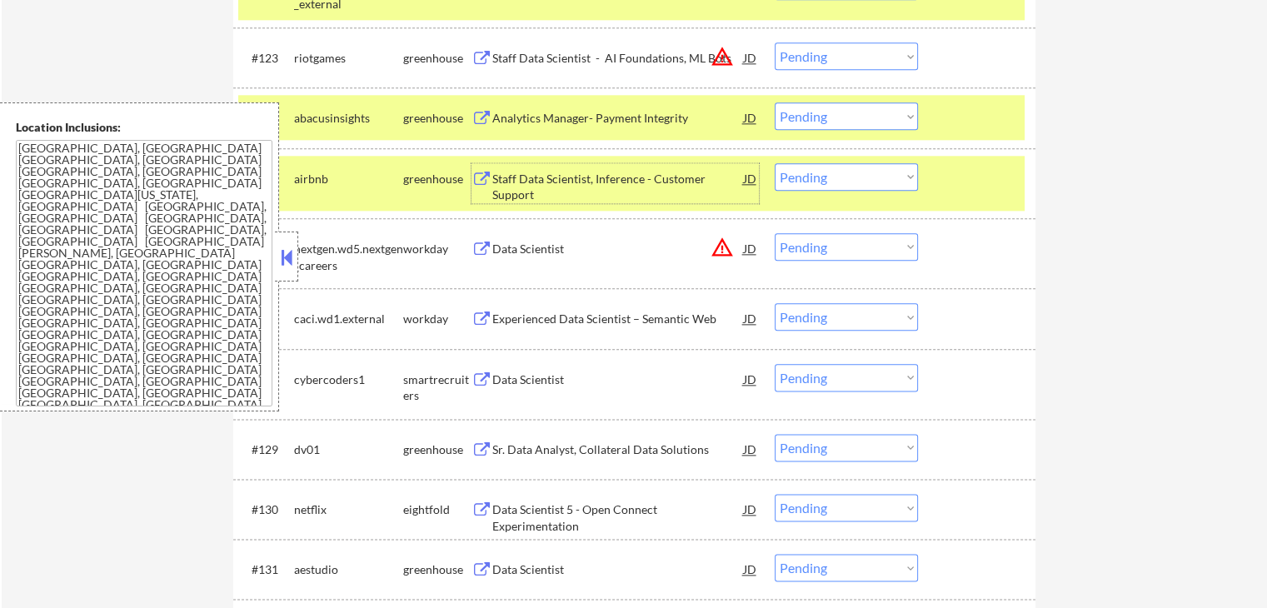
scroll to position [2249, 0]
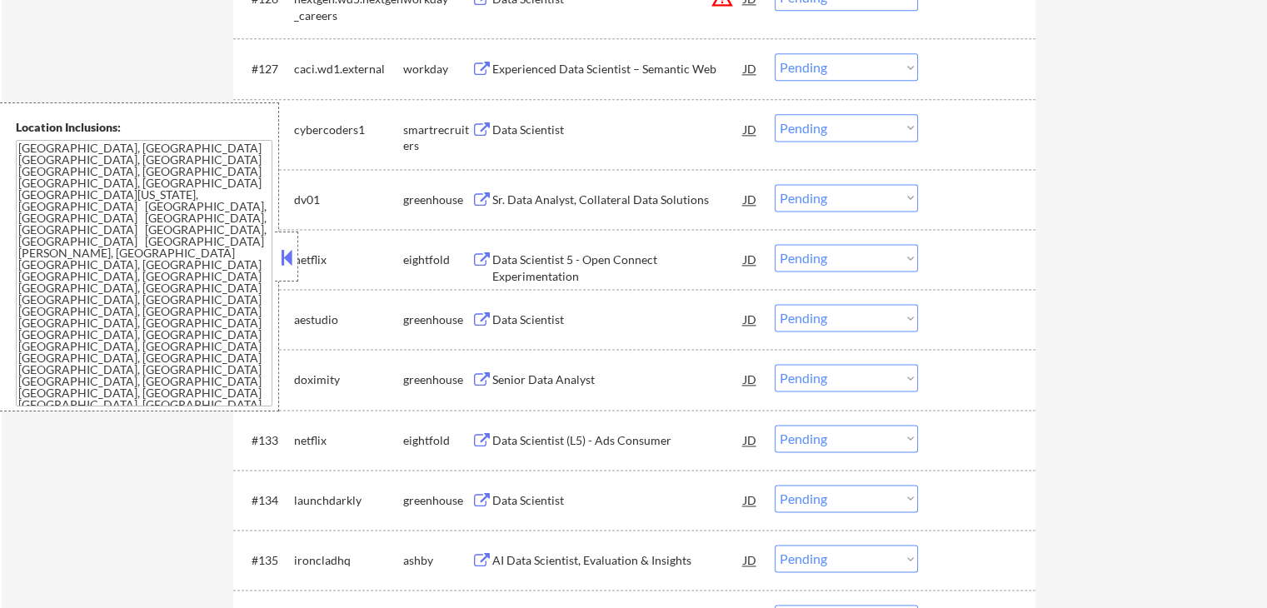
click at [563, 132] on div "Data Scientist" at bounding box center [618, 130] width 252 height 17
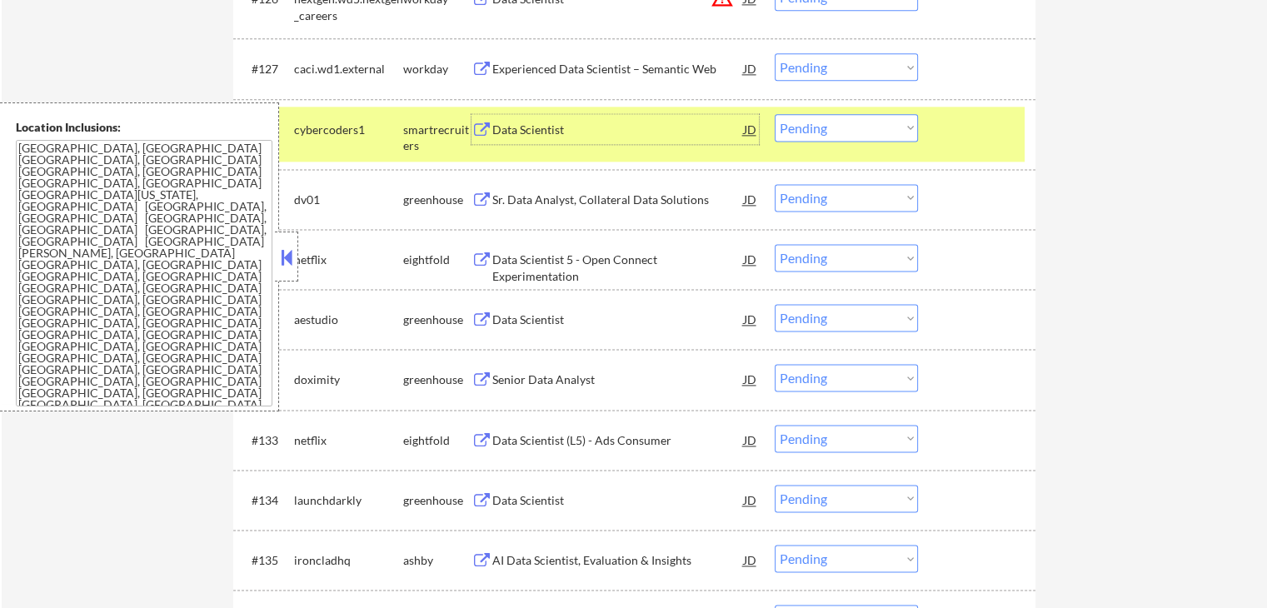
drag, startPoint x: 836, startPoint y: 121, endPoint x: 824, endPoint y: 132, distance: 15.9
click at [836, 121] on select "Choose an option... Pending Applied Excluded (Questions) Excluded (Expired) Exc…" at bounding box center [846, 127] width 143 height 27
click at [775, 114] on select "Choose an option... Pending Applied Excluded (Questions) Excluded (Expired) Exc…" at bounding box center [846, 127] width 143 height 27
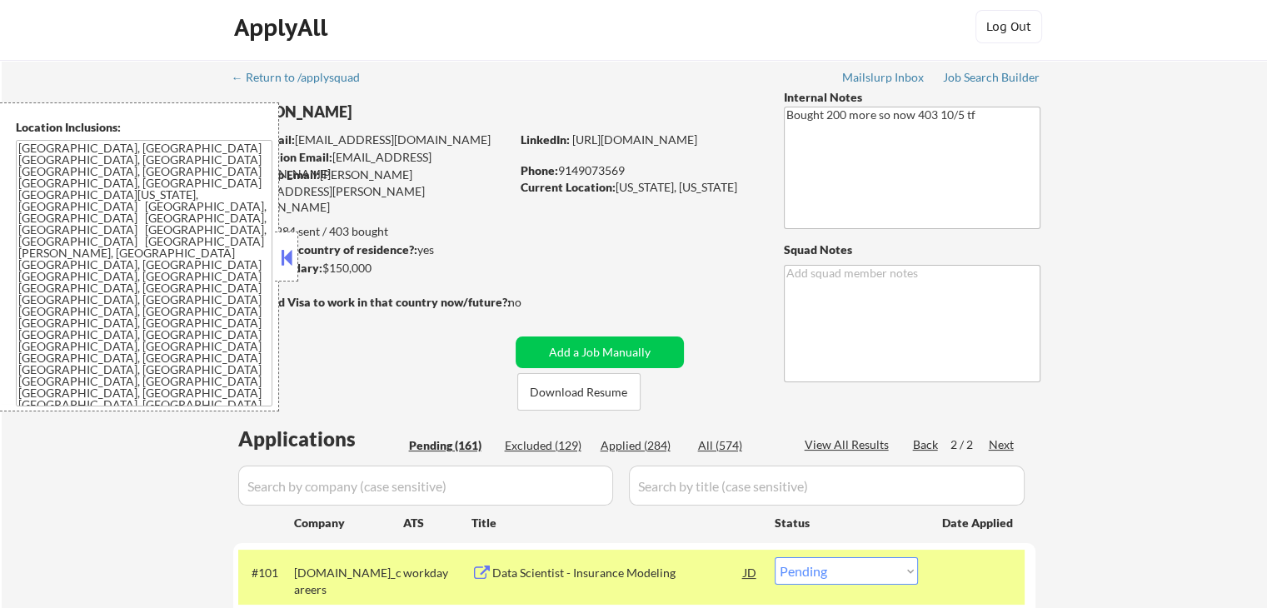
scroll to position [0, 0]
